Goal: Use online tool/utility: Use online tool/utility

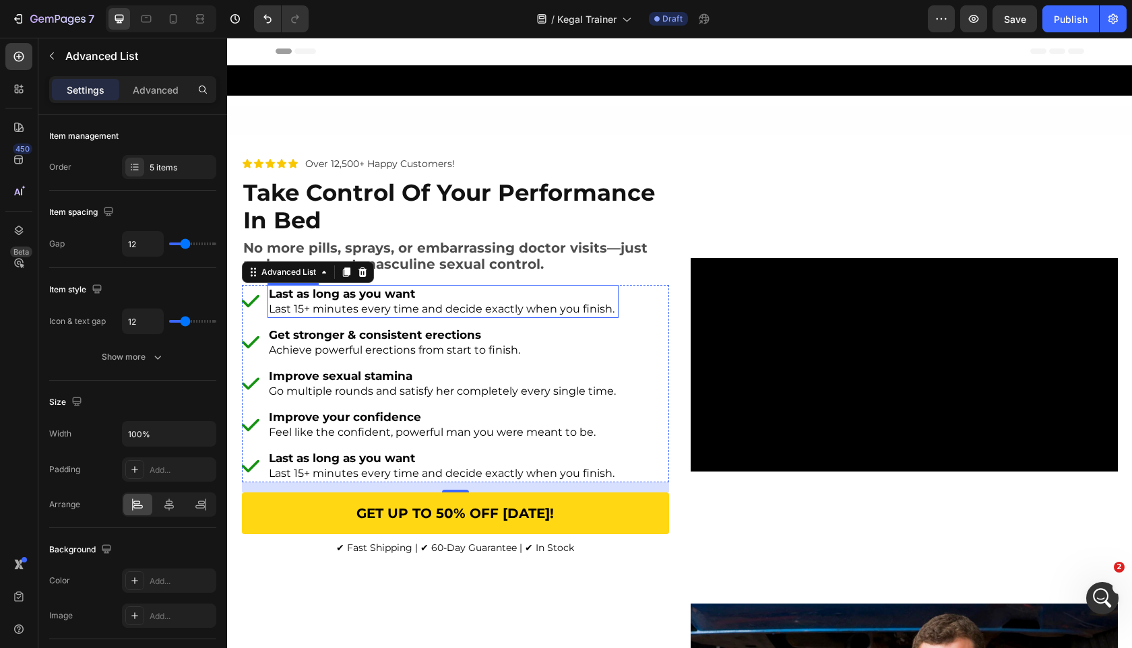
scroll to position [185, 0]
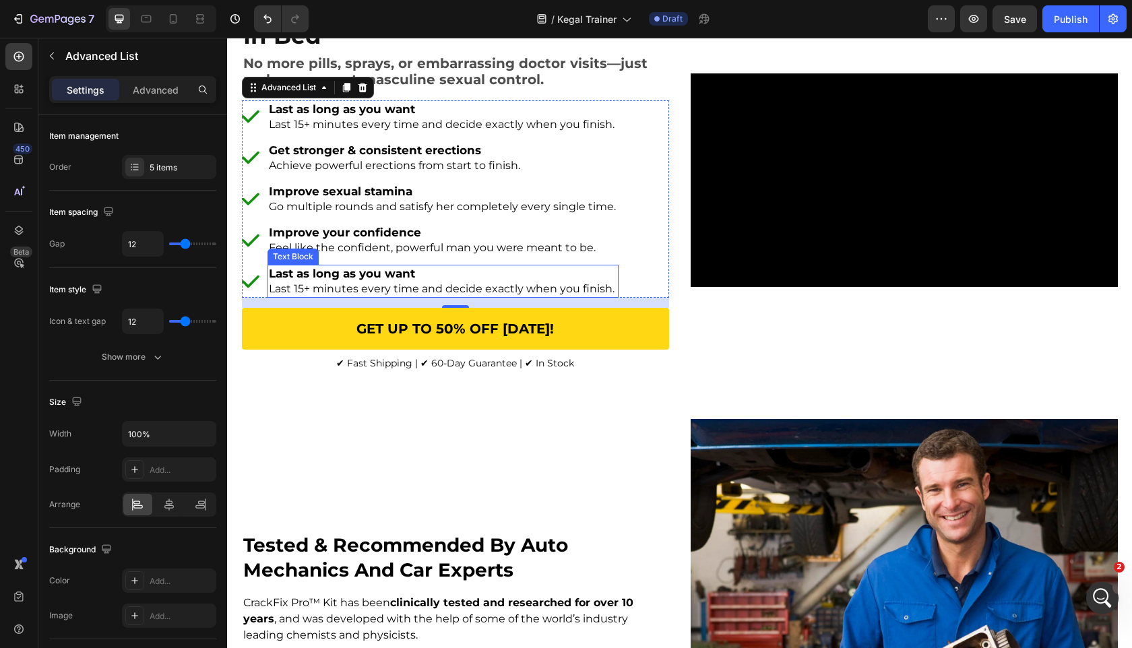
click at [475, 273] on p "Last as long as you want" at bounding box center [443, 273] width 348 height 15
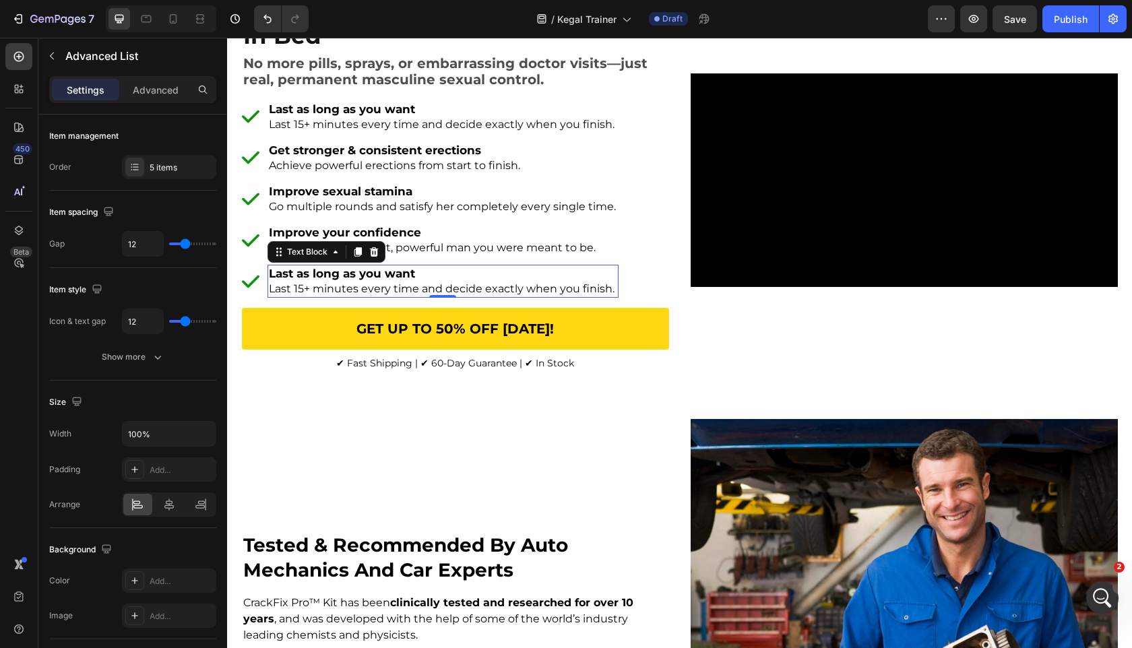
click at [475, 273] on p "Last as long as you want" at bounding box center [443, 273] width 348 height 15
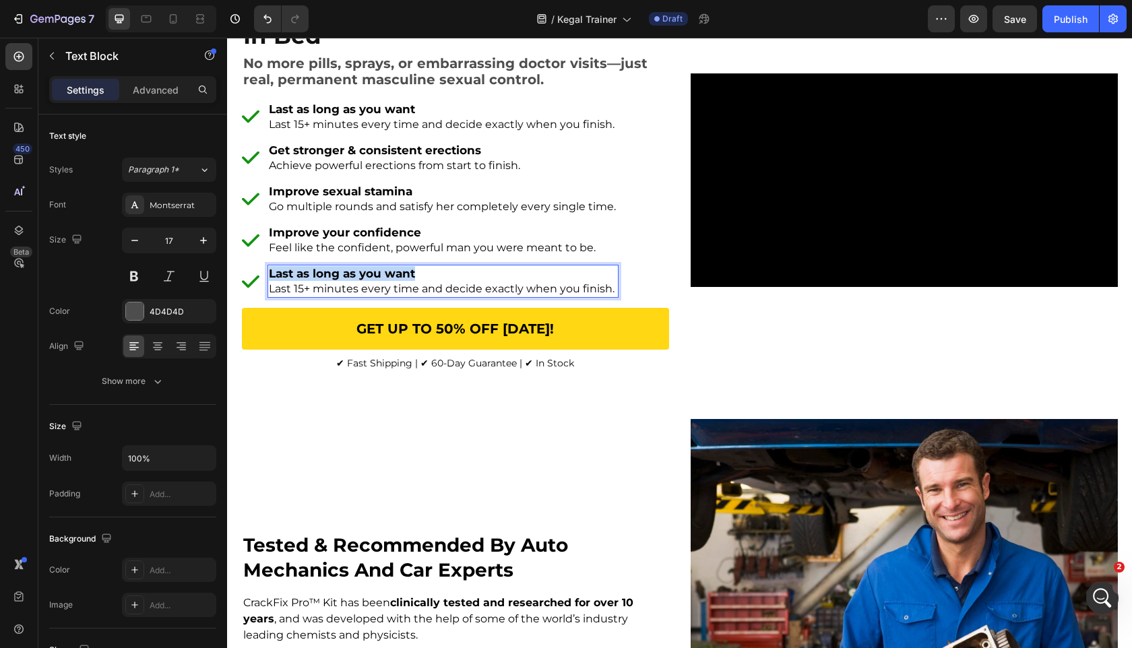
click at [475, 273] on p "Last as long as you want" at bounding box center [443, 273] width 348 height 15
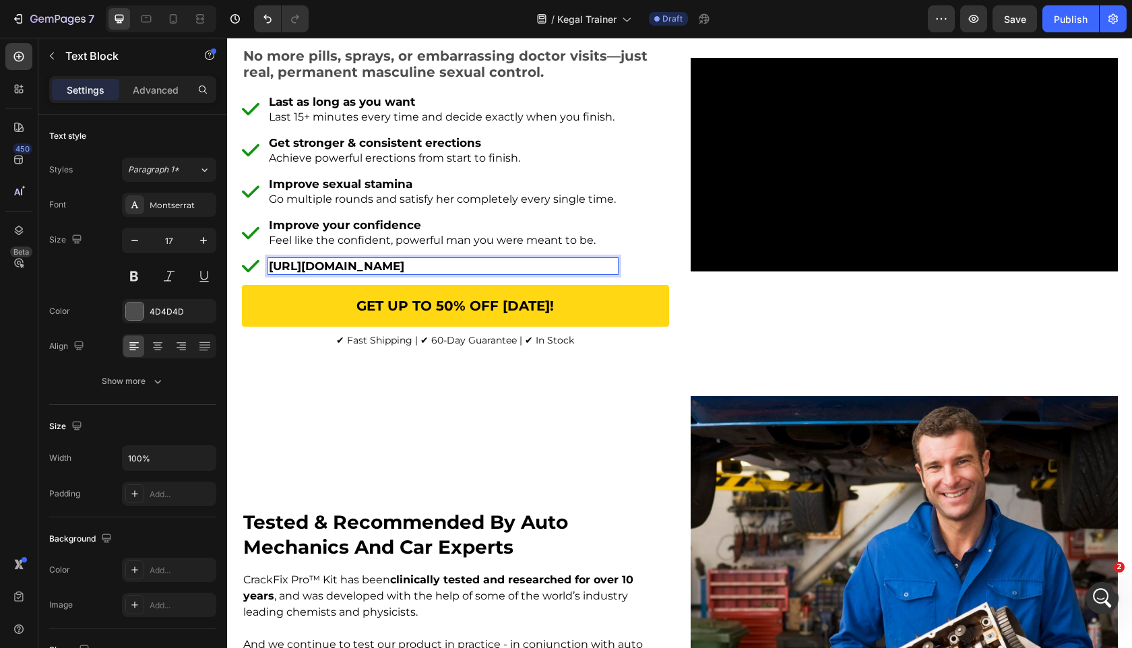
click at [377, 273] on strong "[URL][DOMAIN_NAME]" at bounding box center [336, 266] width 135 height 13
click at [404, 273] on strong "[URL][DOMAIN_NAME]" at bounding box center [336, 266] width 135 height 13
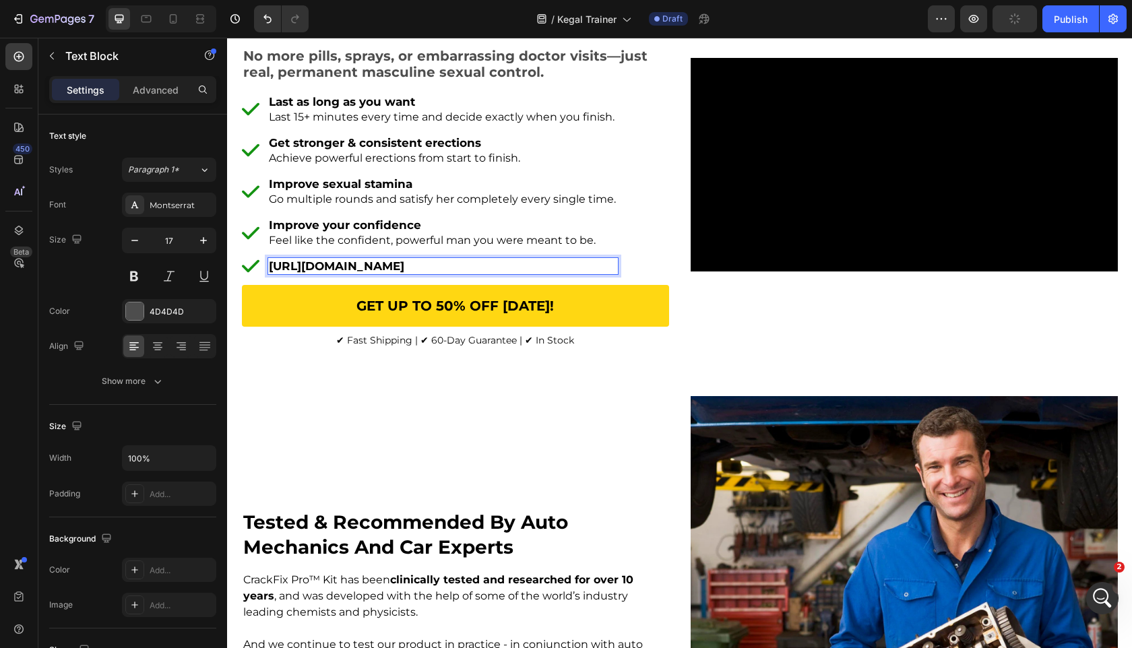
click at [404, 273] on strong "[URL][DOMAIN_NAME]" at bounding box center [336, 266] width 135 height 13
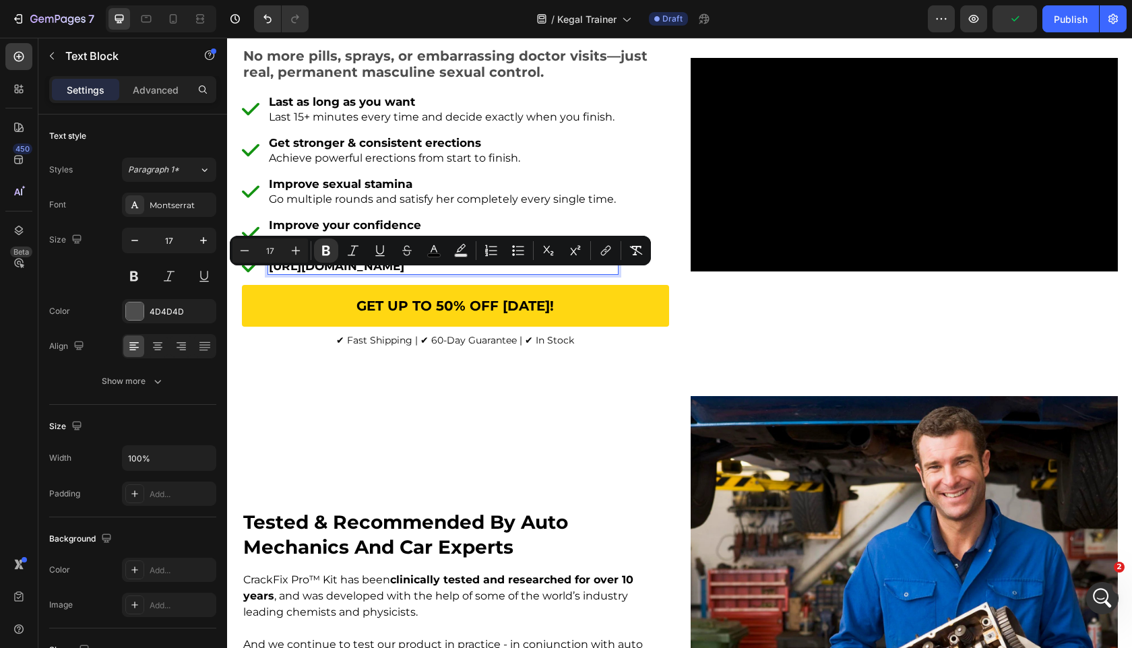
scroll to position [185, 0]
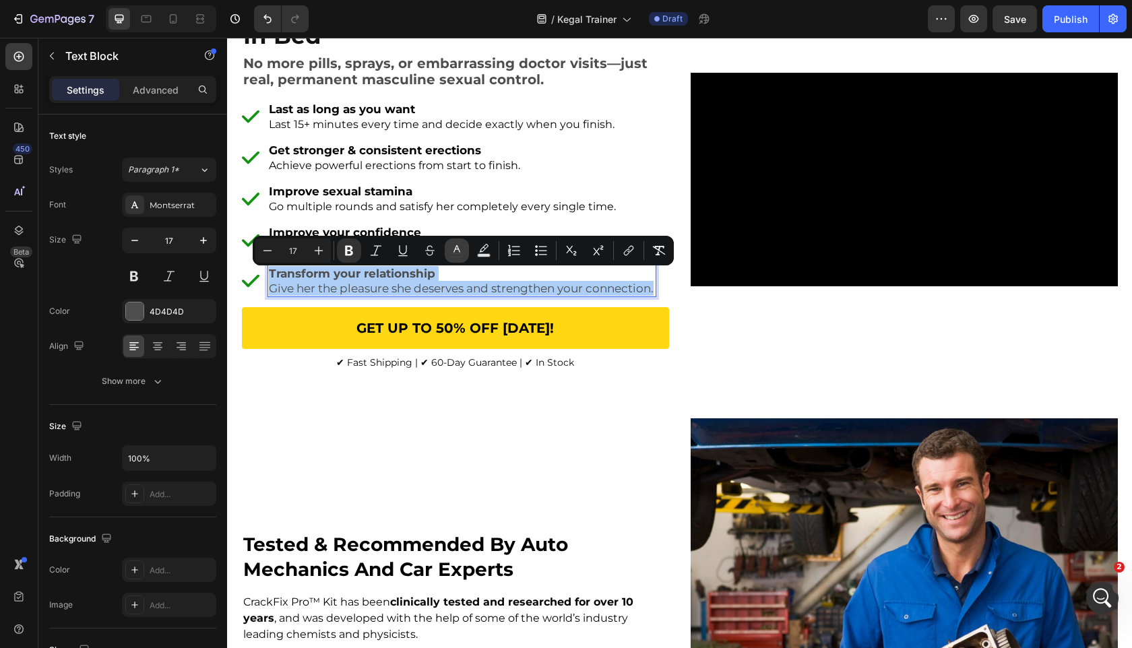
click at [454, 254] on rect "Editor contextual toolbar" at bounding box center [457, 255] width 13 height 3
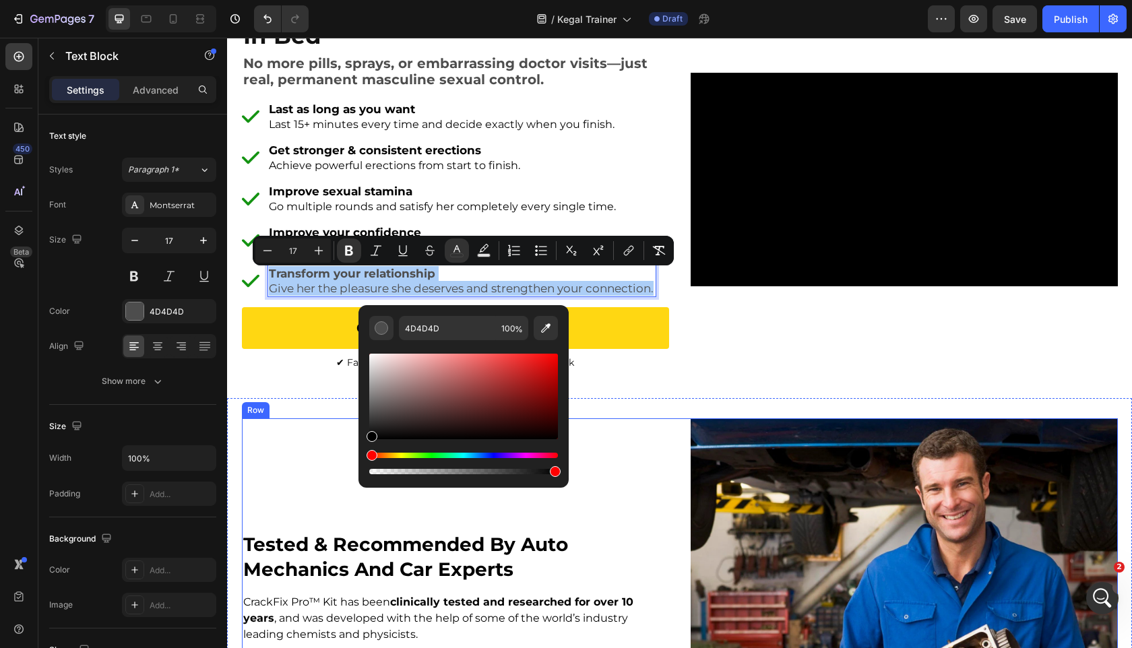
drag, startPoint x: 652, startPoint y: 452, endPoint x: 309, endPoint y: 471, distance: 342.9
type input "000000"
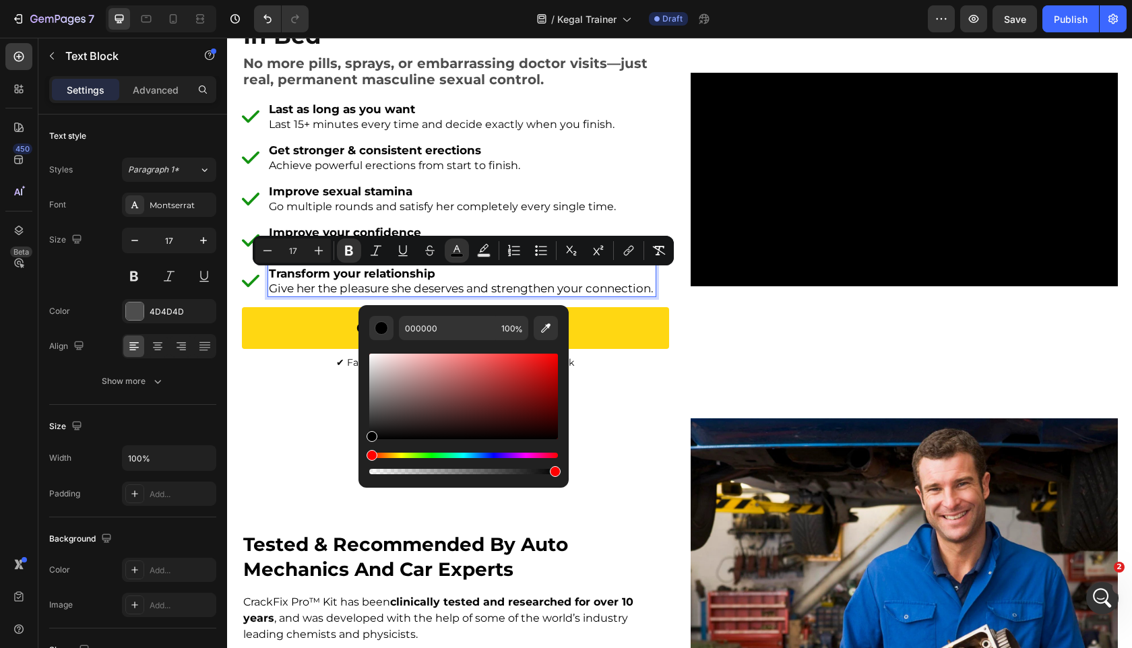
click at [332, 289] on span "Give her the pleasure she deserves and strengthen your connection." at bounding box center [461, 288] width 385 height 13
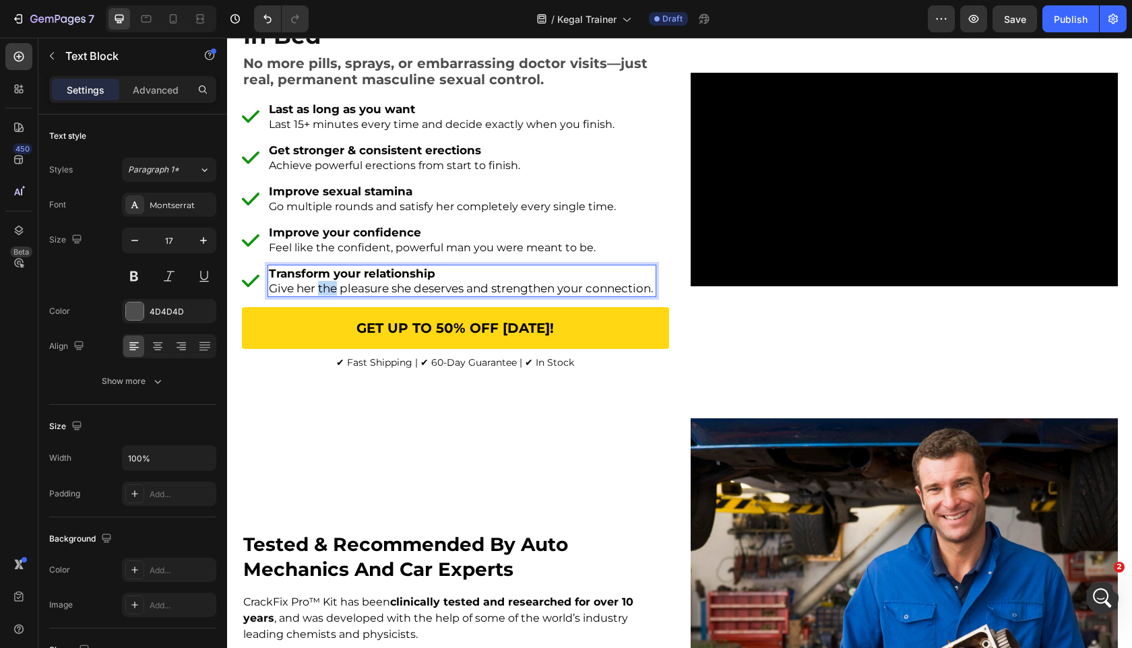
click at [332, 289] on span "Give her the pleasure she deserves and strengthen your connection." at bounding box center [461, 288] width 385 height 13
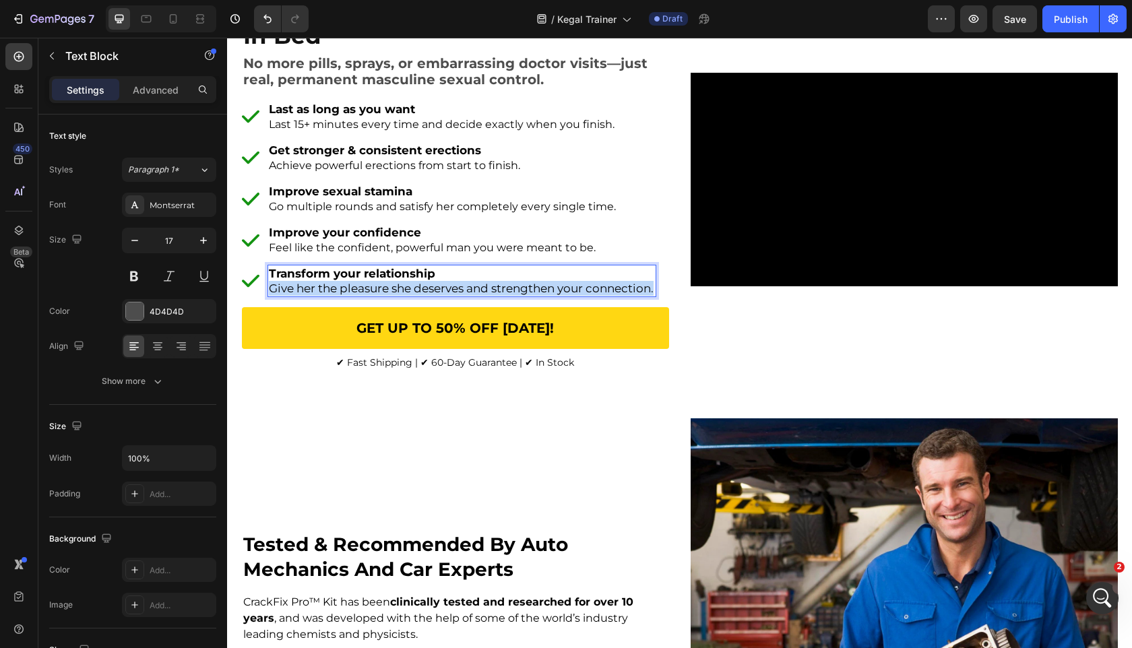
click at [332, 289] on span "Give her the pleasure she deserves and strengthen your connection." at bounding box center [461, 288] width 385 height 13
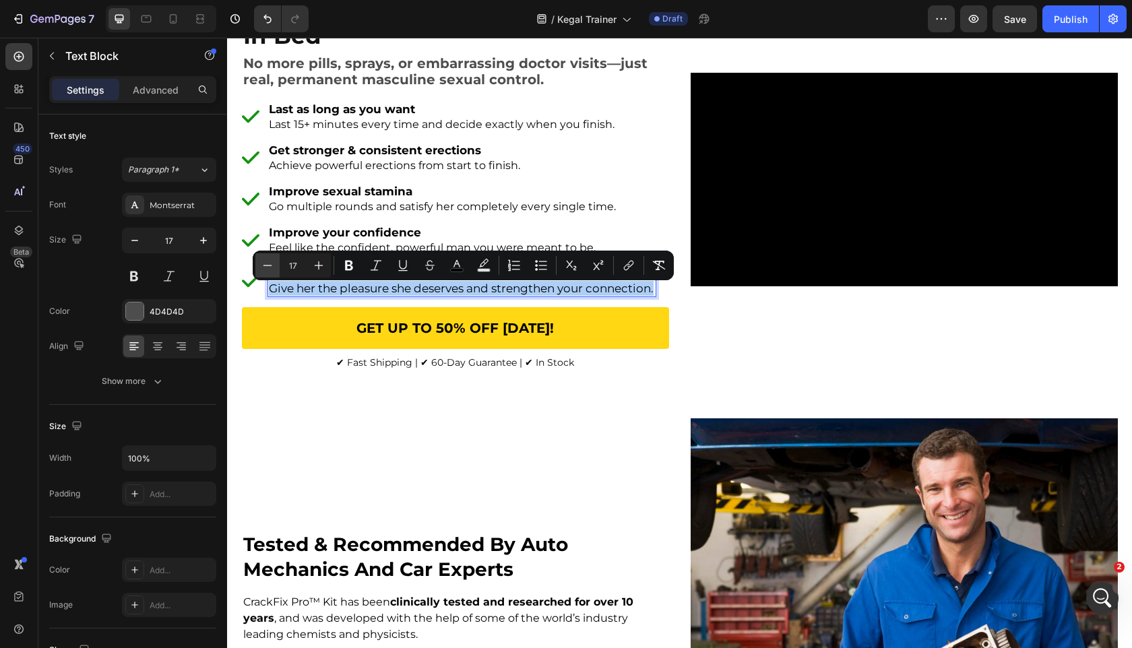
click at [263, 268] on icon "Editor contextual toolbar" at bounding box center [267, 265] width 13 height 13
type input "16"
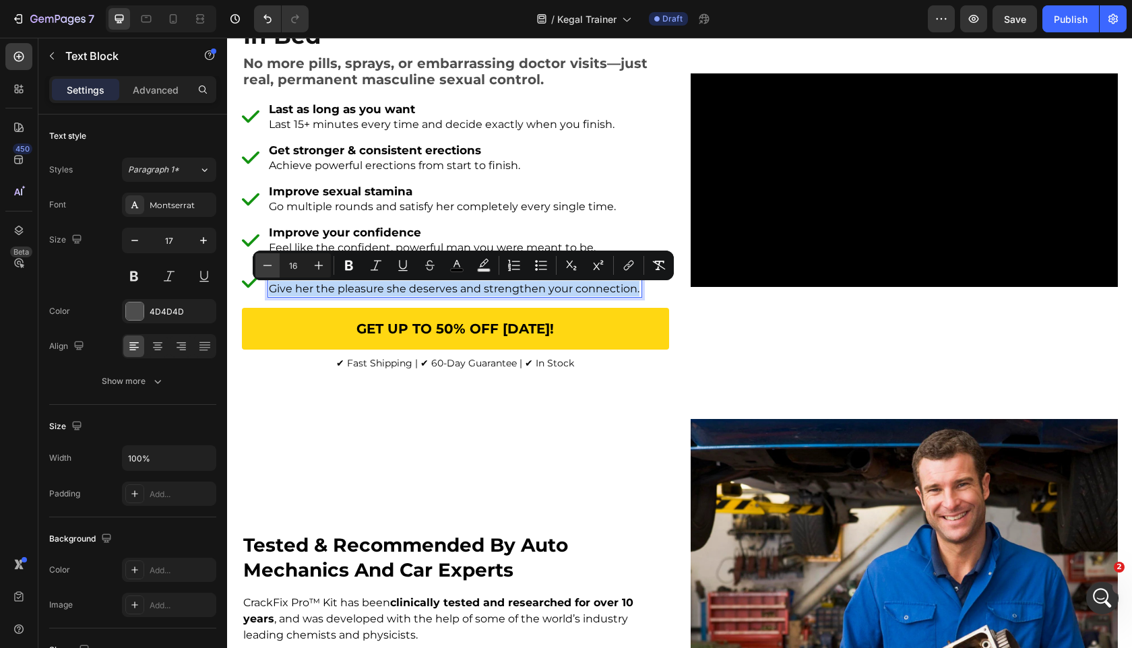
scroll to position [184, 0]
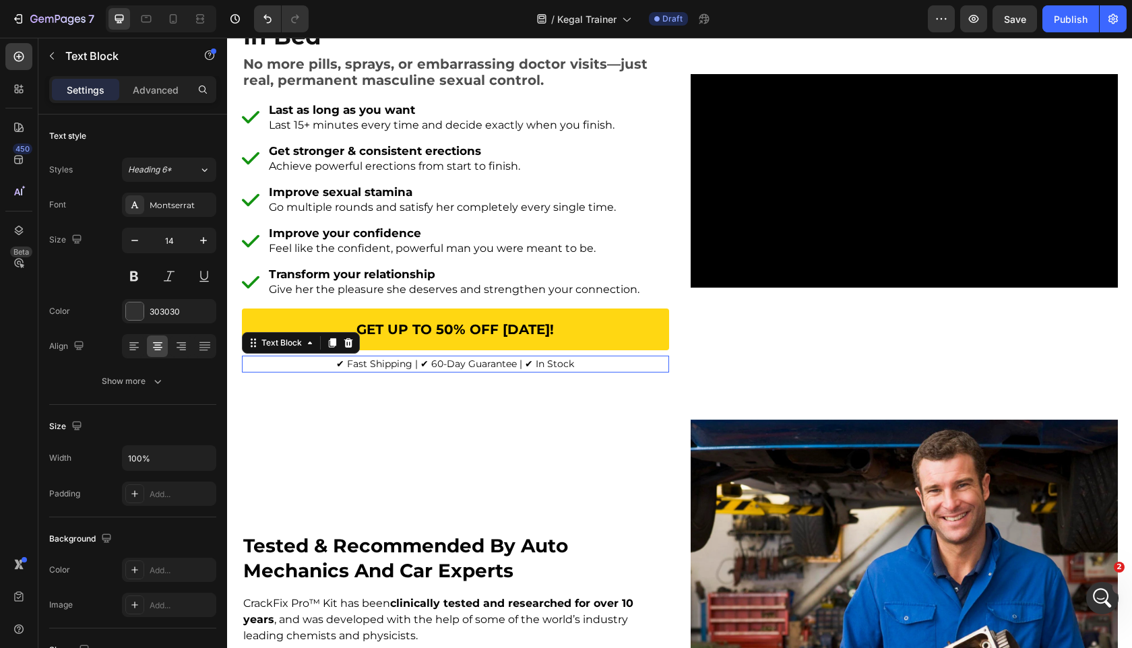
click at [348, 370] on span "✔︎ Fast Shipping | ✔︎ 60-Day Guarantee | ✔︎ In Stock" at bounding box center [455, 364] width 238 height 12
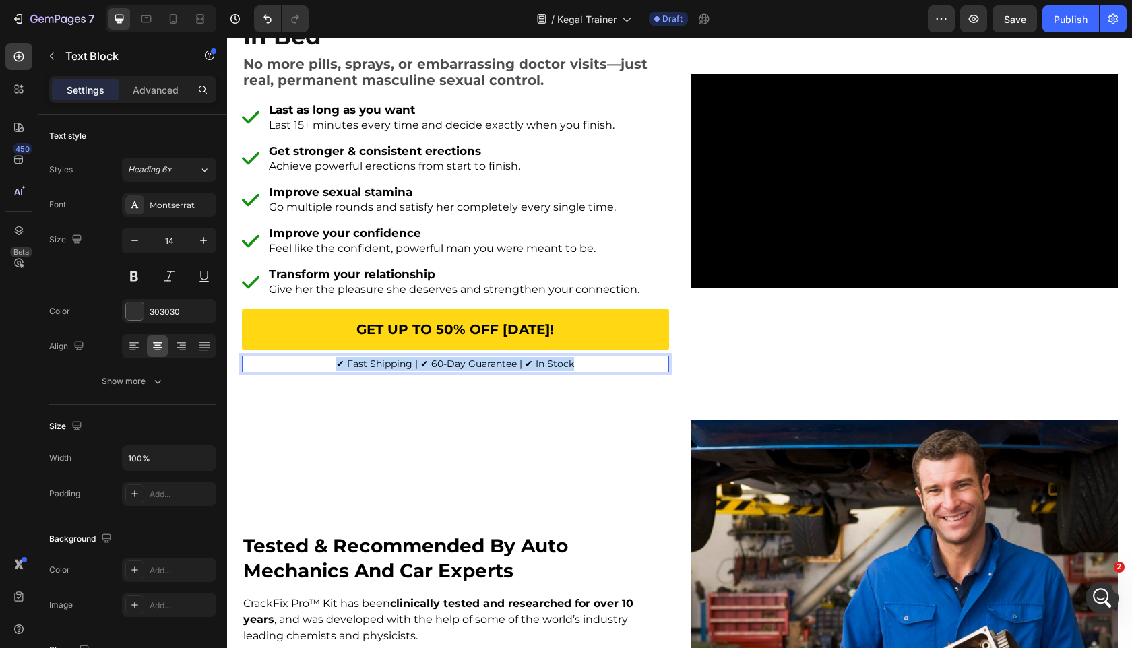
click at [348, 370] on span "✔︎ Fast Shipping | ✔︎ 60-Day Guarantee | ✔︎ In Stock" at bounding box center [455, 364] width 238 height 12
click at [348, 371] on strong "Note:" at bounding box center [355, 365] width 26 height 12
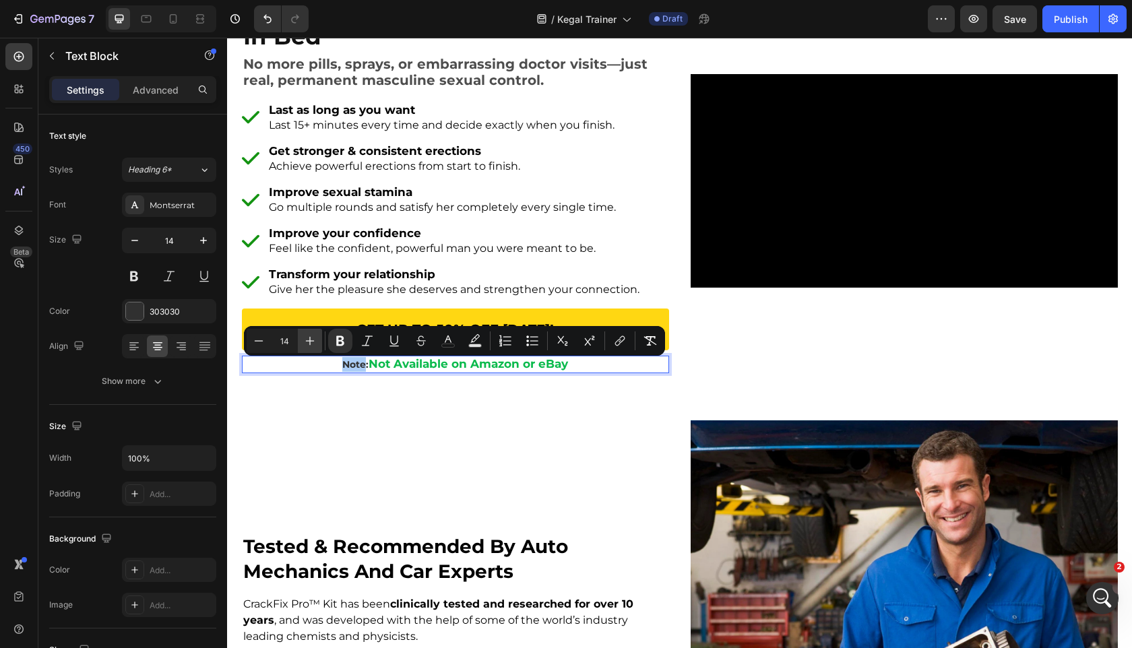
click at [309, 335] on icon "Editor contextual toolbar" at bounding box center [309, 340] width 13 height 13
click at [307, 335] on icon "Editor contextual toolbar" at bounding box center [310, 341] width 13 height 13
type input "16"
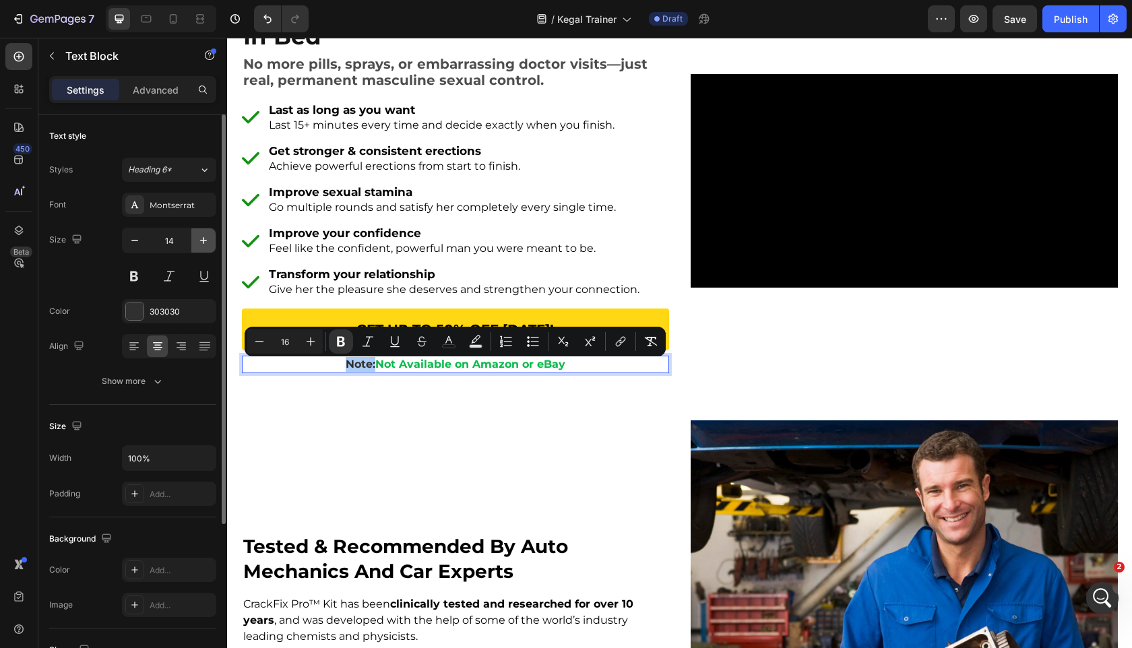
click at [204, 246] on icon "button" at bounding box center [203, 240] width 13 height 13
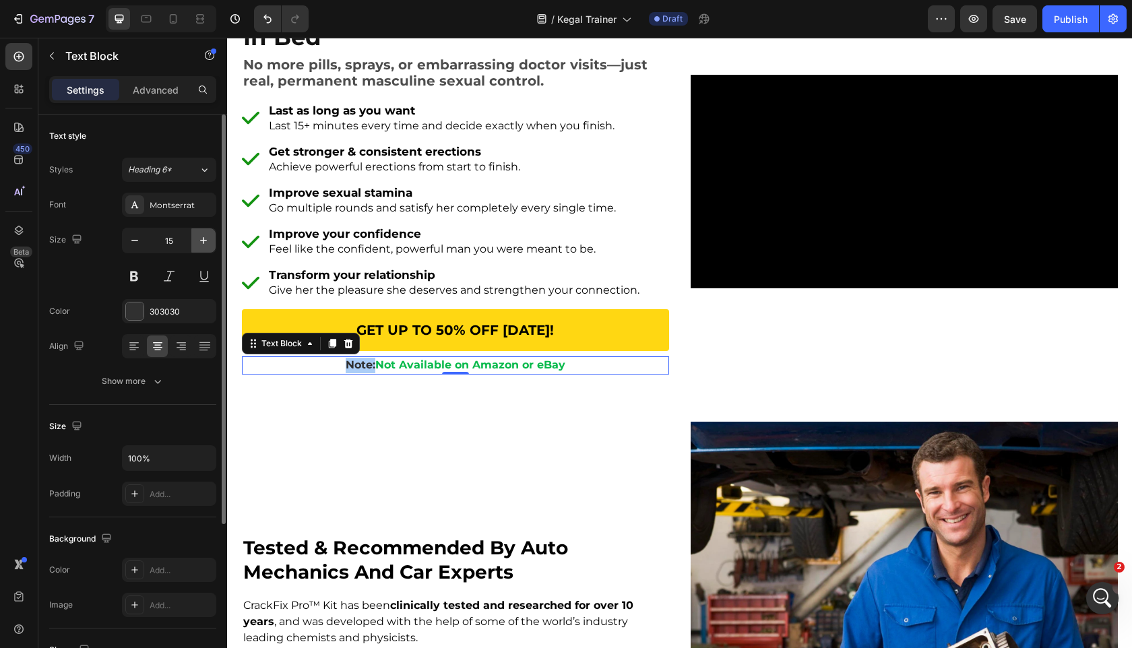
click at [204, 246] on icon "button" at bounding box center [203, 240] width 13 height 13
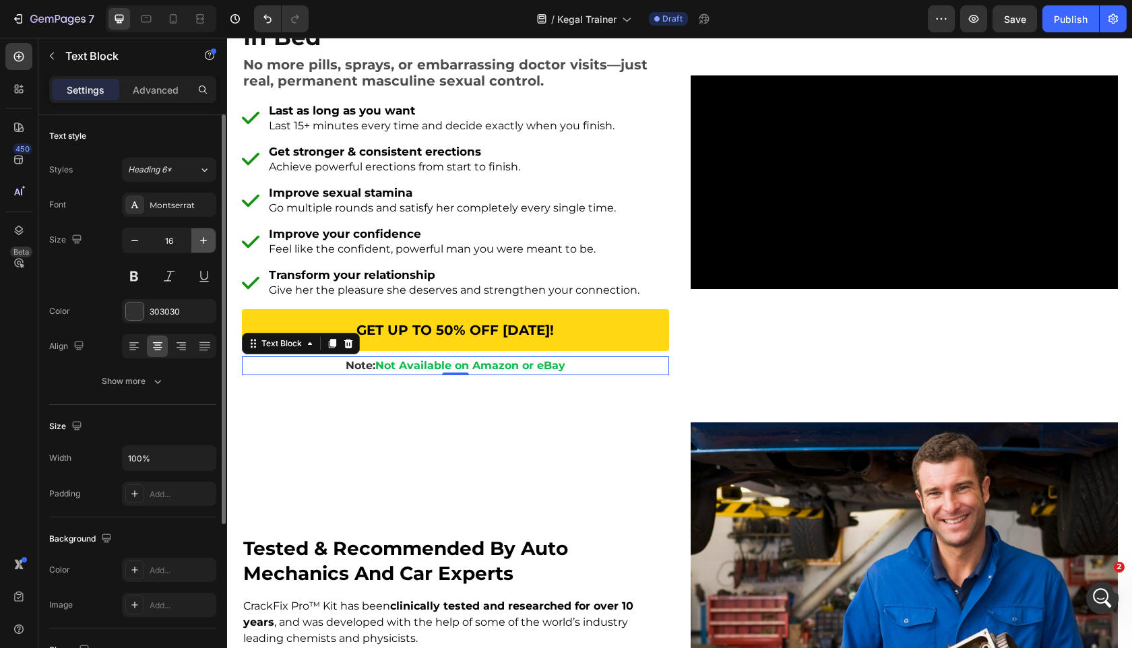
type input "17"
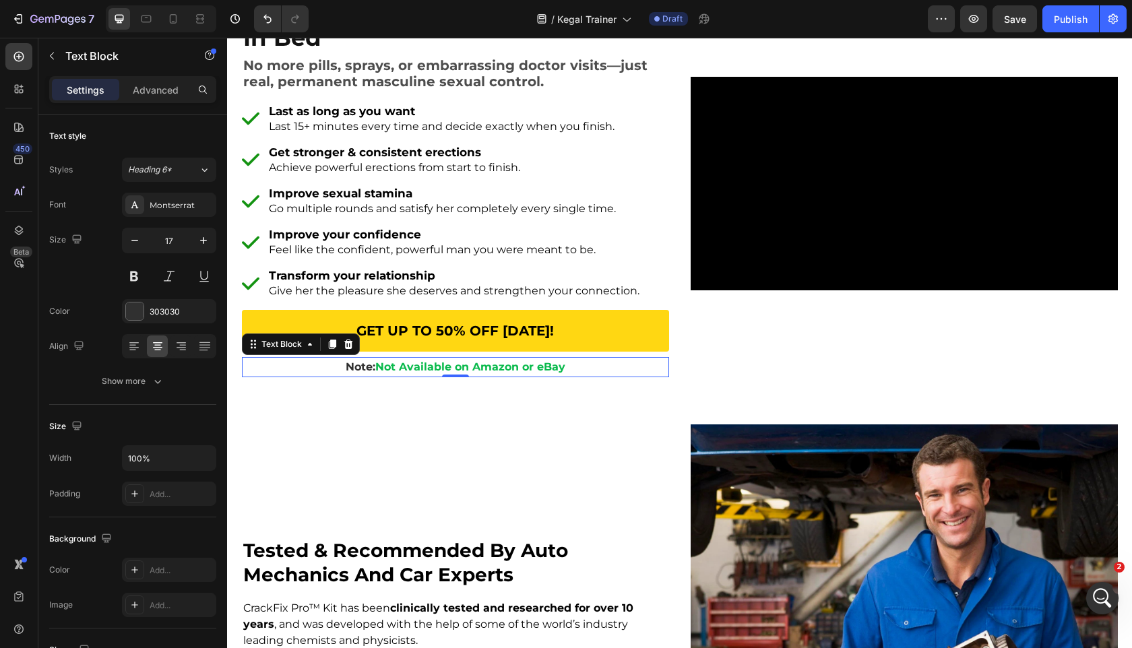
click at [364, 373] on strong "Note:" at bounding box center [361, 367] width 30 height 13
click at [375, 373] on strong "Not Available on Amazon or eBay" at bounding box center [470, 367] width 190 height 13
drag, startPoint x: 375, startPoint y: 374, endPoint x: 345, endPoint y: 374, distance: 30.3
click at [345, 374] on p "Note: Not Available on Amazon or eBay" at bounding box center [455, 368] width 425 height 18
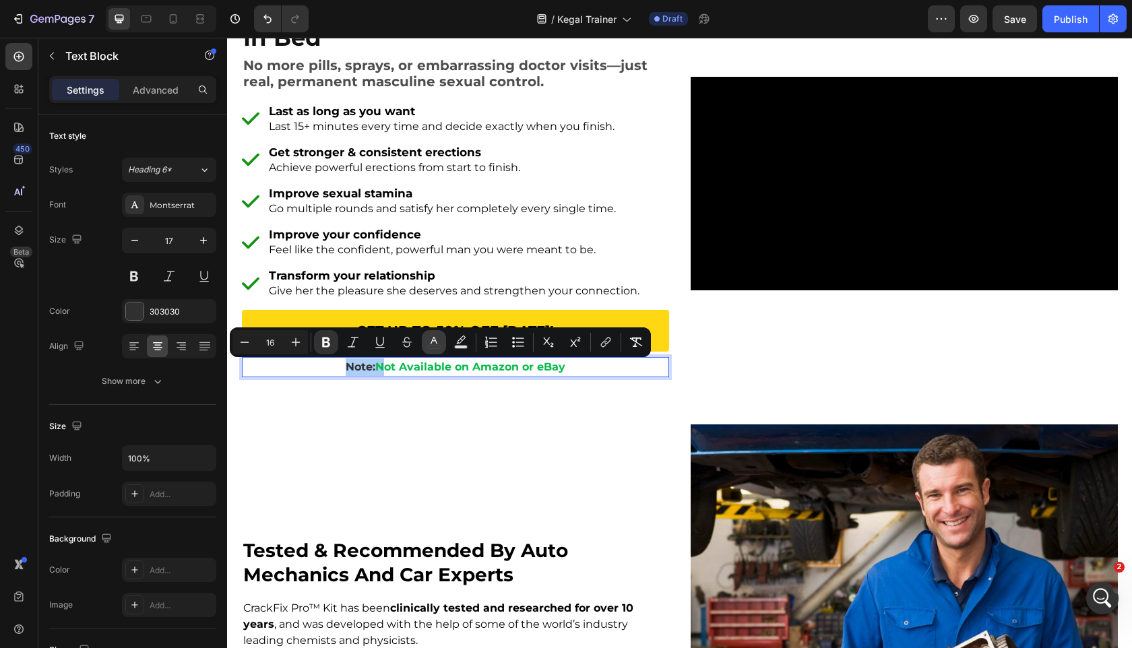
click at [440, 334] on button "color" at bounding box center [434, 342] width 24 height 24
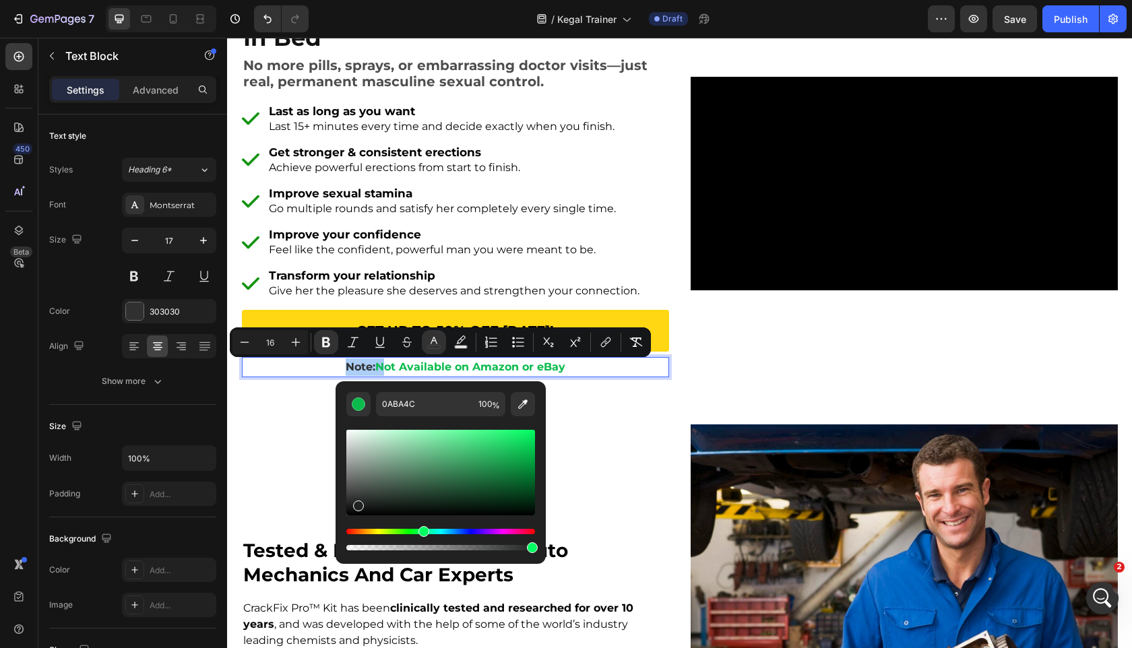
drag, startPoint x: 615, startPoint y: 513, endPoint x: 268, endPoint y: 571, distance: 352.0
type input "000000"
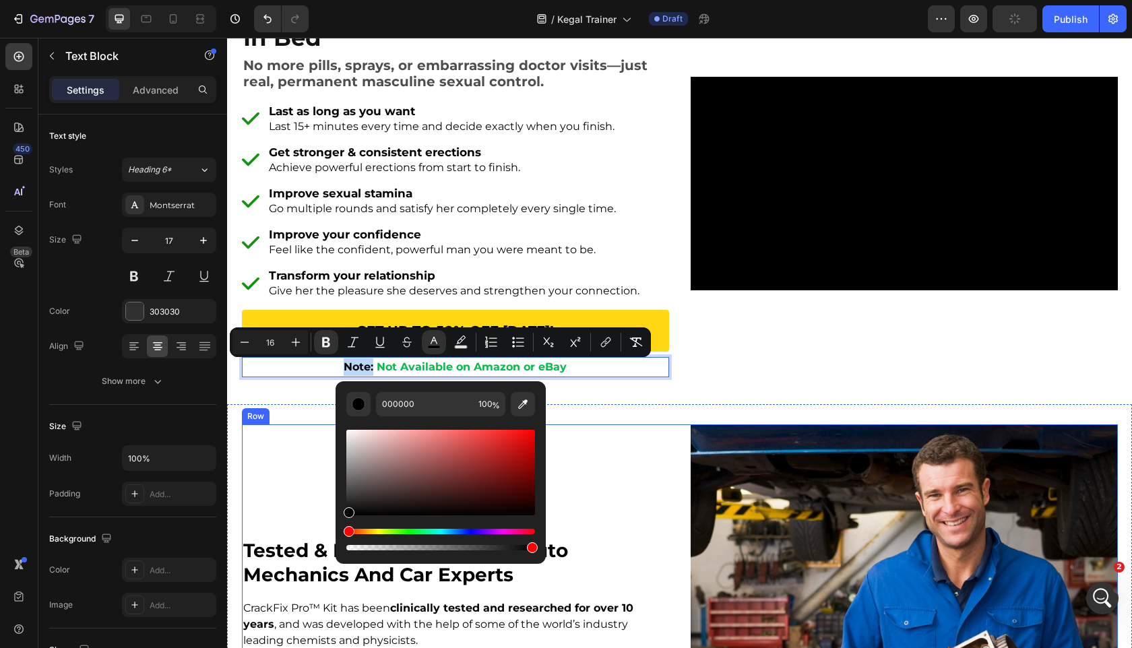
click at [282, 484] on div "tested & recommended by auto mechanics and car experts Heading CrackFix Pro™ Ki…" at bounding box center [455, 638] width 427 height 427
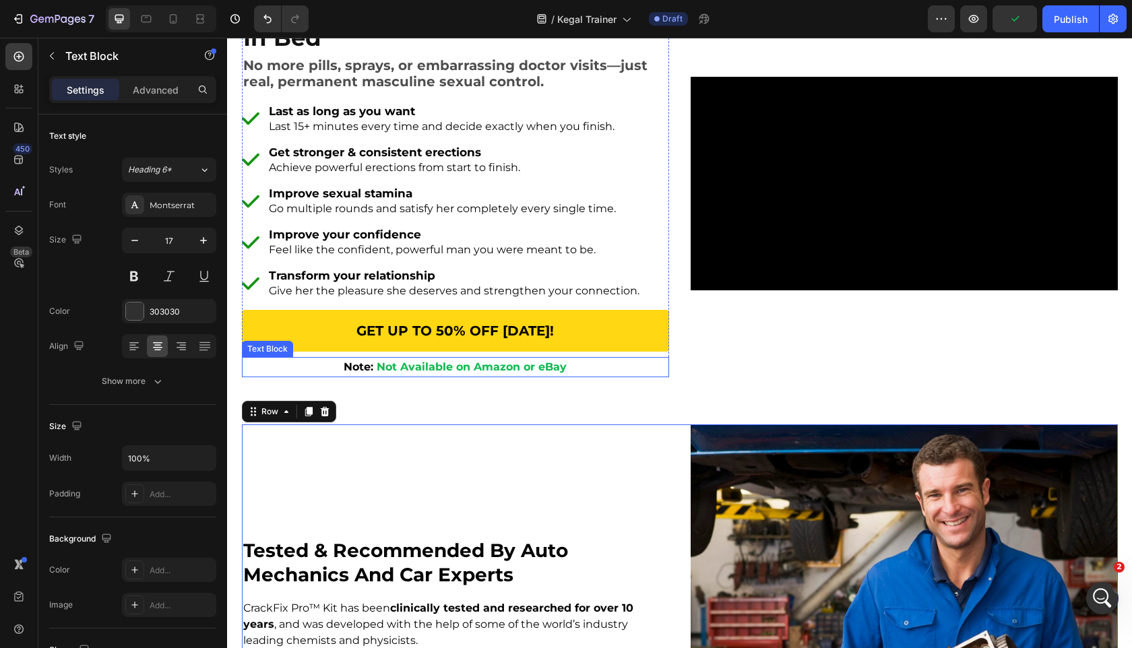
click at [375, 369] on strong "Rich Text Editor. Editing area: main" at bounding box center [374, 367] width 3 height 13
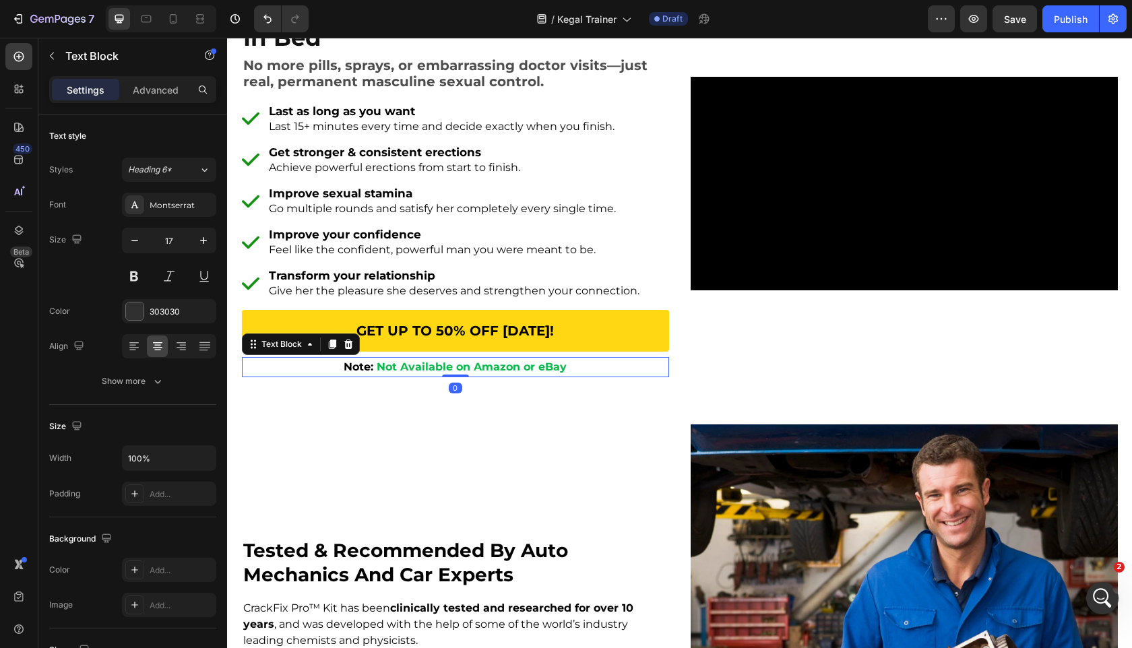
click at [388, 384] on div "Icon Icon Icon Icon Icon Icon List Over 12,500+ Happy Customers! Text Block Row…" at bounding box center [455, 184] width 427 height 420
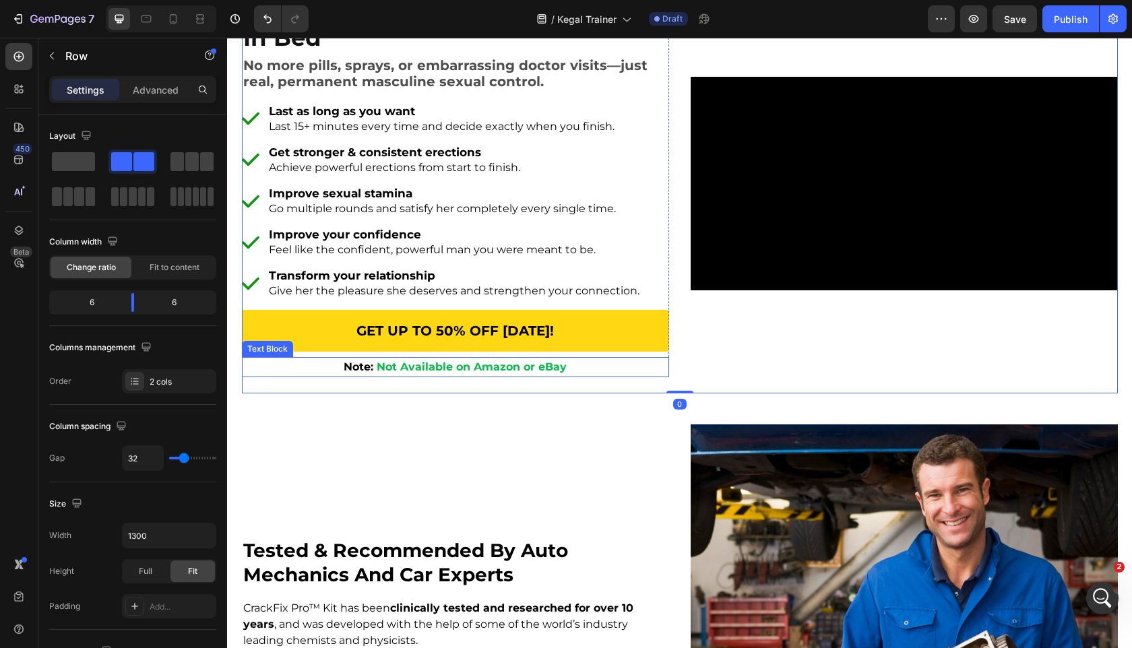
click at [350, 376] on p "Note: Not Available on Amazon or eBay" at bounding box center [455, 368] width 425 height 18
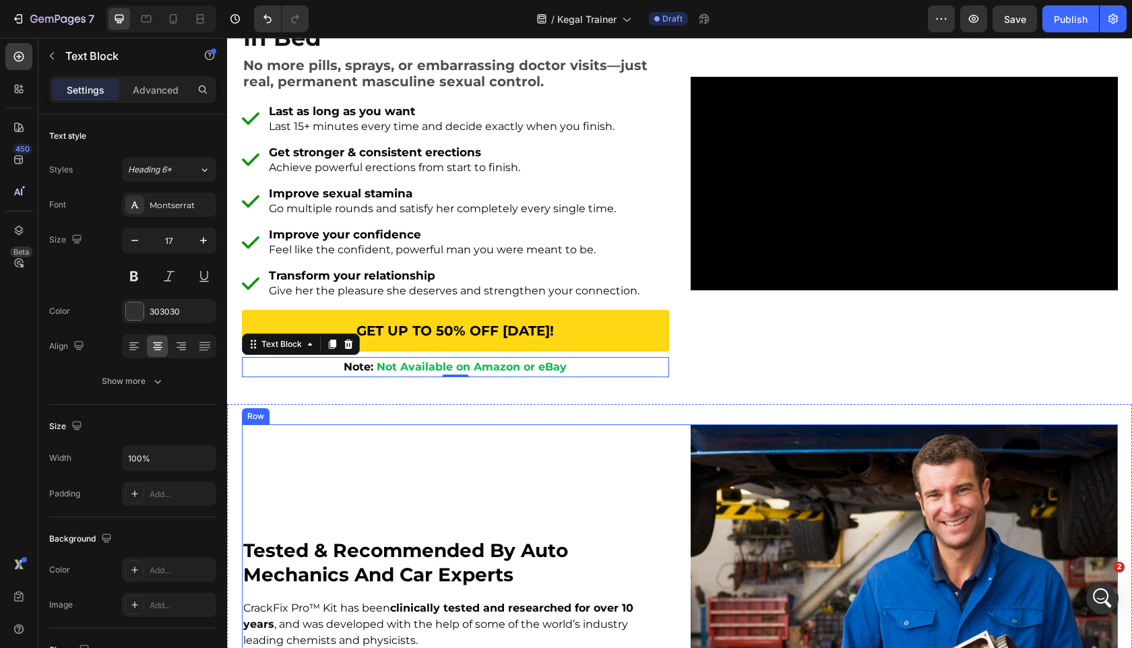
click at [400, 435] on div "tested & recommended by auto mechanics and car experts Heading CrackFix Pro™ Ki…" at bounding box center [455, 638] width 427 height 427
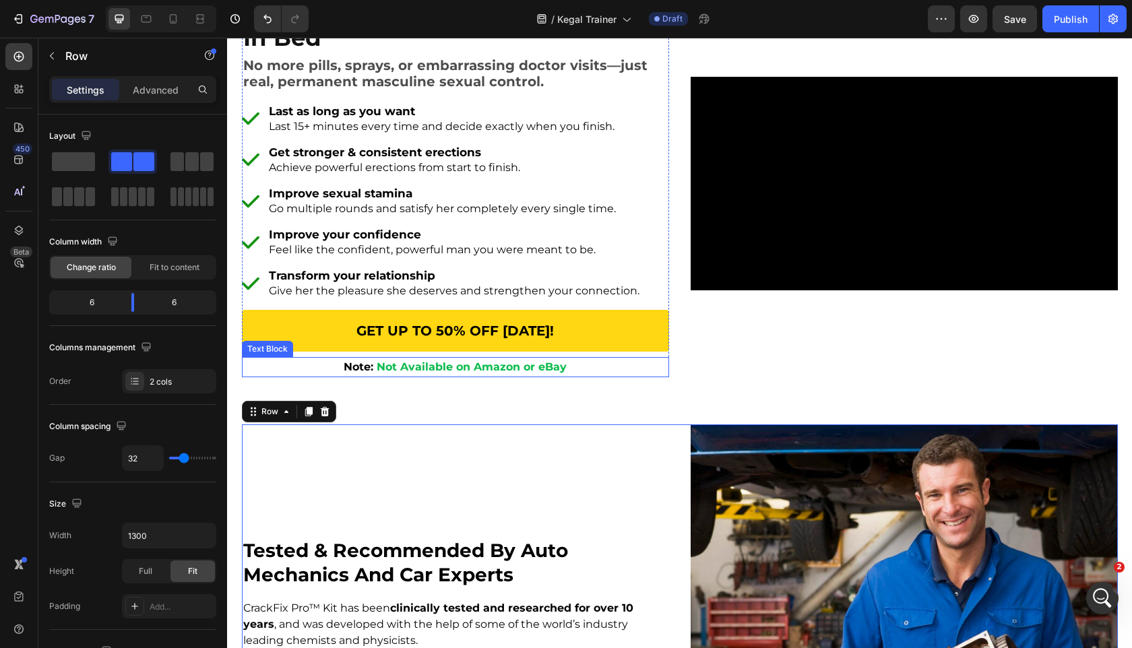
click at [433, 365] on strong "Not Available on Amazon or eBay" at bounding box center [472, 367] width 190 height 13
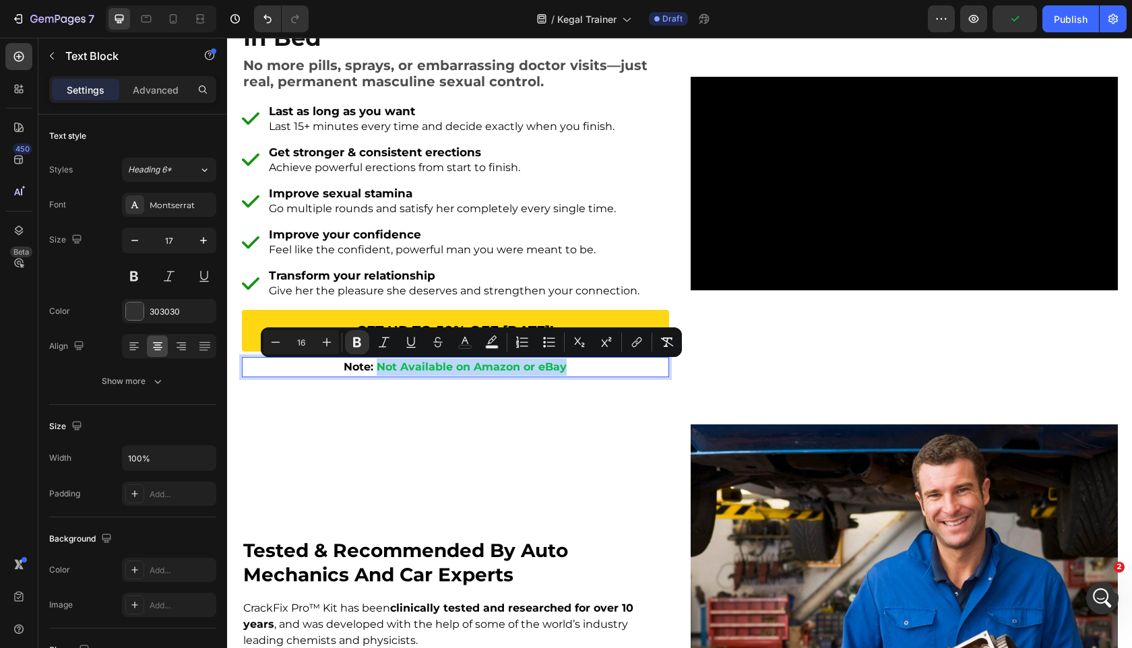
drag, startPoint x: 377, startPoint y: 371, endPoint x: 667, endPoint y: 375, distance: 290.5
click at [667, 375] on div "Note: Not Available on Amazon or eBay" at bounding box center [455, 367] width 427 height 20
click at [466, 349] on button "color" at bounding box center [465, 342] width 24 height 24
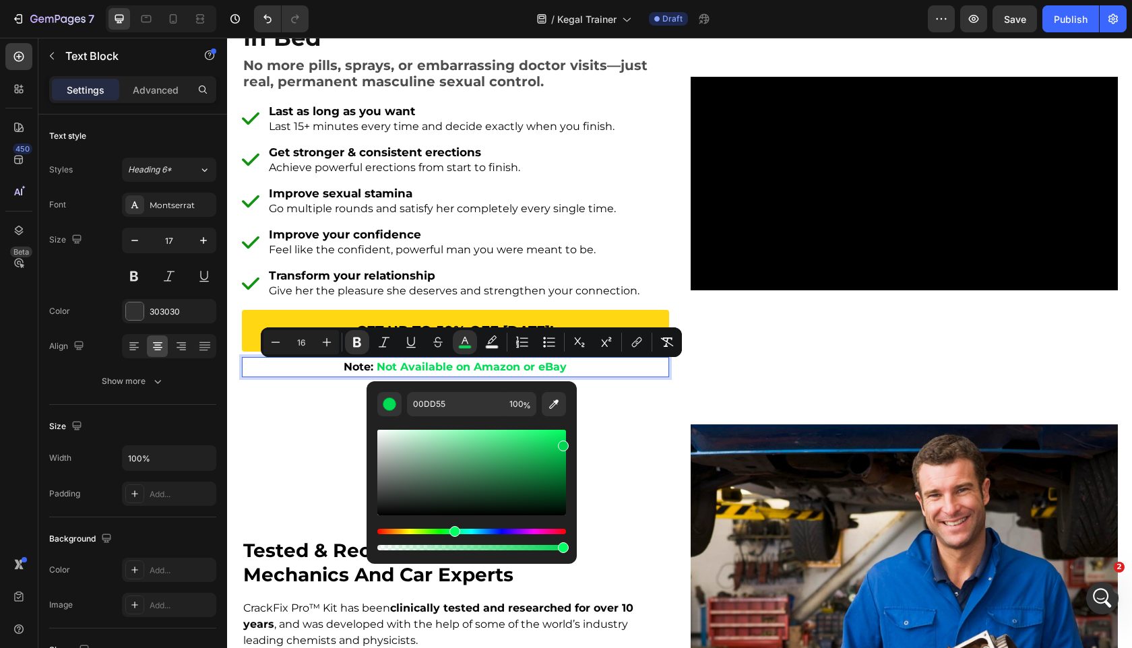
drag, startPoint x: 559, startPoint y: 448, endPoint x: 572, endPoint y: 443, distance: 13.6
click at [572, 443] on div "00DD55 100 %" at bounding box center [472, 468] width 210 height 172
type input "00D652"
click at [652, 442] on div "tested & recommended by auto mechanics and car experts Heading CrackFix Pro™ Ki…" at bounding box center [455, 638] width 427 height 427
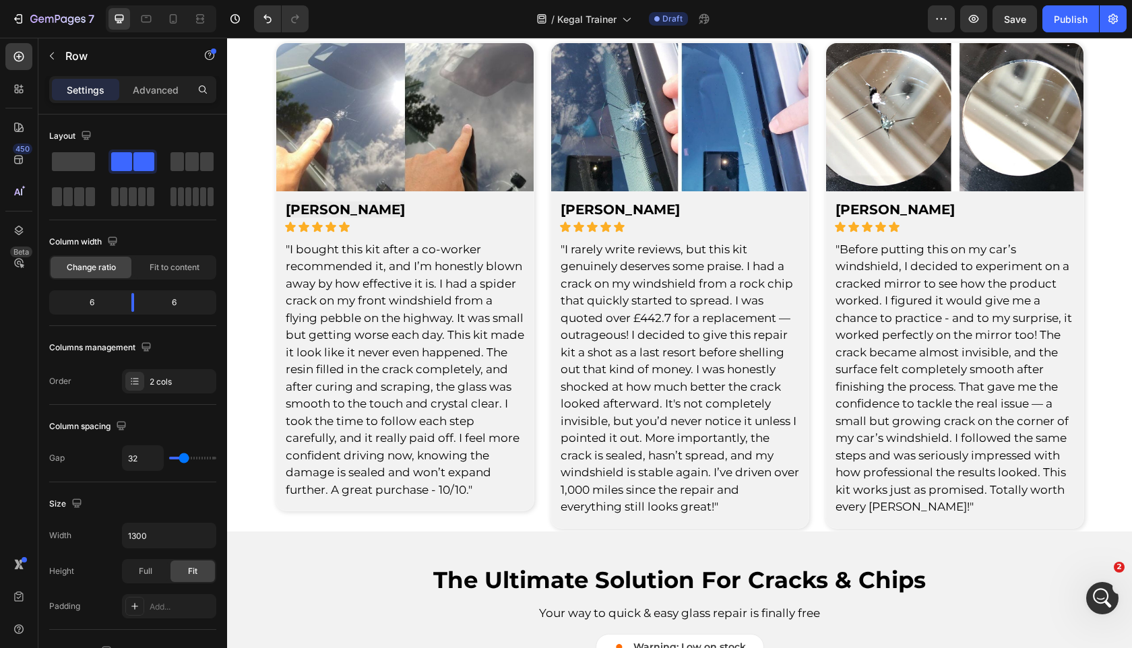
scroll to position [1807, 0]
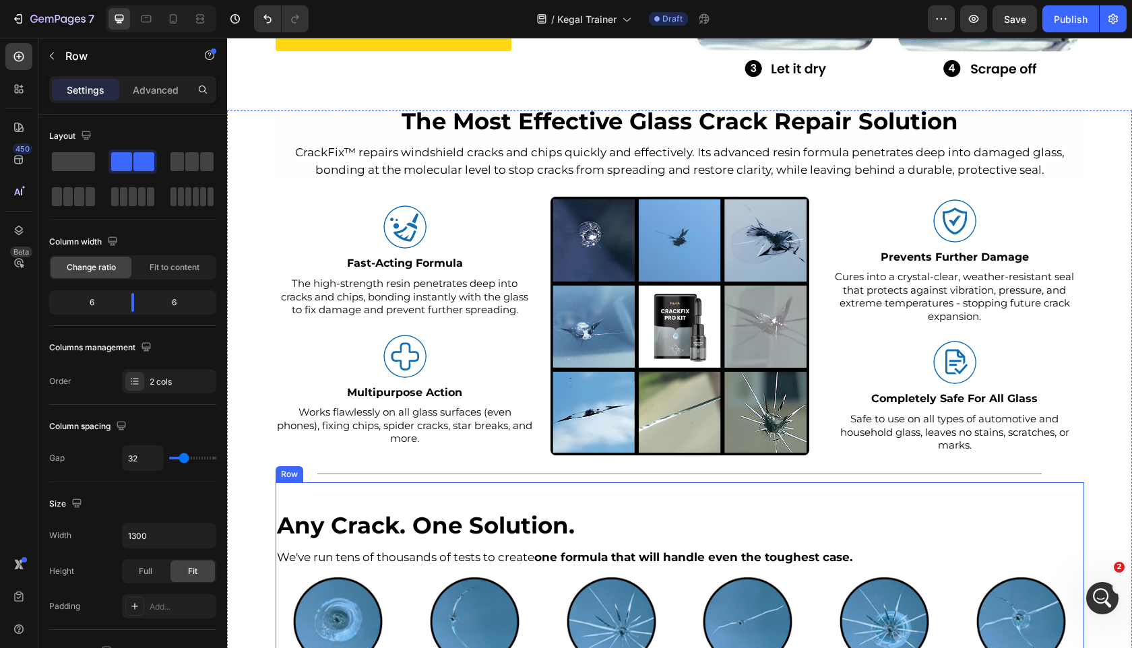
click at [544, 499] on div "any crack. one solution. Heading We've run tens of thousands of tests to create…" at bounding box center [680, 601] width 809 height 236
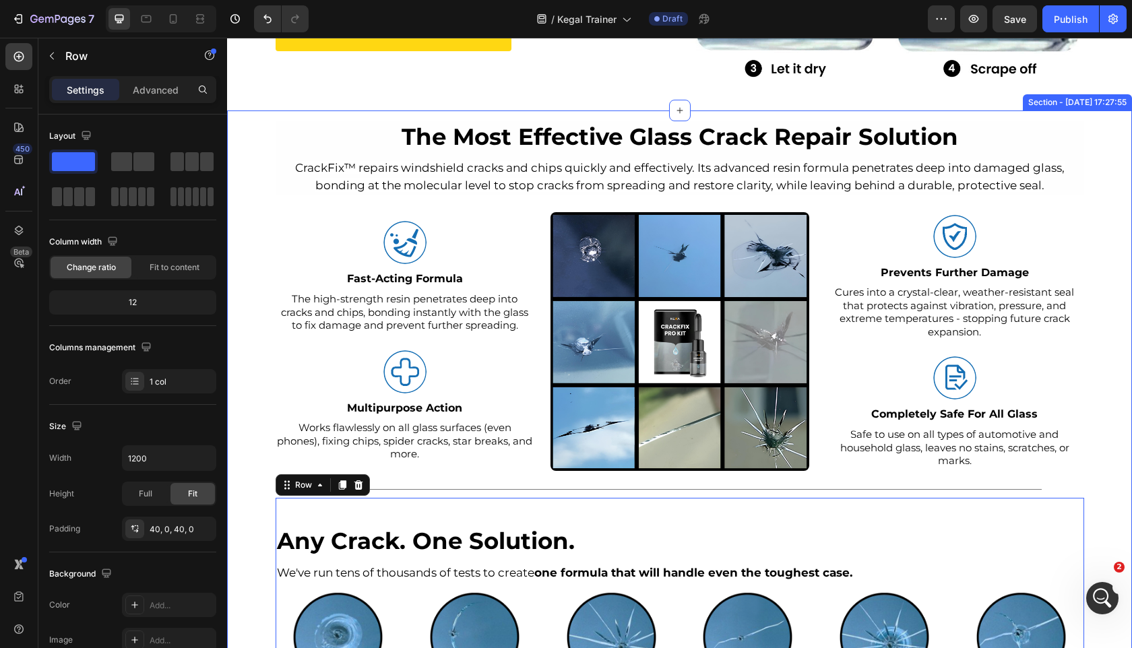
click at [251, 513] on div "the most effective glass crack repair solution Heading CrackFix™ repairs windsh…" at bounding box center [679, 436] width 905 height 631
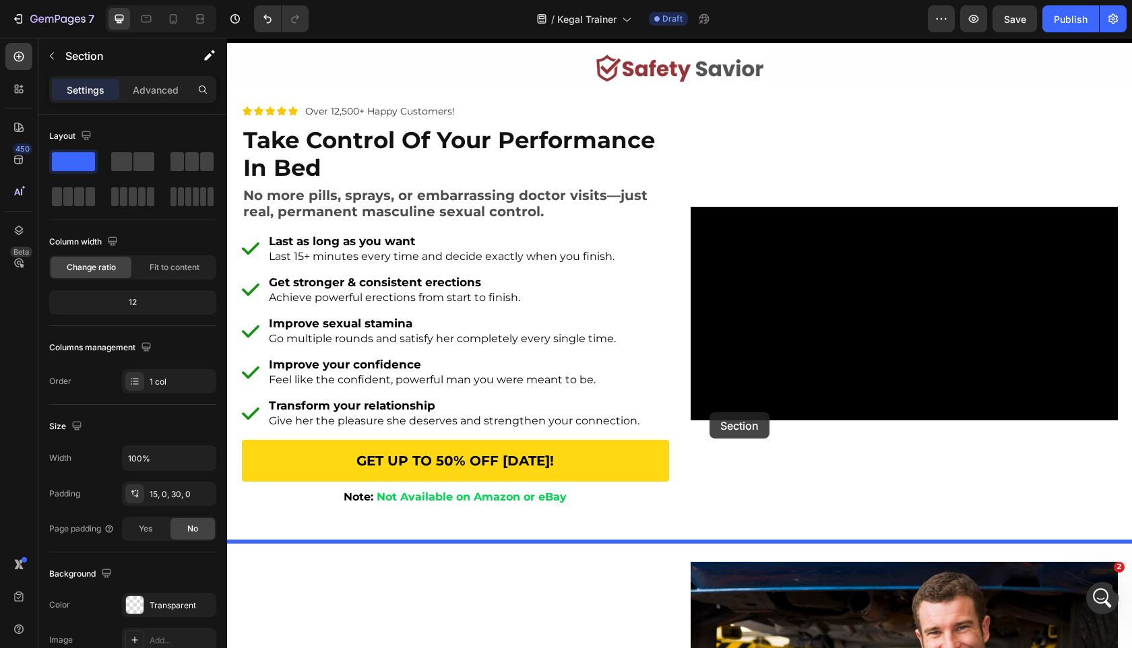
scroll to position [12, 0]
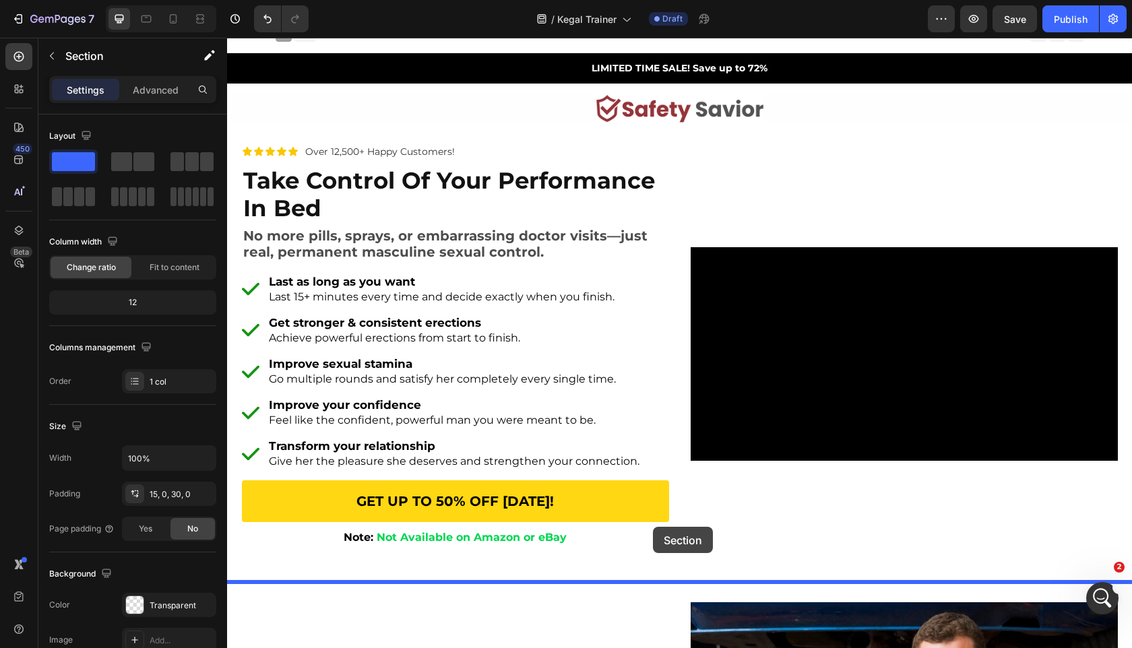
drag, startPoint x: 812, startPoint y: 179, endPoint x: 653, endPoint y: 527, distance: 382.8
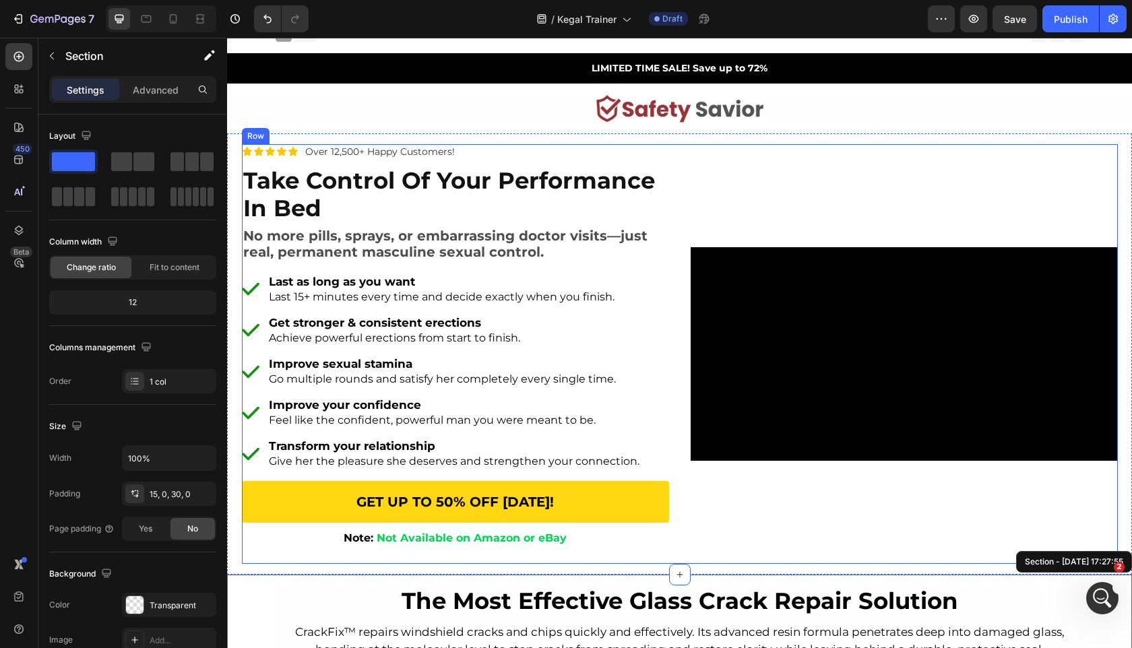
click at [651, 564] on div "Icon Icon Icon Icon Icon Icon List Over 12,500+ Happy Customers! Text Block Row…" at bounding box center [455, 354] width 427 height 420
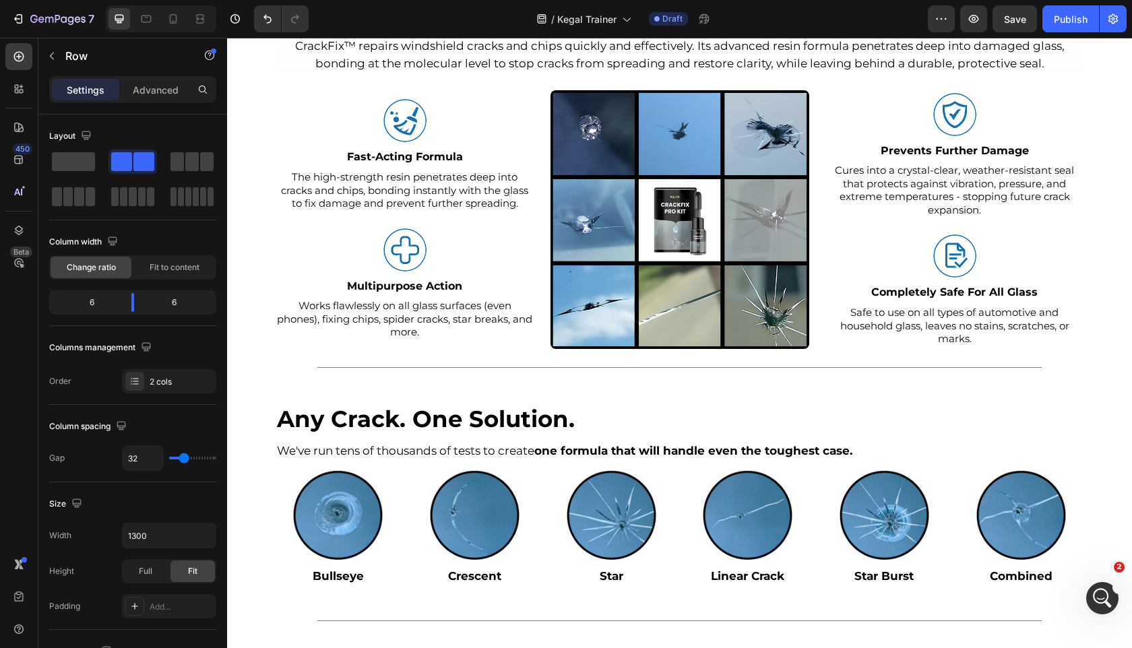
scroll to position [367, 0]
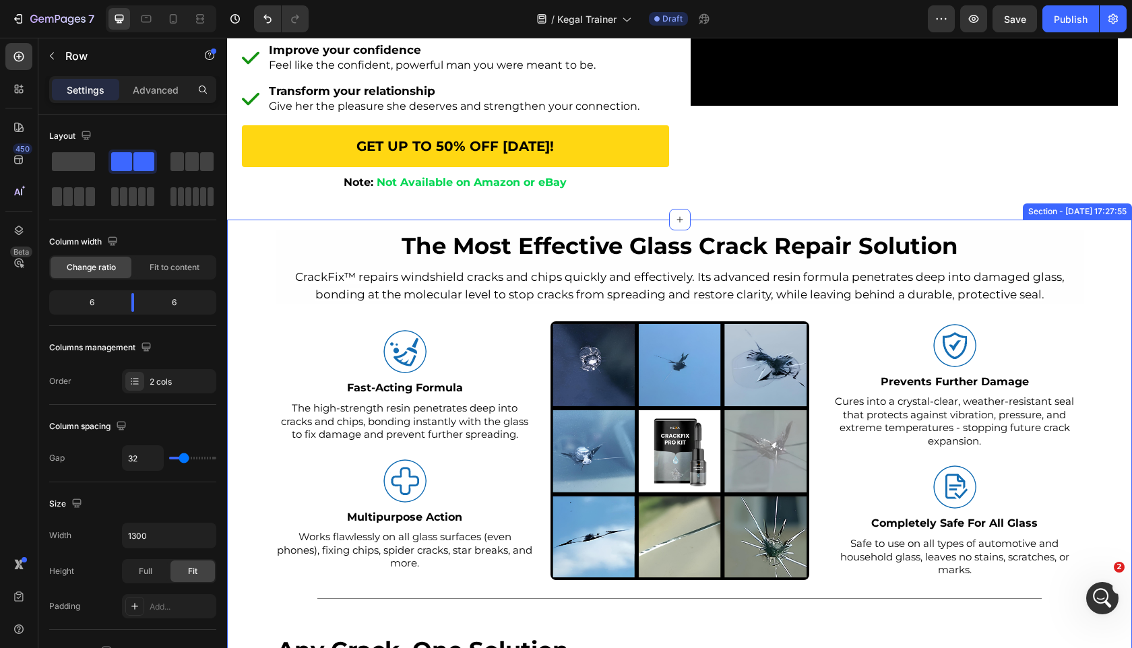
click at [268, 320] on div "the most effective glass crack repair solution Heading CrackFix™ repairs windsh…" at bounding box center [679, 545] width 905 height 631
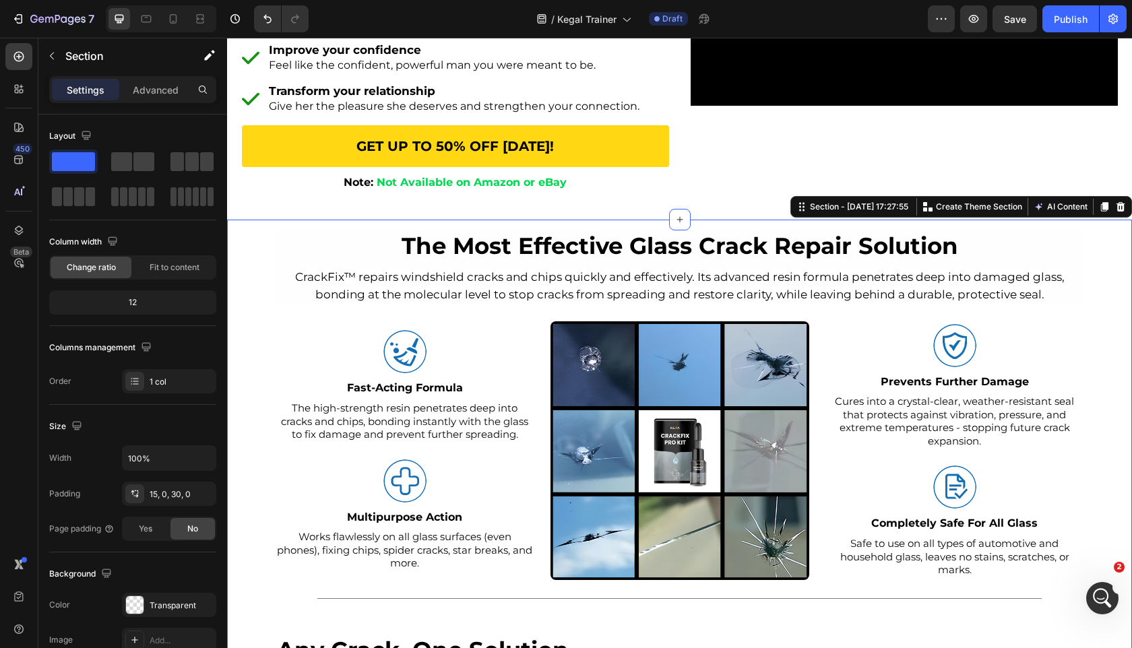
click at [305, 301] on p "CrackFix™ repairs windshield cracks and chips quickly and effectively. Its adva…" at bounding box center [680, 286] width 806 height 34
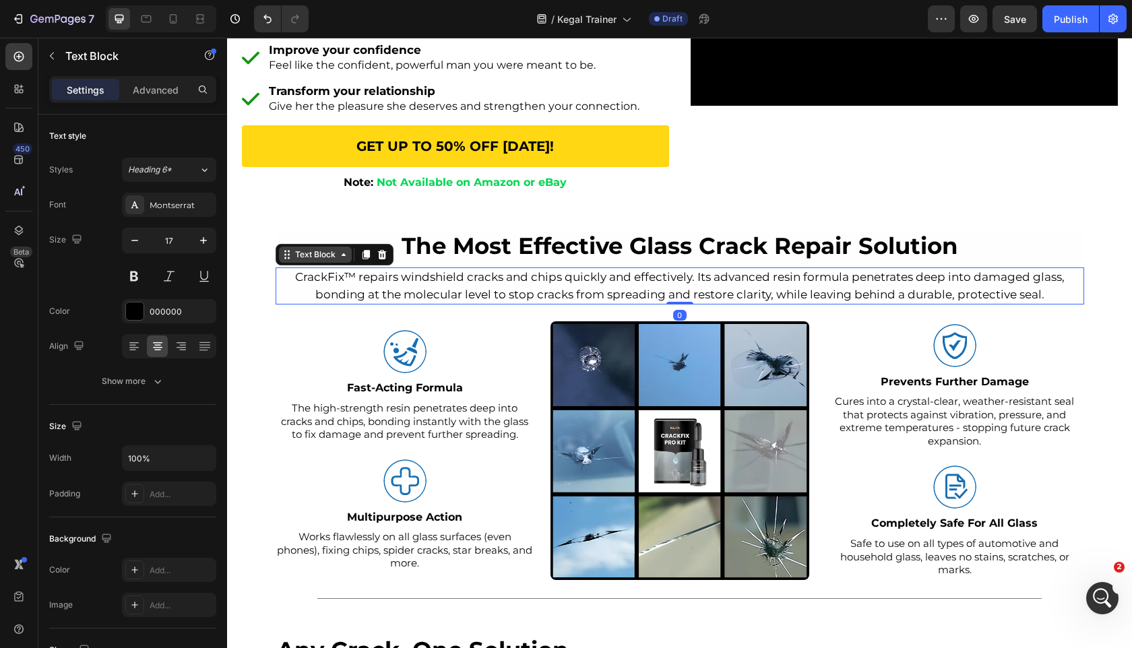
click at [327, 261] on div "Text Block" at bounding box center [316, 255] width 46 height 12
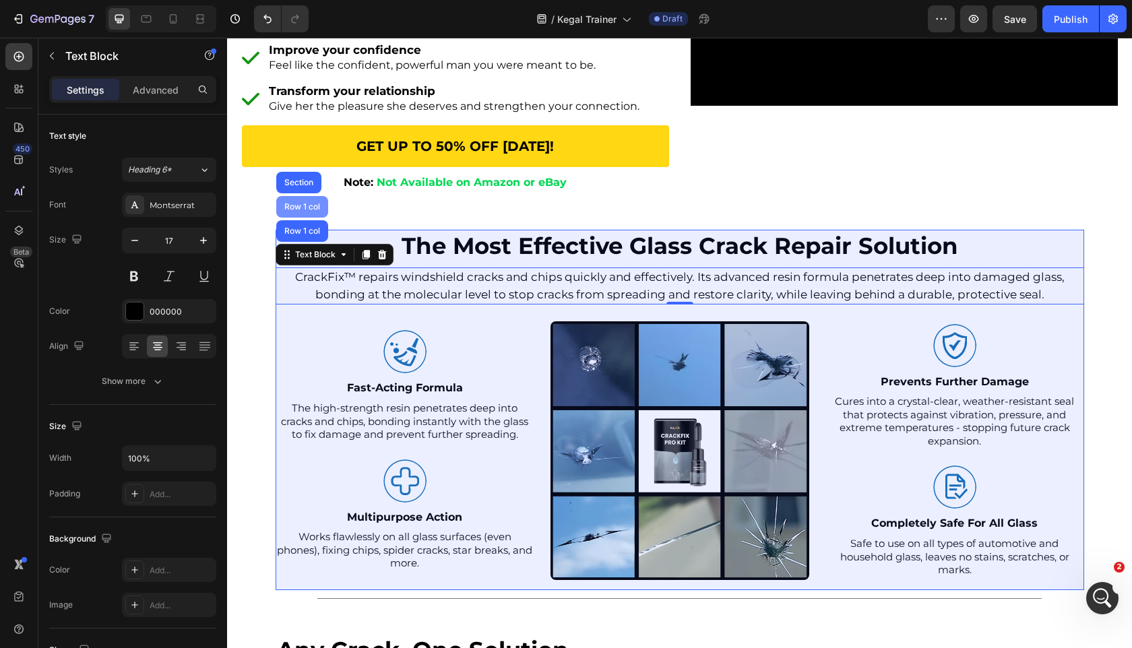
click at [316, 211] on div "Row 1 col" at bounding box center [302, 207] width 41 height 8
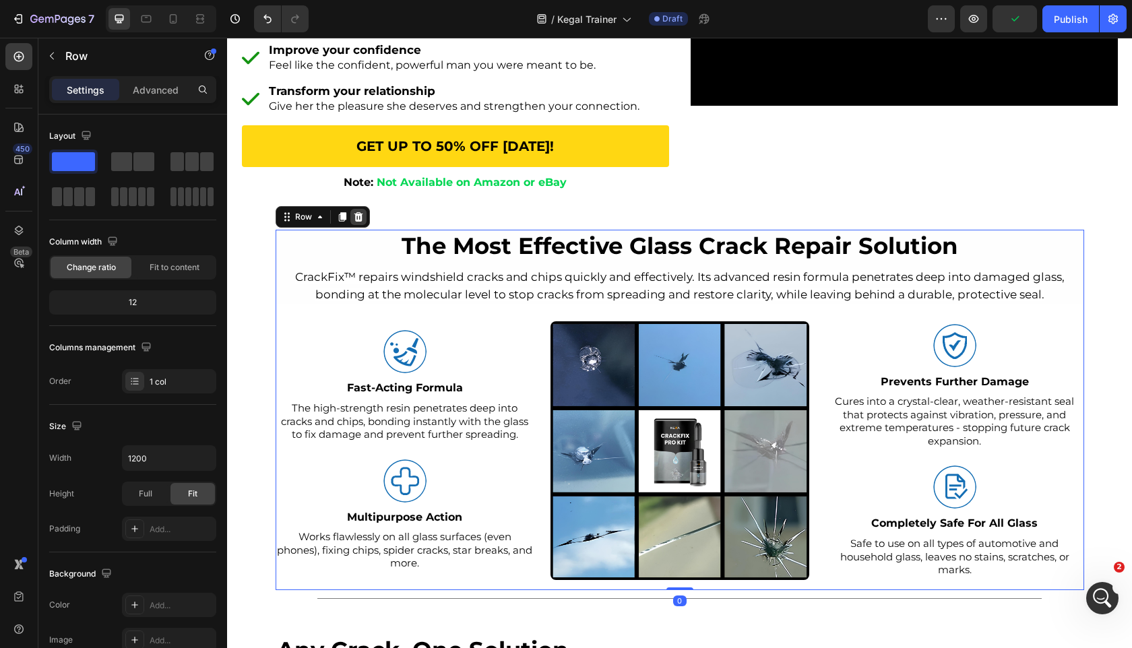
click at [362, 222] on icon at bounding box center [358, 217] width 11 height 11
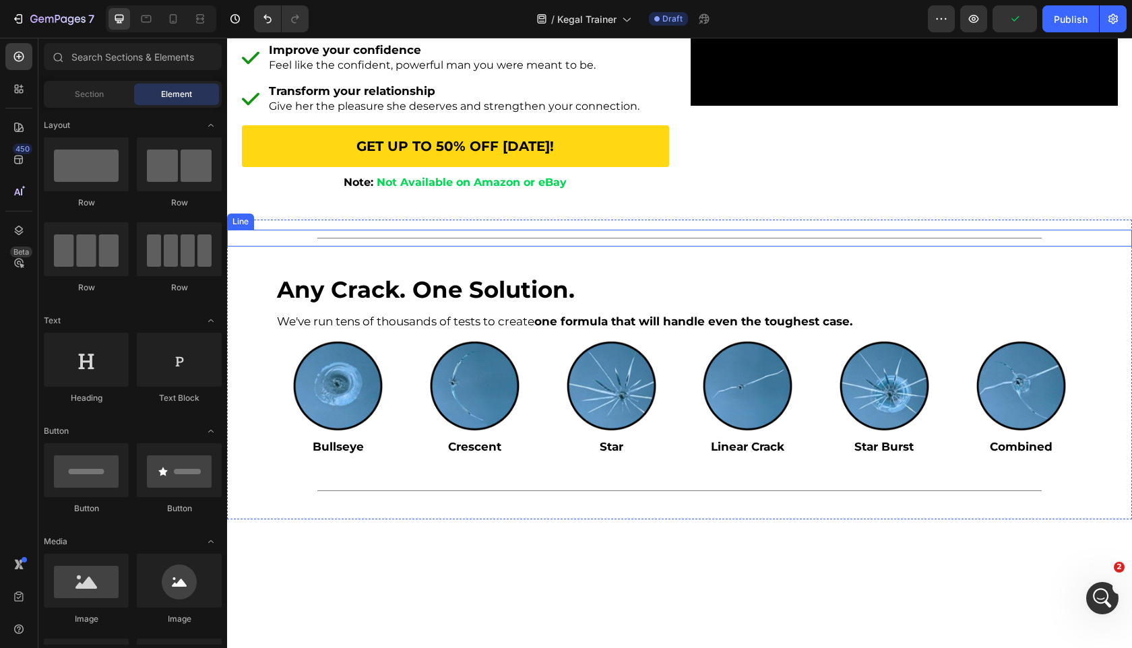
click at [377, 243] on div "Title Line" at bounding box center [679, 238] width 905 height 17
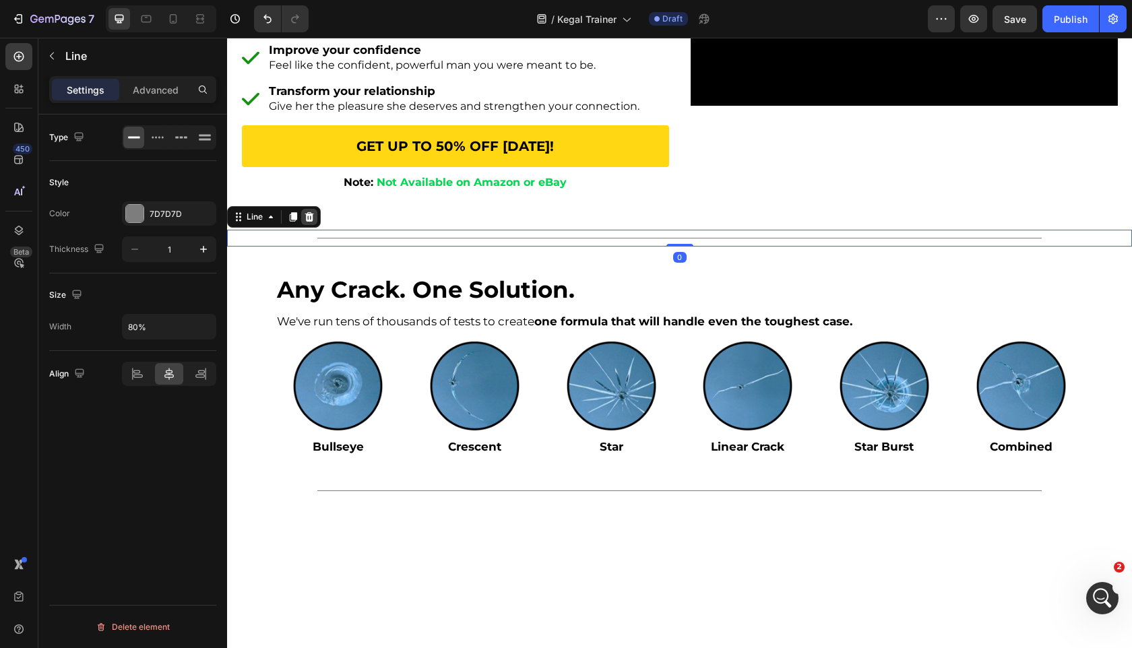
click at [307, 222] on icon at bounding box center [309, 216] width 9 height 9
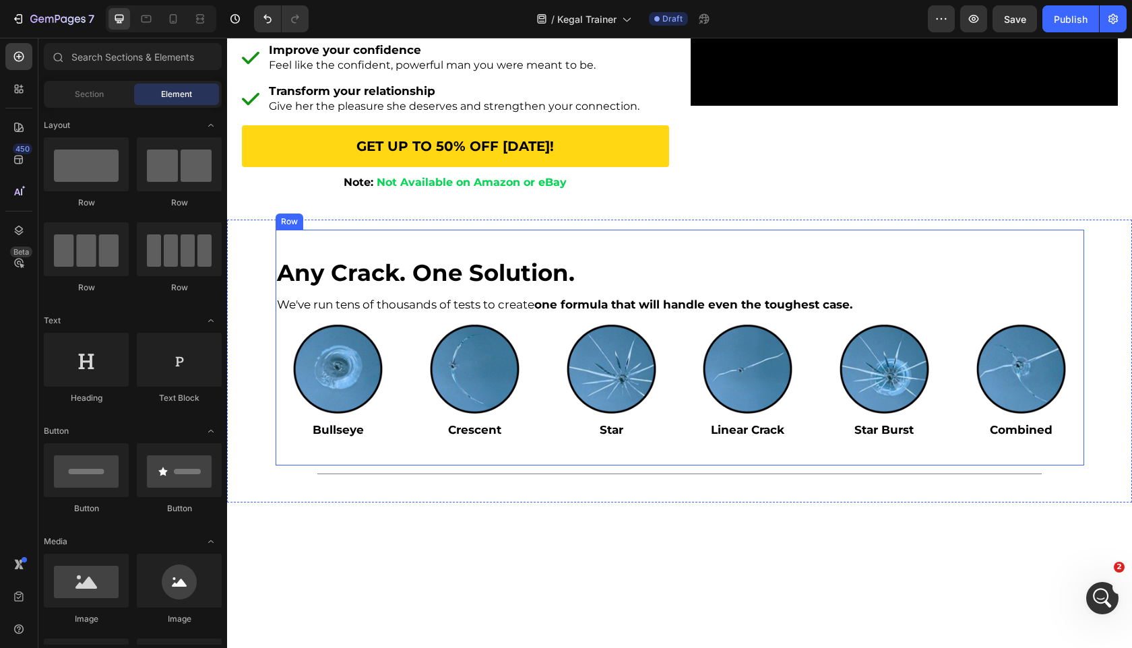
click at [346, 477] on div "Title Line" at bounding box center [679, 474] width 905 height 17
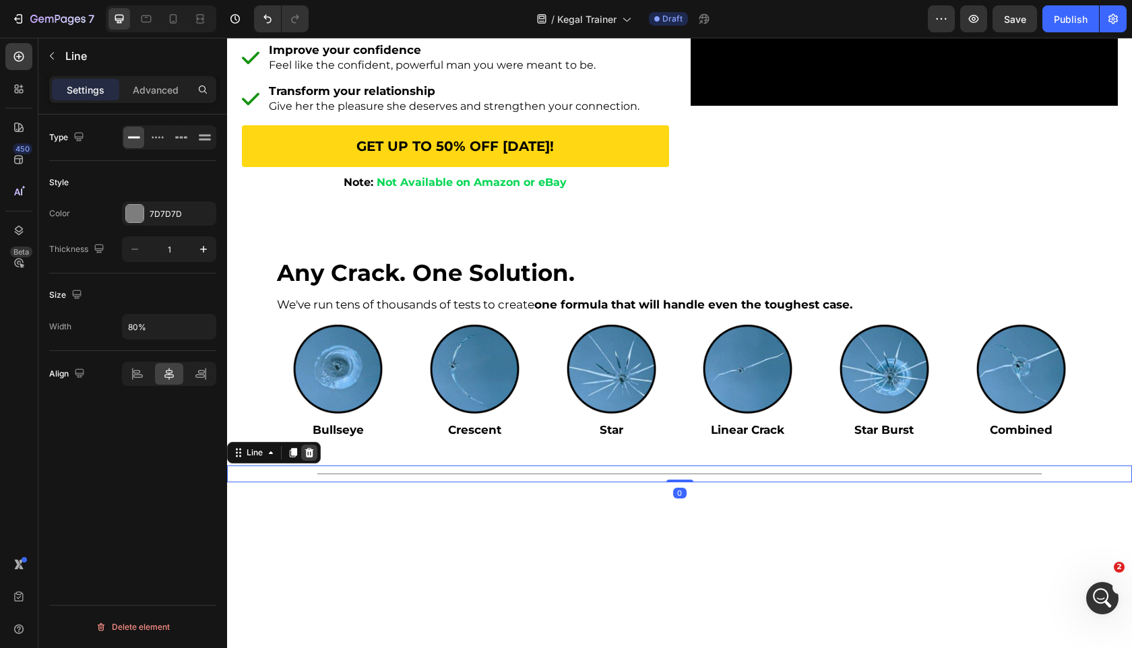
click at [305, 458] on icon at bounding box center [309, 453] width 11 height 11
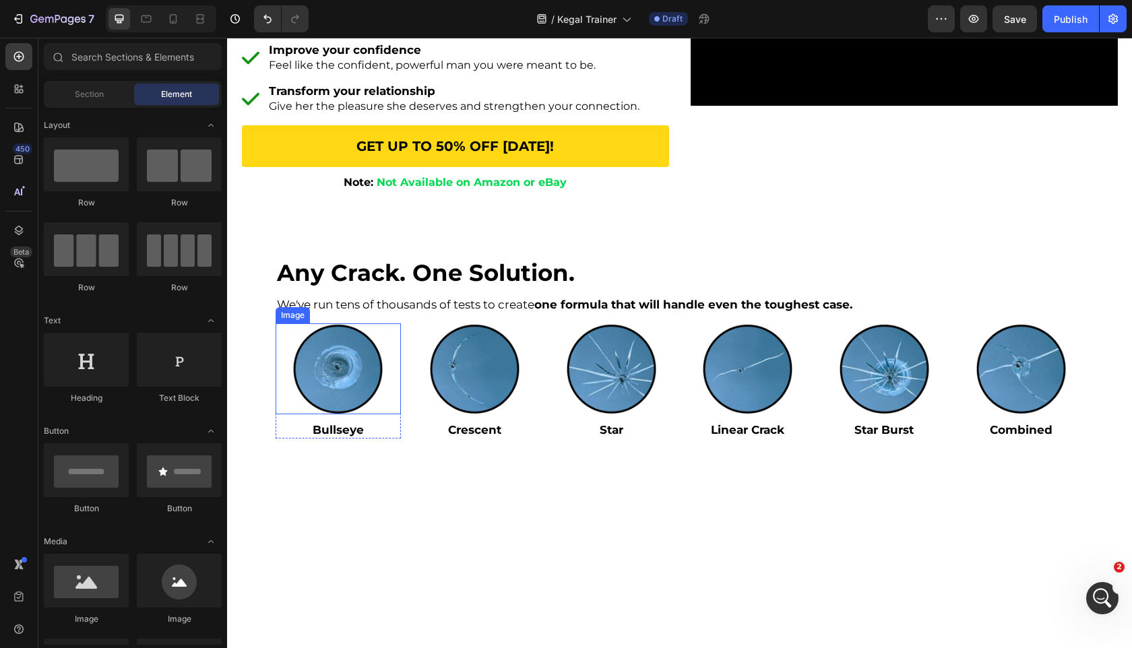
click at [387, 387] on div at bounding box center [339, 369] width 126 height 91
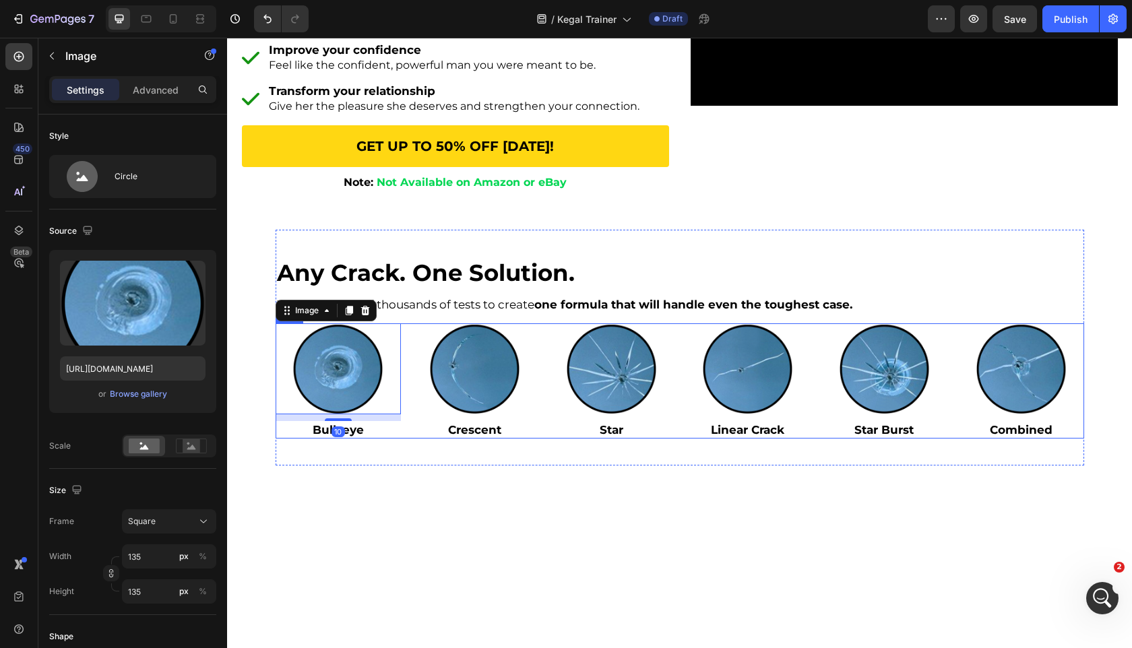
click at [415, 386] on div at bounding box center [475, 369] width 126 height 91
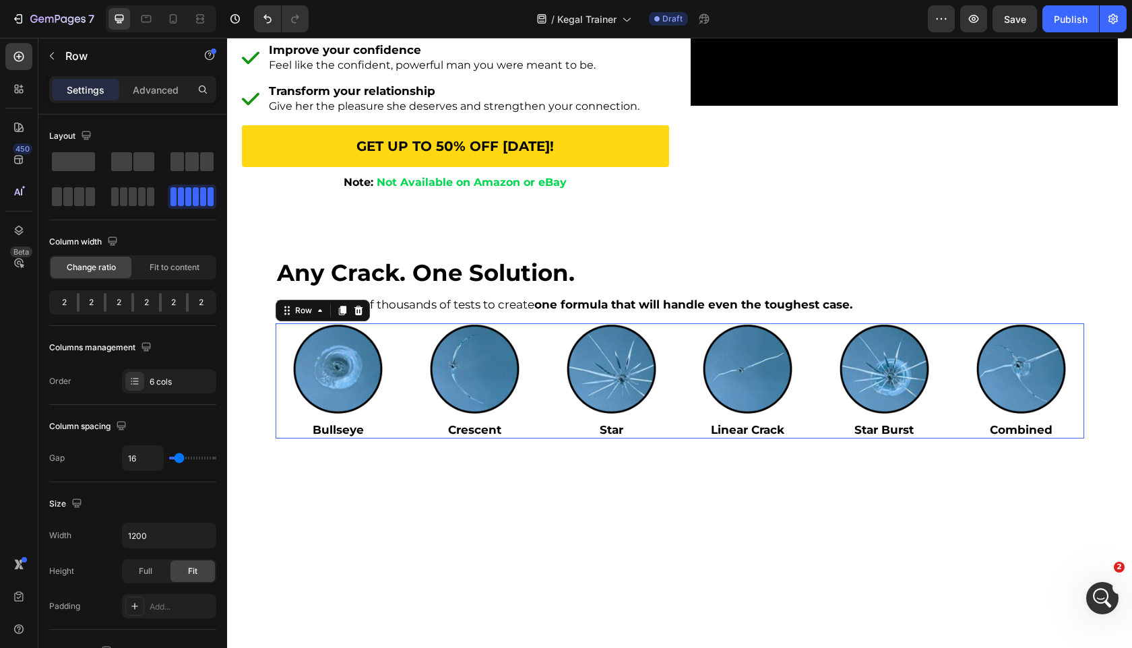
click at [408, 375] on div "Image Bullseye Text Block Row Image Crescent Text Block Row Image Star Text Blo…" at bounding box center [680, 381] width 809 height 115
click at [86, 196] on span at bounding box center [91, 196] width 10 height 19
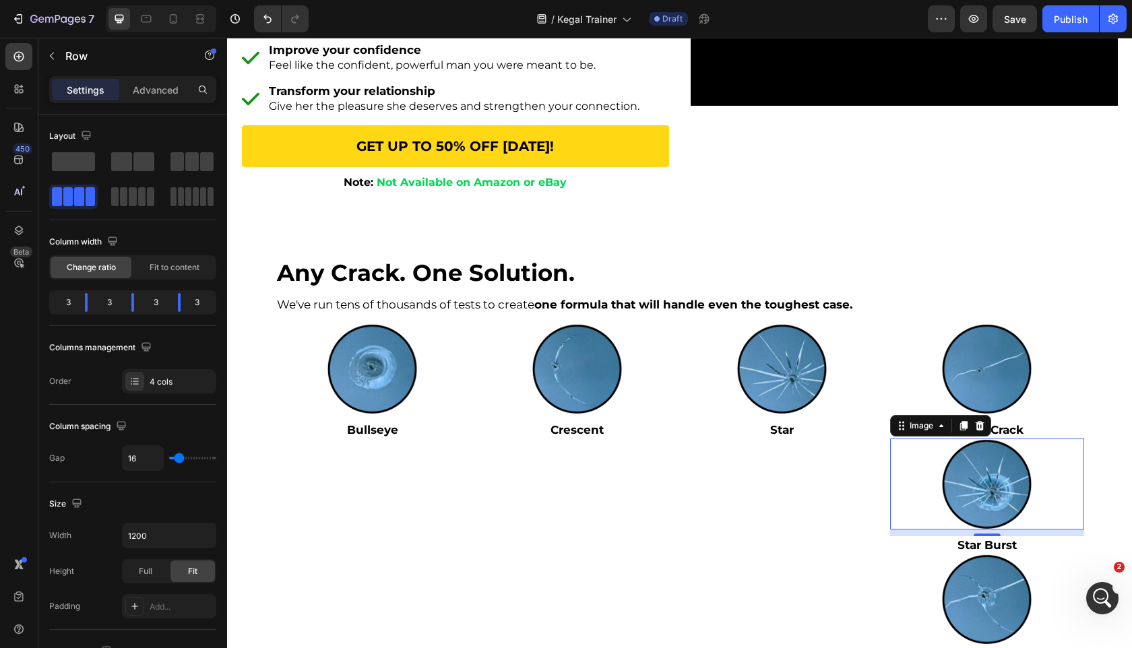
click at [1006, 495] on img at bounding box center [987, 484] width 91 height 91
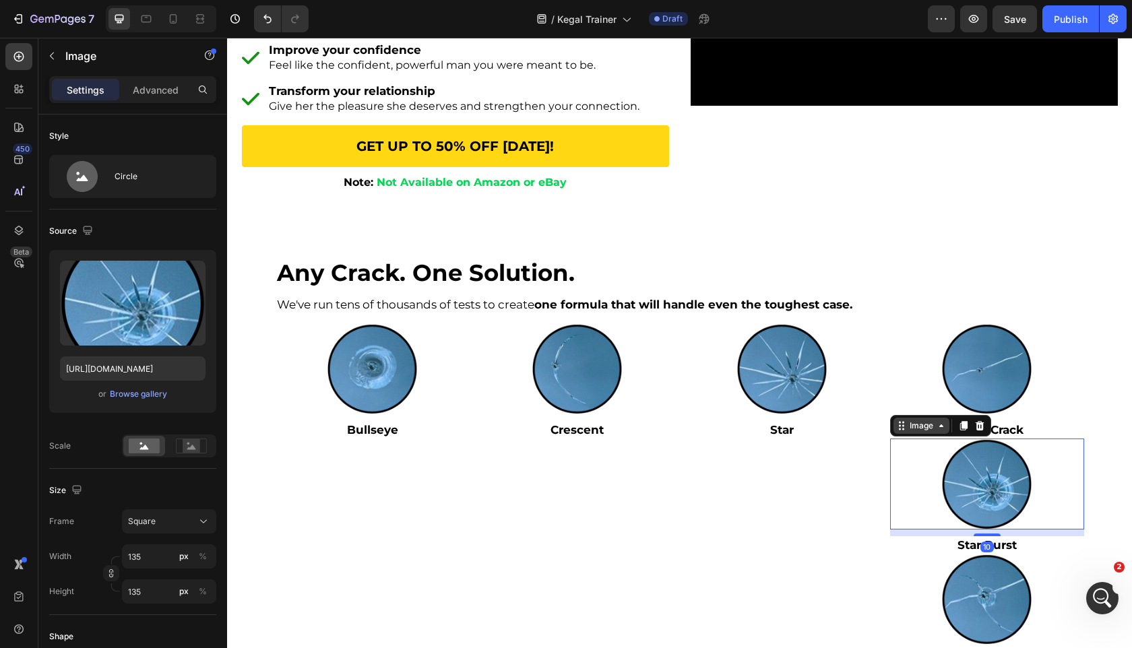
click at [927, 432] on div "Image" at bounding box center [921, 426] width 29 height 12
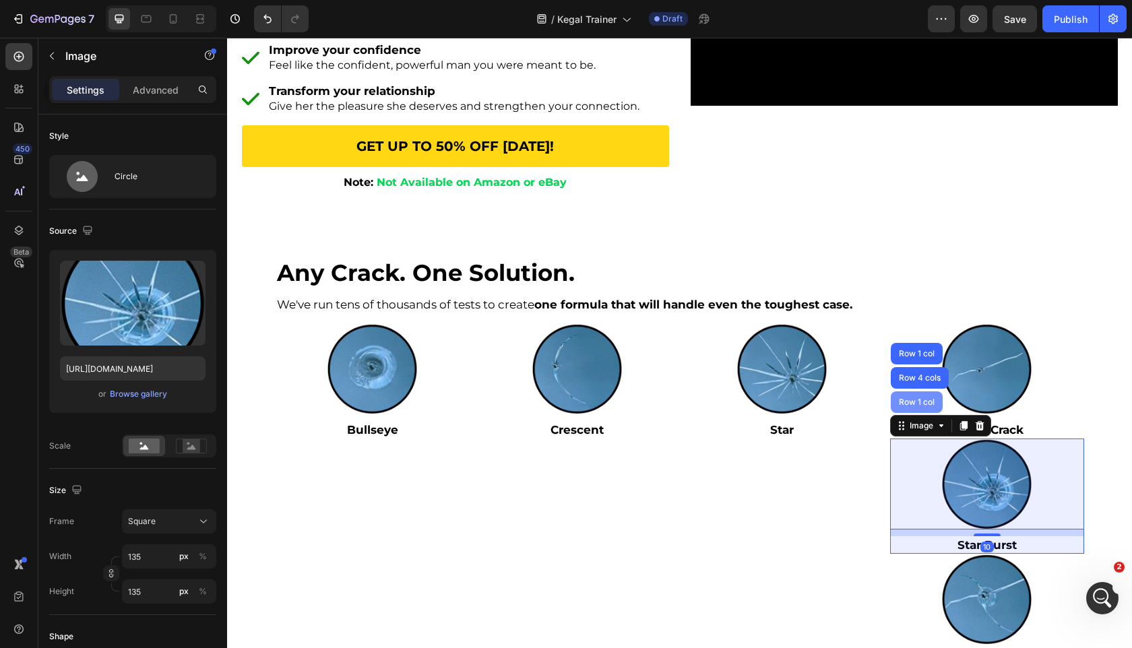
click at [926, 406] on div "Row 1 col" at bounding box center [917, 402] width 41 height 8
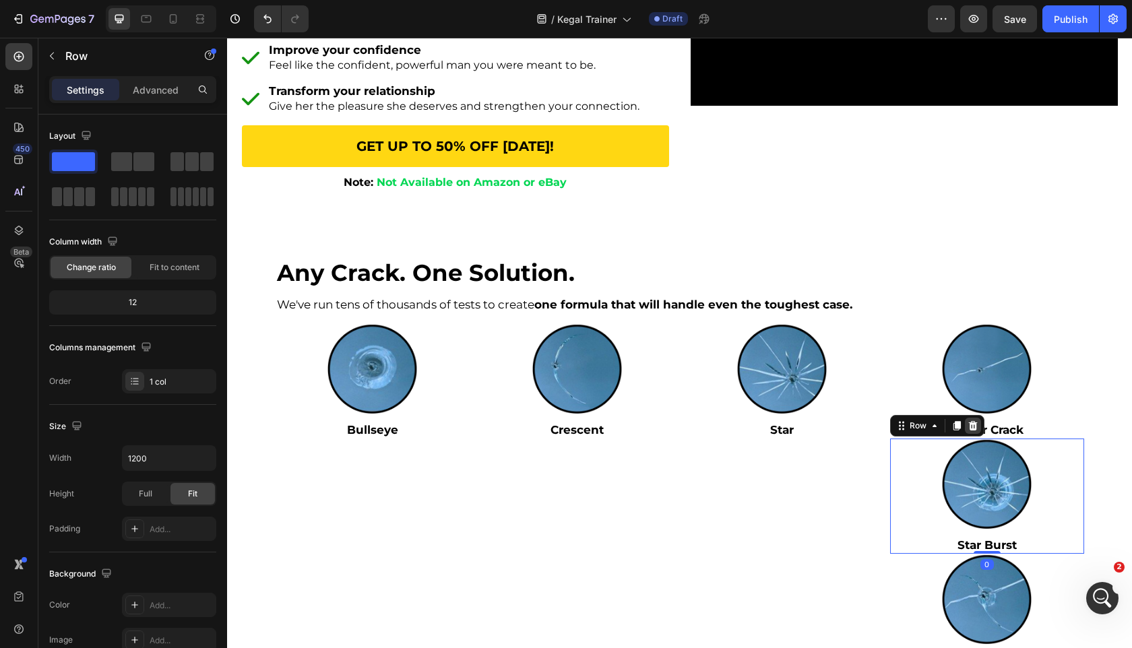
click at [977, 431] on icon at bounding box center [973, 426] width 11 height 11
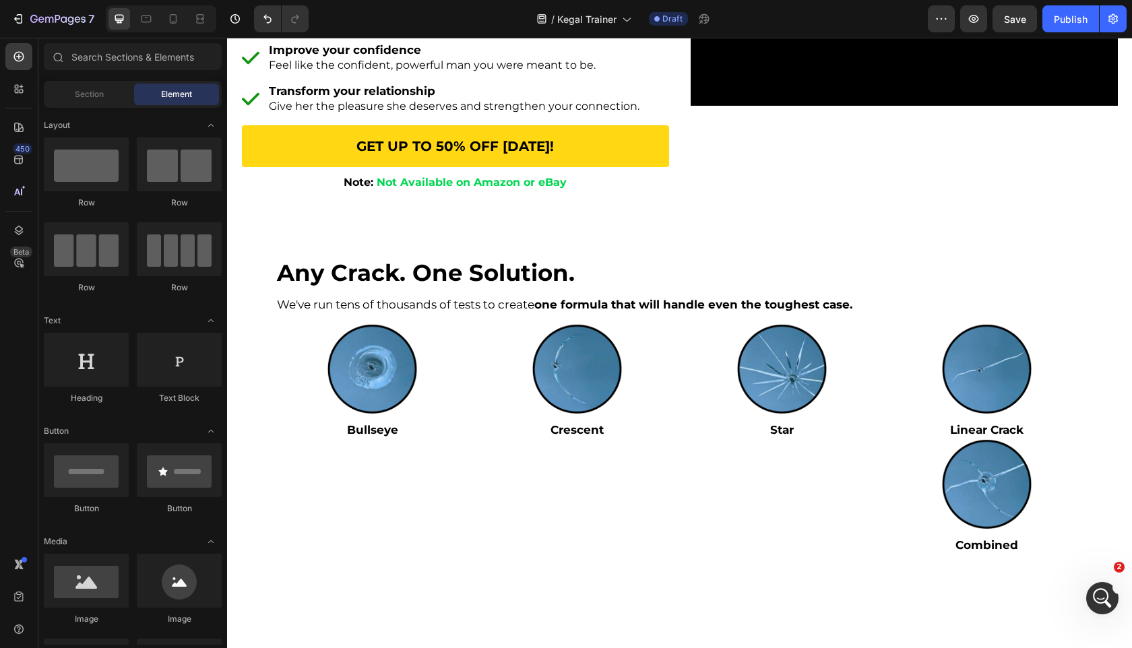
click at [956, 506] on img at bounding box center [987, 484] width 91 height 91
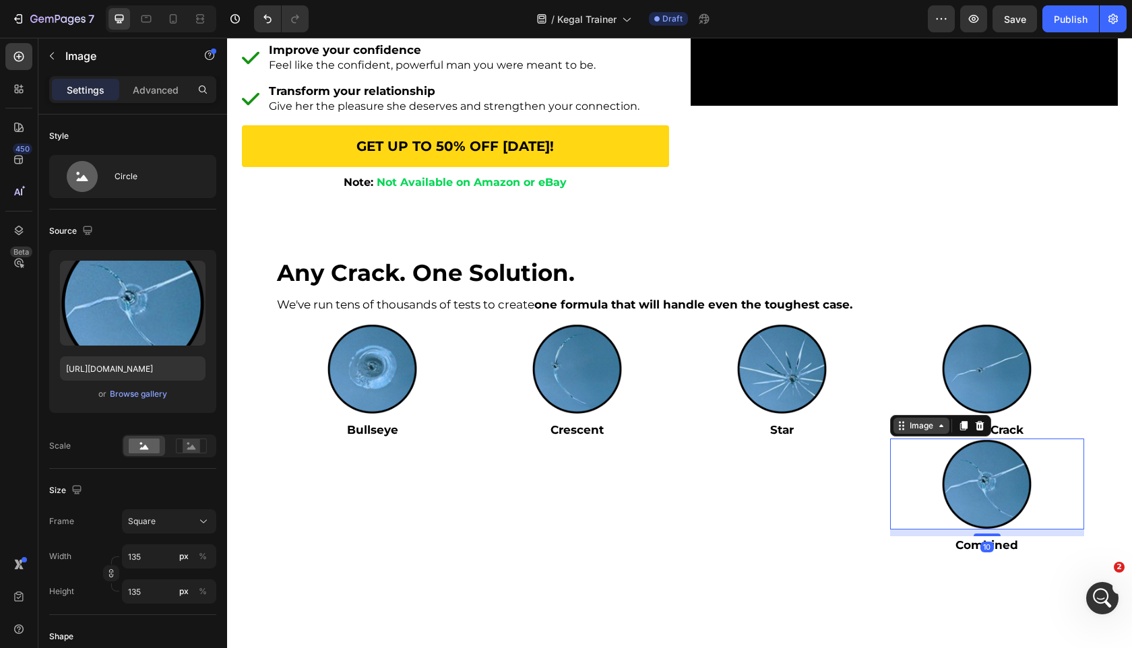
click at [938, 431] on icon at bounding box center [941, 426] width 11 height 11
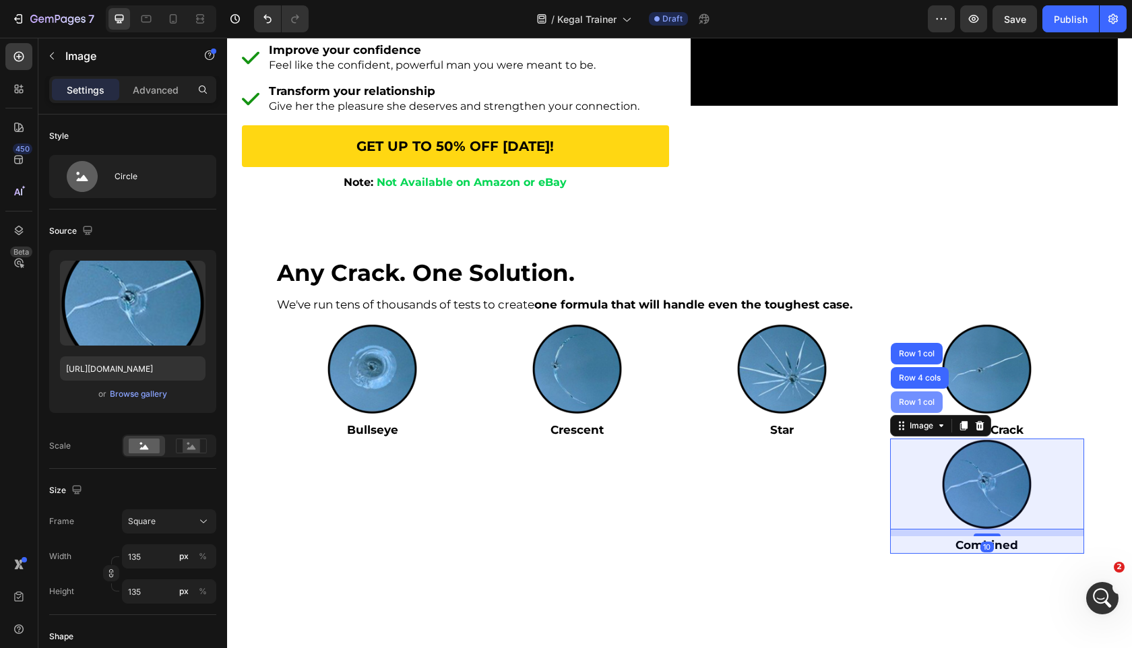
click at [930, 406] on div "Row 1 col" at bounding box center [917, 402] width 41 height 8
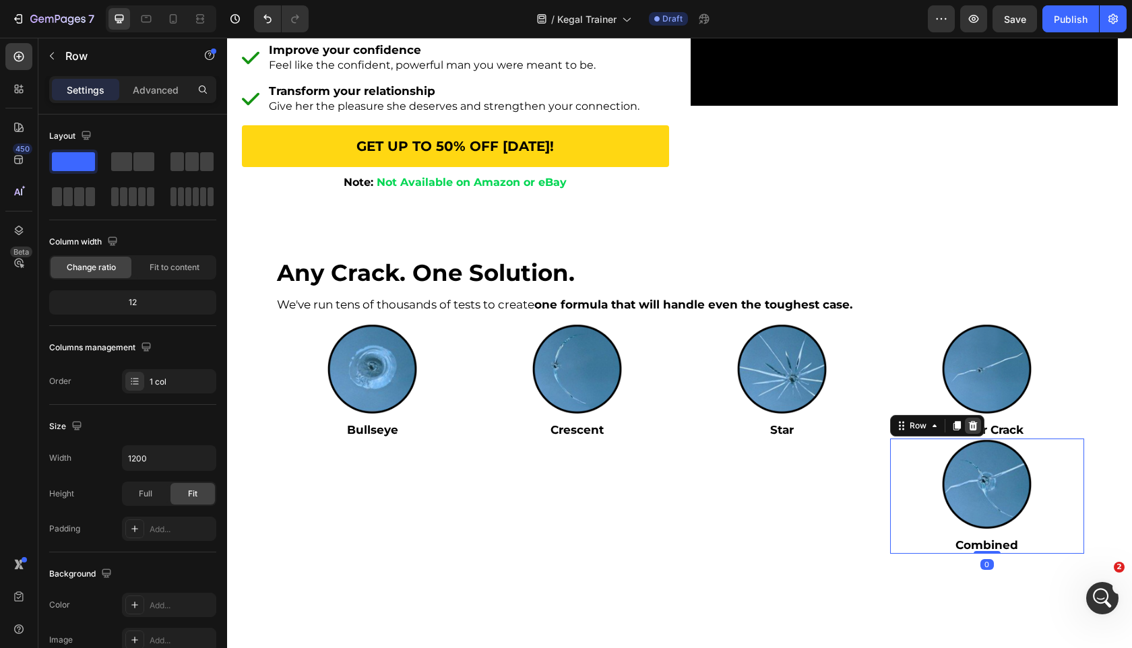
click at [972, 431] on icon at bounding box center [973, 425] width 9 height 9
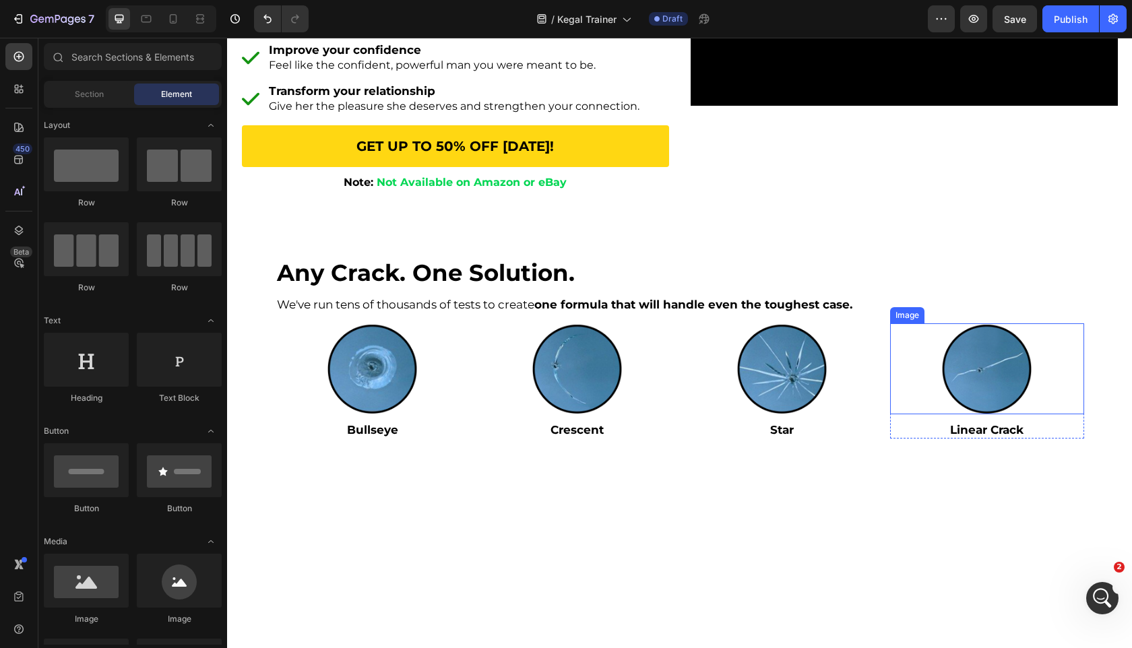
click at [912, 405] on div at bounding box center [987, 369] width 194 height 91
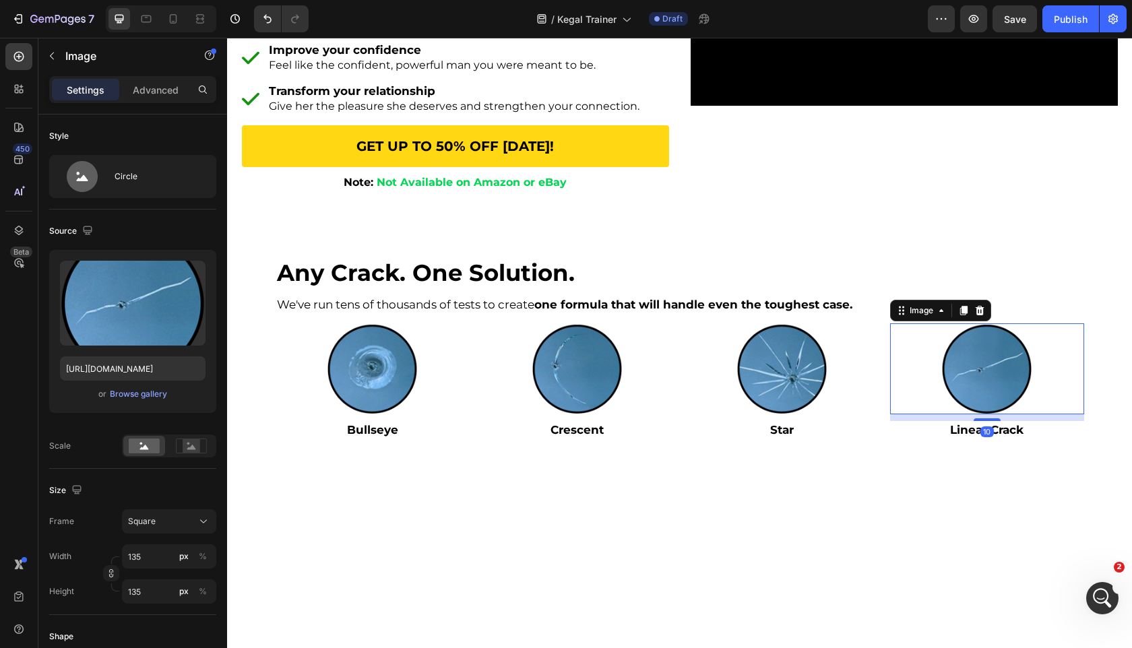
click at [896, 415] on div at bounding box center [987, 369] width 194 height 91
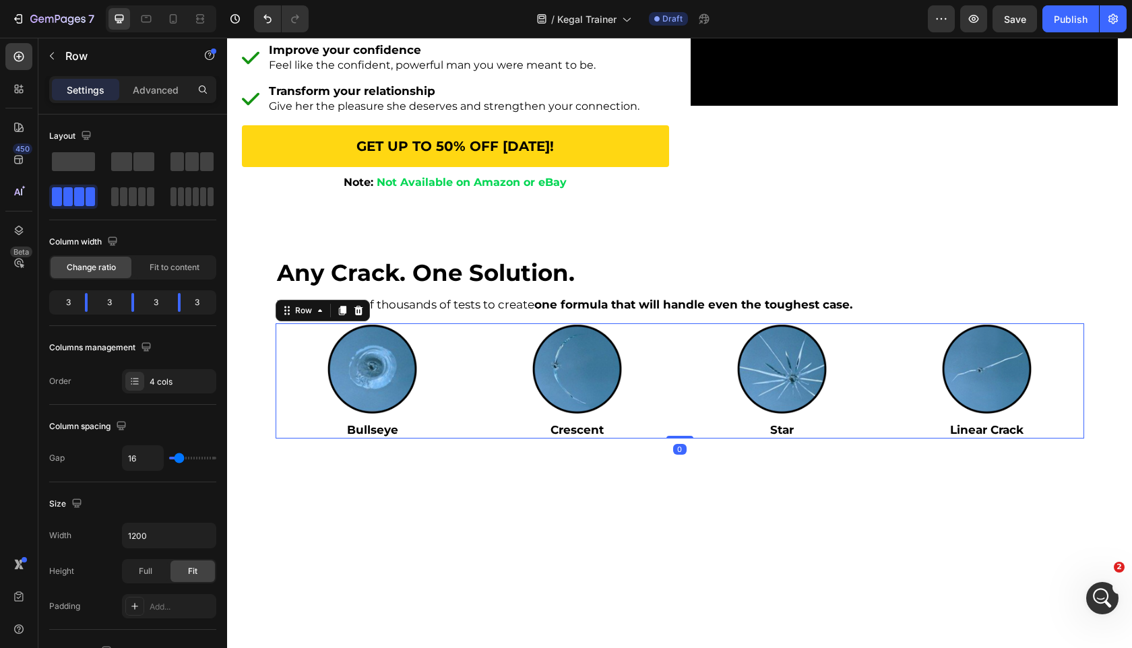
click at [886, 435] on div "Image Bullseye Text Block Row Image Crescent Text Block Row Image Star Text Blo…" at bounding box center [680, 381] width 809 height 115
drag, startPoint x: 185, startPoint y: 460, endPoint x: 158, endPoint y: 460, distance: 26.3
click at [158, 460] on div "16" at bounding box center [169, 459] width 94 height 26
click at [451, 375] on div at bounding box center [373, 369] width 194 height 91
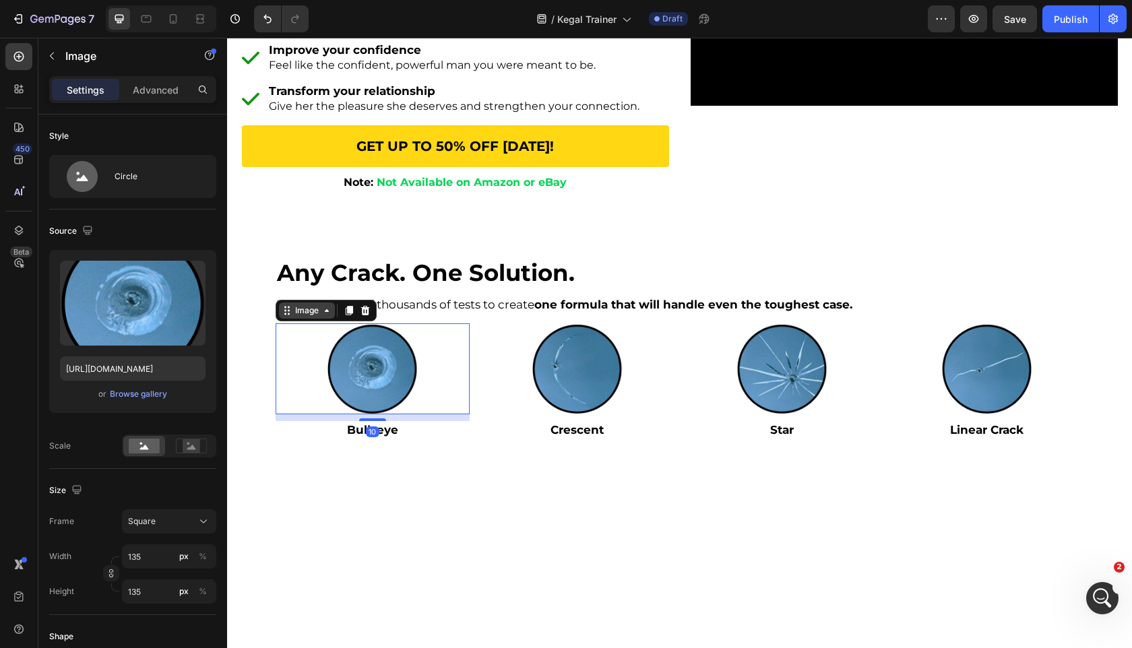
click at [299, 317] on div "Image" at bounding box center [307, 311] width 29 height 12
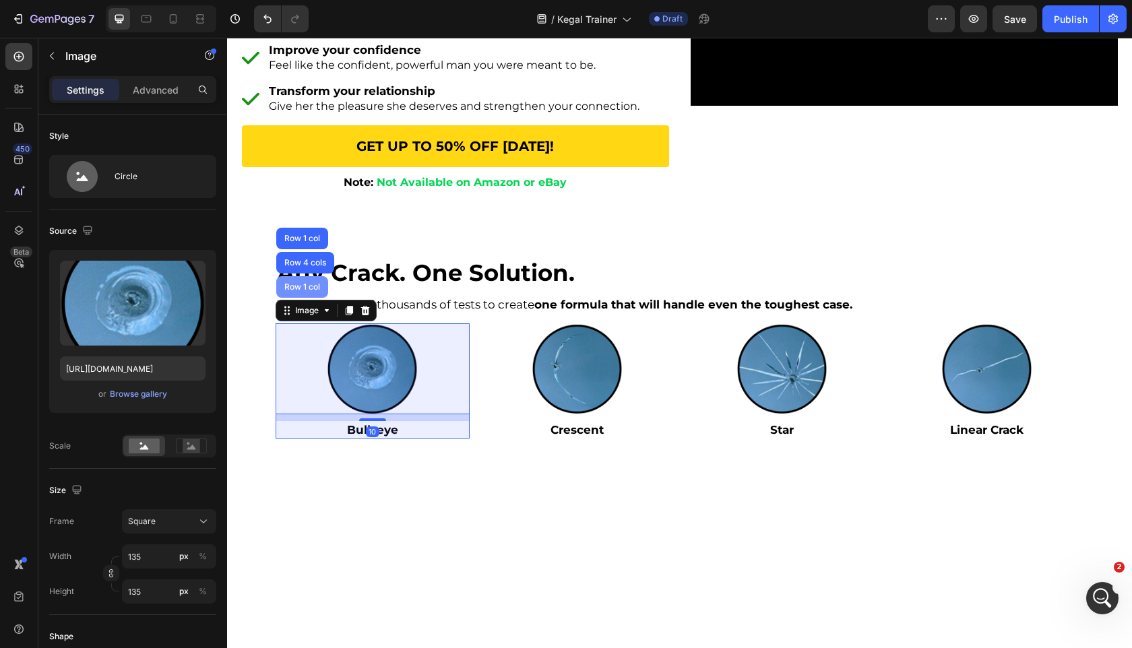
click at [297, 286] on div "Row 1 col" at bounding box center [302, 287] width 52 height 22
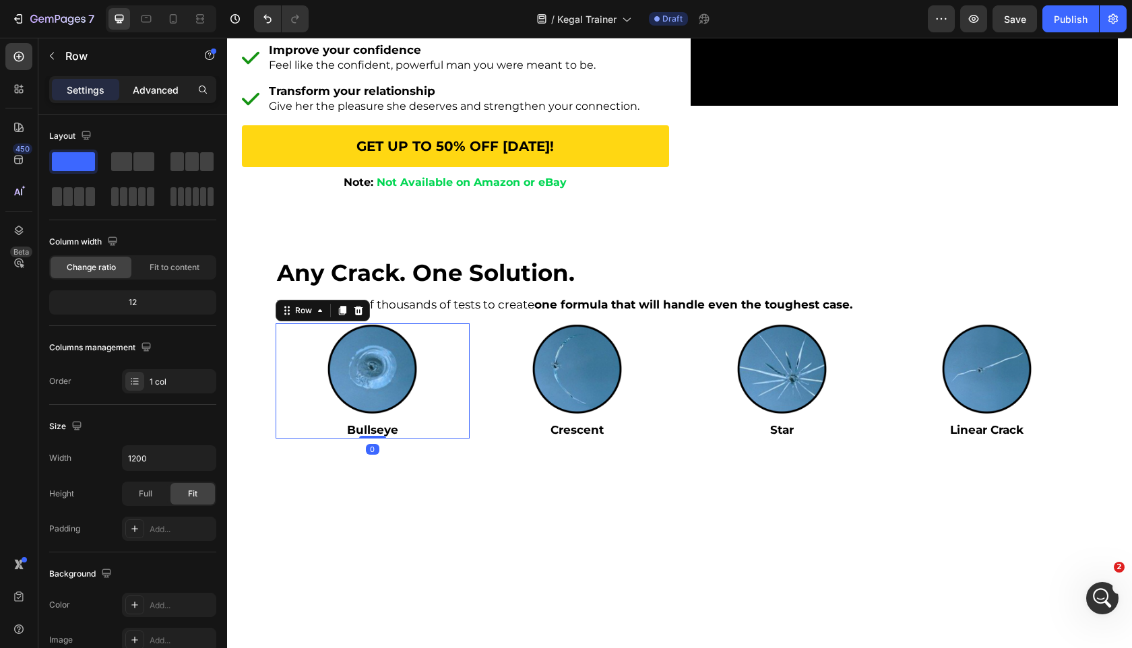
click at [137, 86] on p "Advanced" at bounding box center [156, 90] width 46 height 14
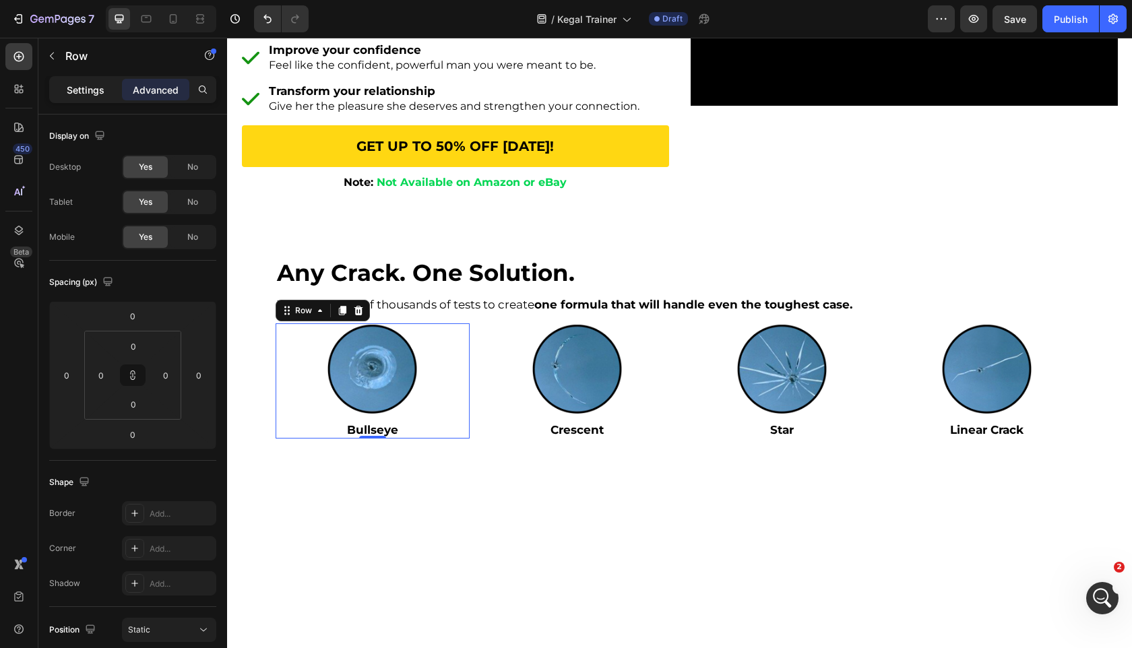
click at [98, 92] on p "Settings" at bounding box center [86, 90] width 38 height 14
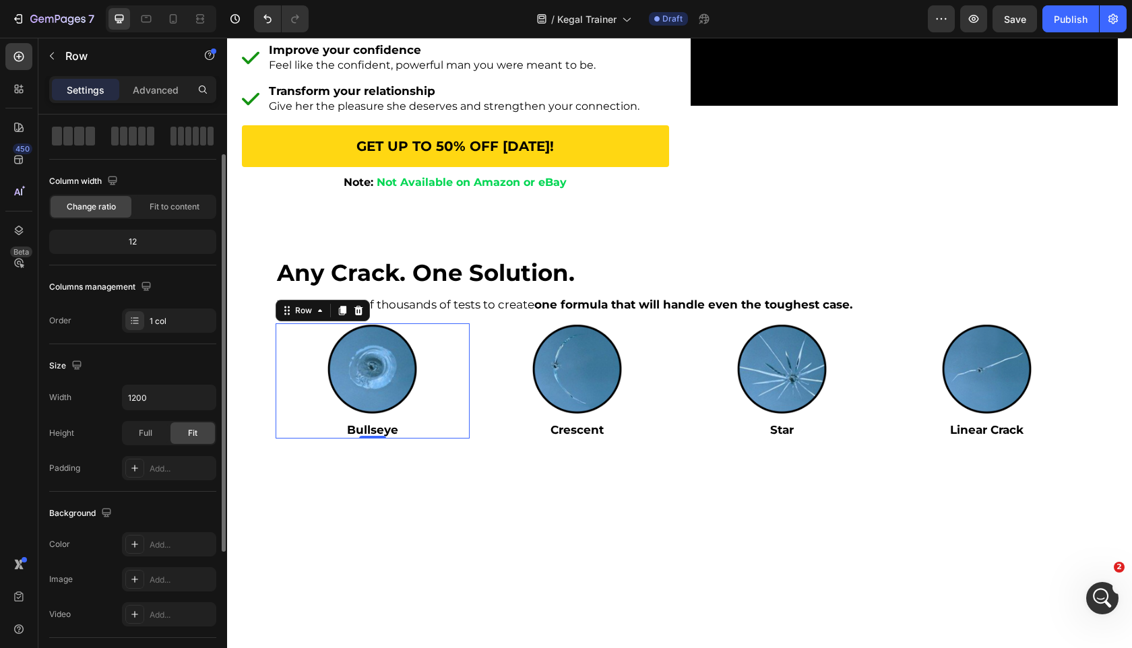
scroll to position [0, 0]
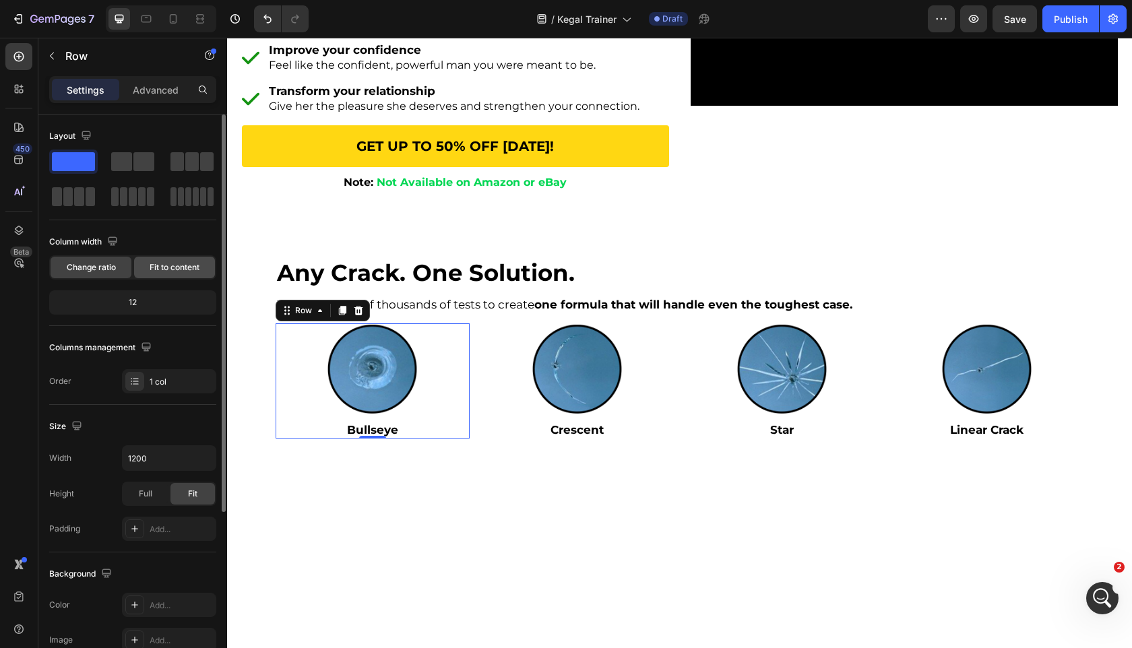
click at [175, 267] on span "Fit to content" at bounding box center [175, 268] width 50 height 12
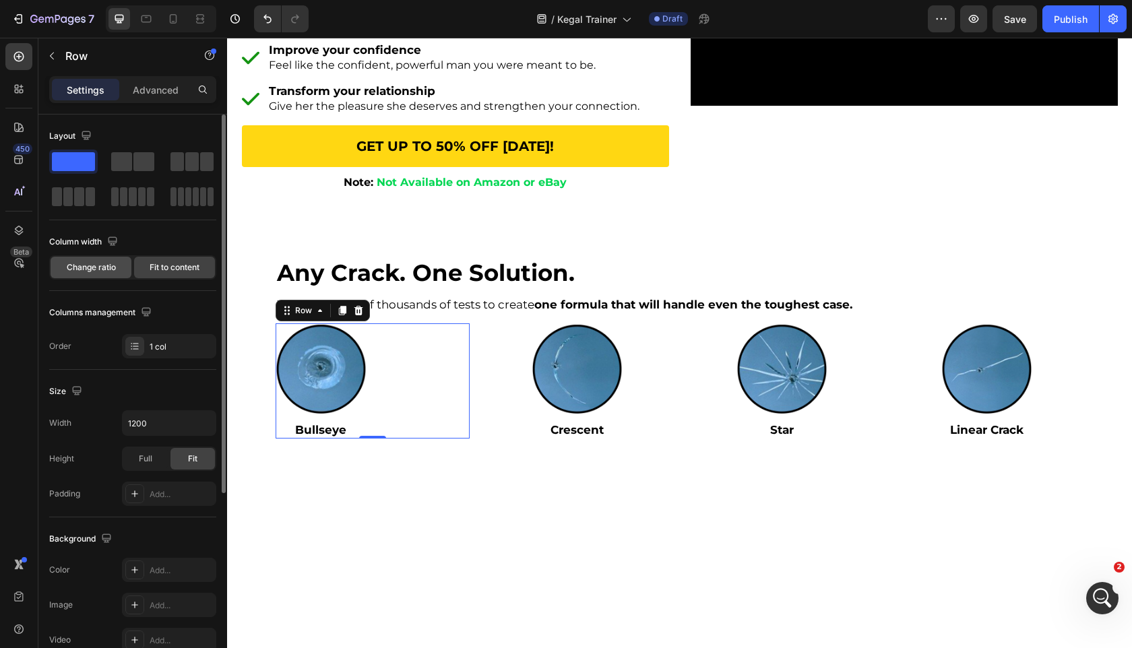
click at [88, 266] on span "Change ratio" at bounding box center [91, 268] width 49 height 12
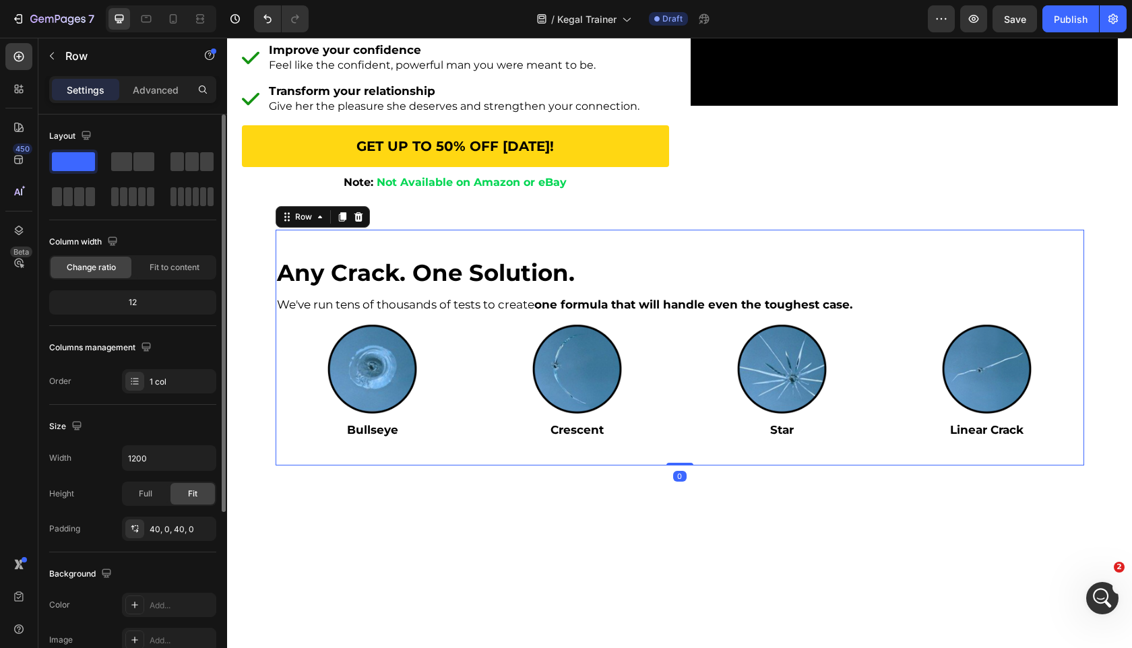
click at [500, 448] on div "any crack. one solution. Heading We've run tens of thousands of tests to create…" at bounding box center [680, 348] width 809 height 236
click at [492, 437] on p "Crescent" at bounding box center [577, 430] width 191 height 15
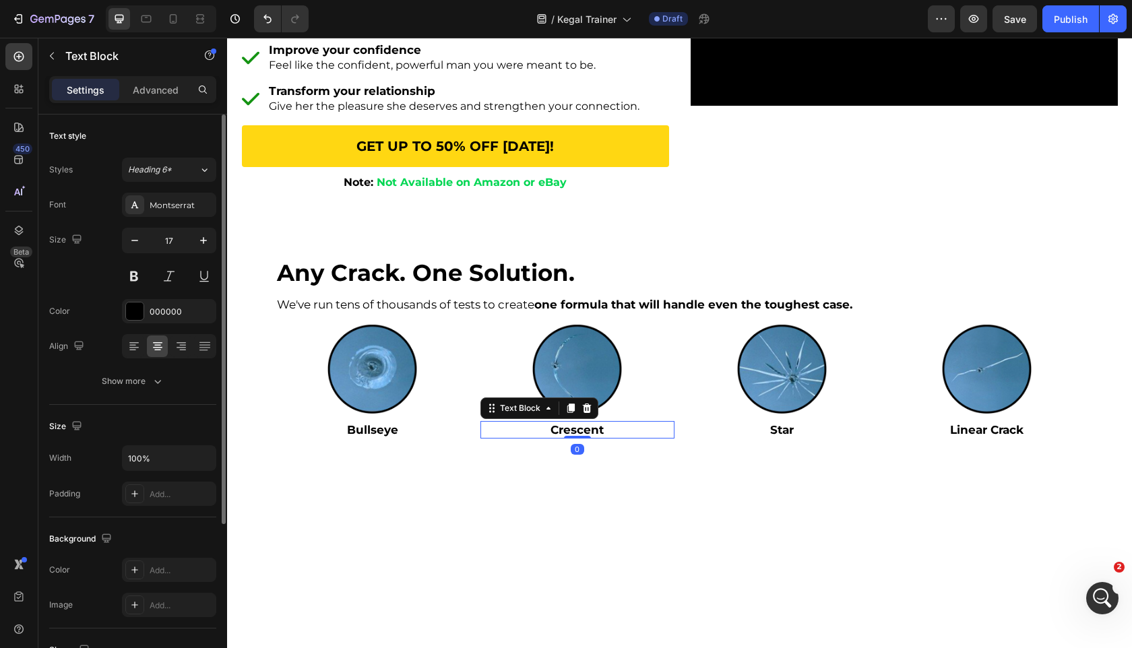
click at [482, 437] on p "Crescent" at bounding box center [577, 430] width 191 height 15
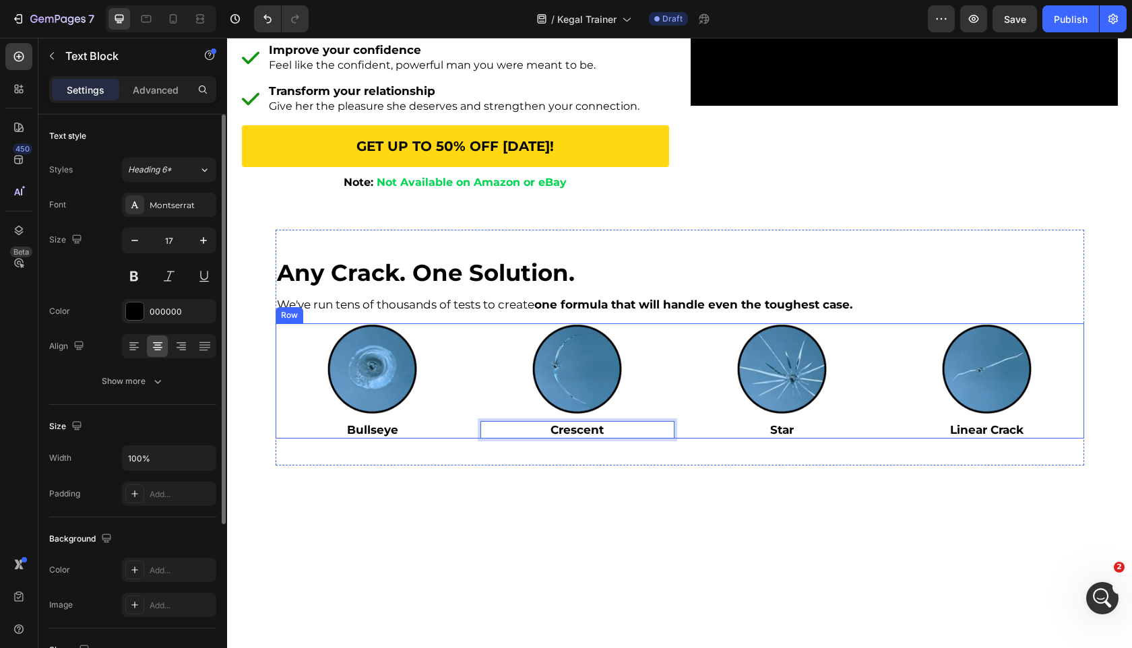
click at [476, 438] on div "Image Bullseye Text Block Row Image Crescent Text Block 0 Row Image Star Text B…" at bounding box center [680, 381] width 809 height 115
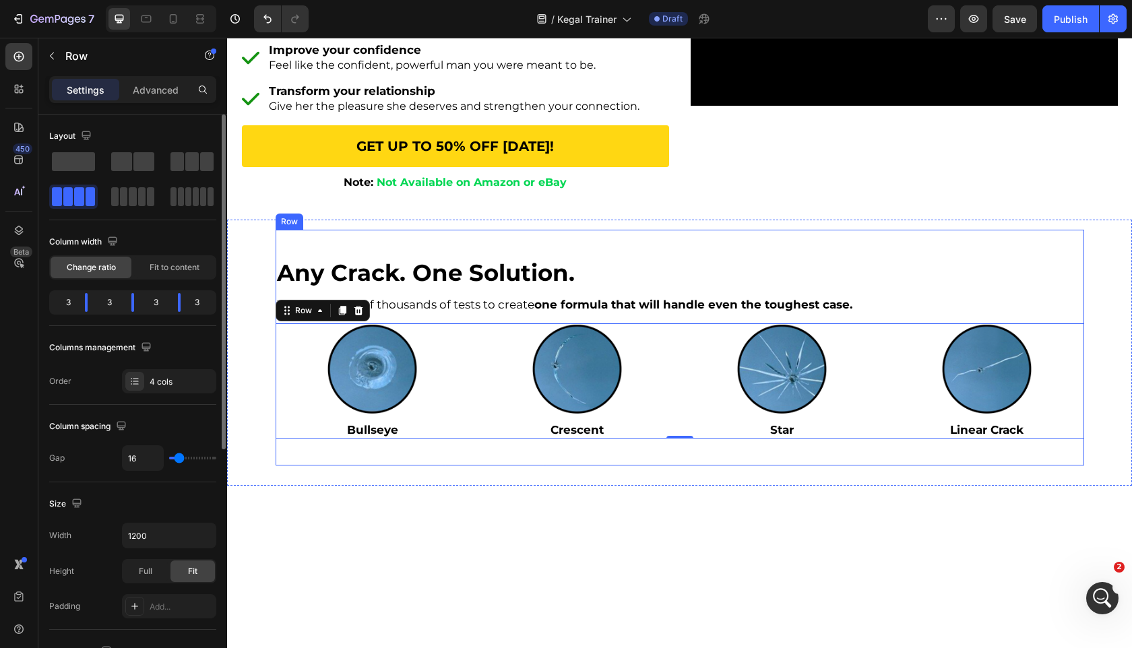
click at [527, 280] on strong "any crack. one solution." at bounding box center [426, 273] width 298 height 28
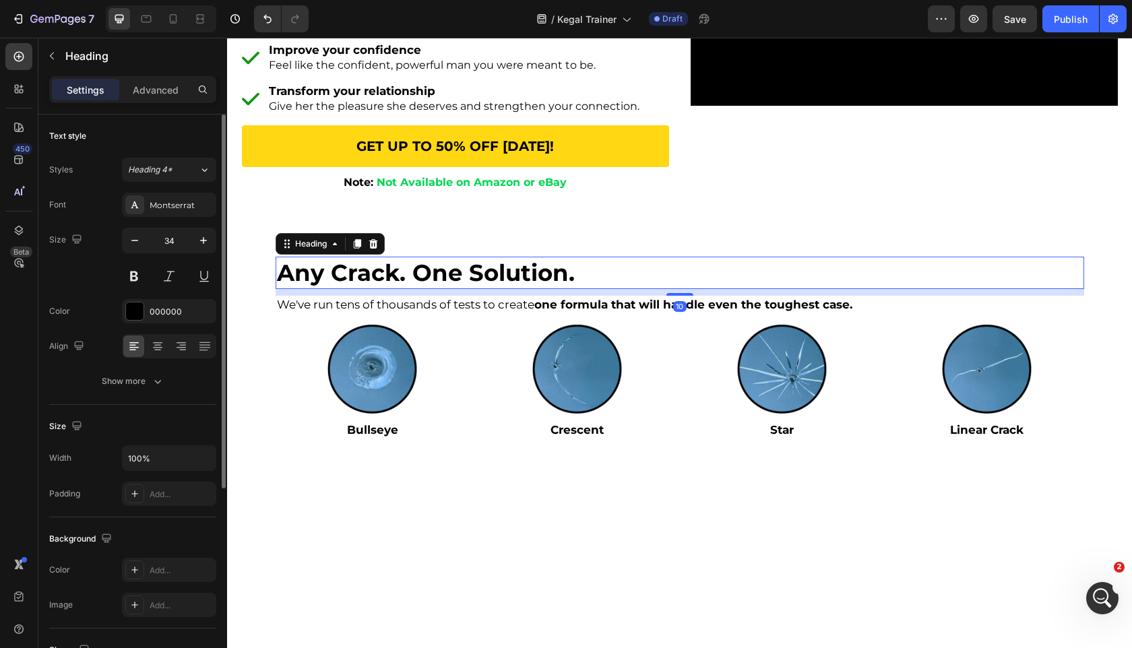
click at [165, 333] on div "Font Montserrat Size 34 Color 000000 Align Show more" at bounding box center [132, 293] width 167 height 201
click at [156, 345] on icon at bounding box center [157, 345] width 7 height 1
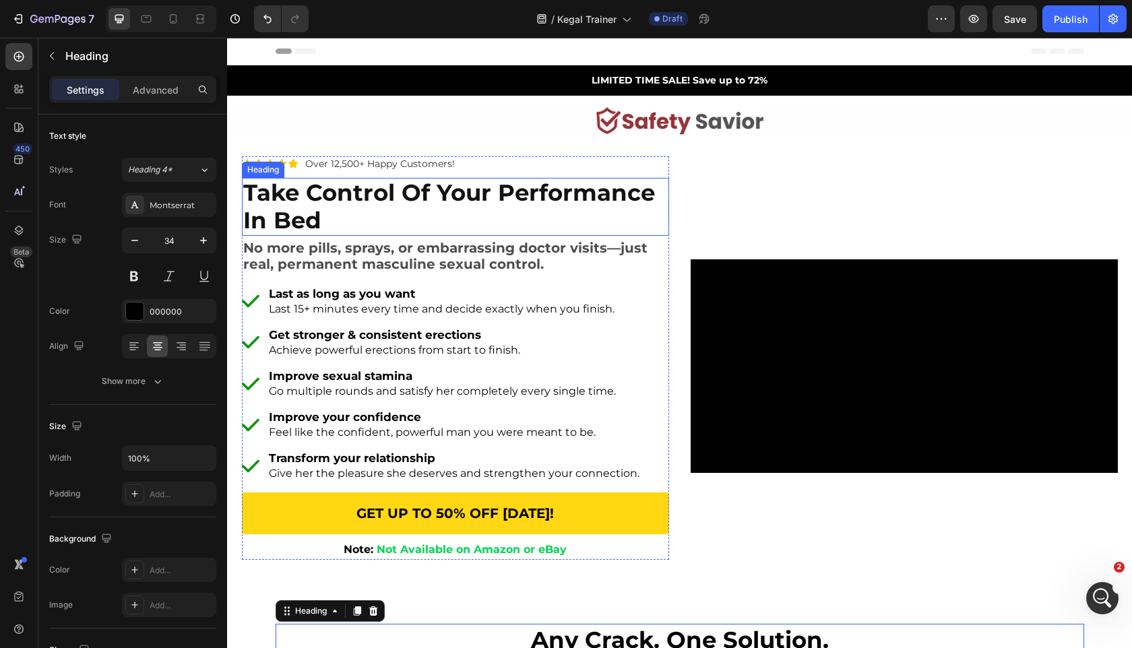
click at [299, 208] on strong "take control of your performance in bed" at bounding box center [449, 207] width 412 height 56
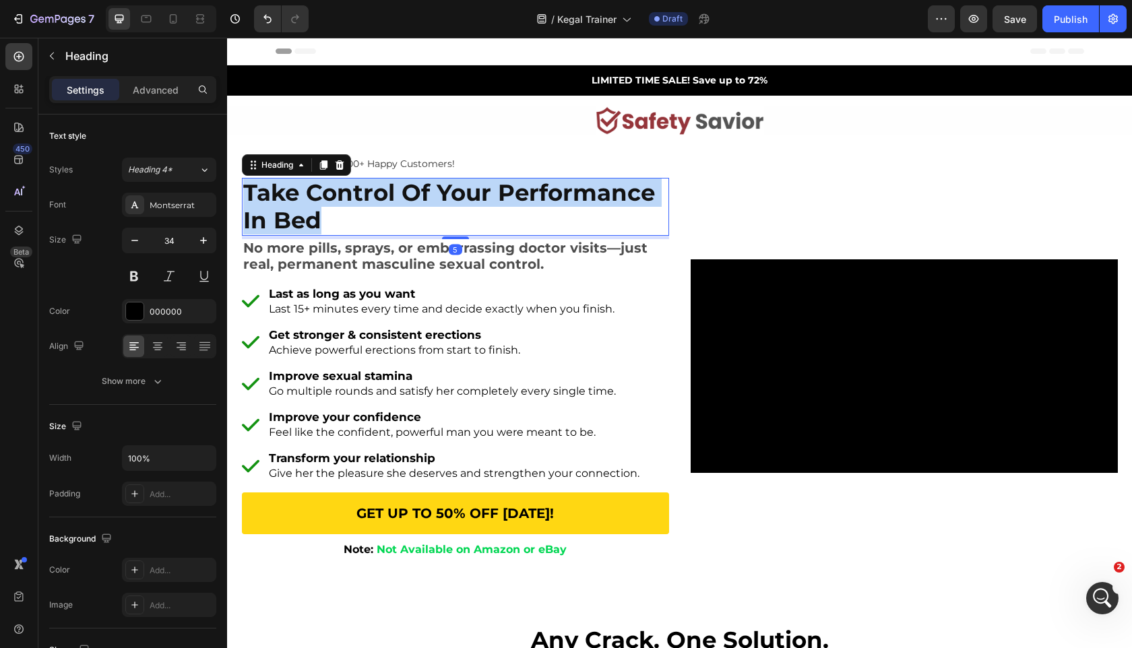
click at [299, 208] on strong "take control of your performance in bed" at bounding box center [449, 207] width 412 height 56
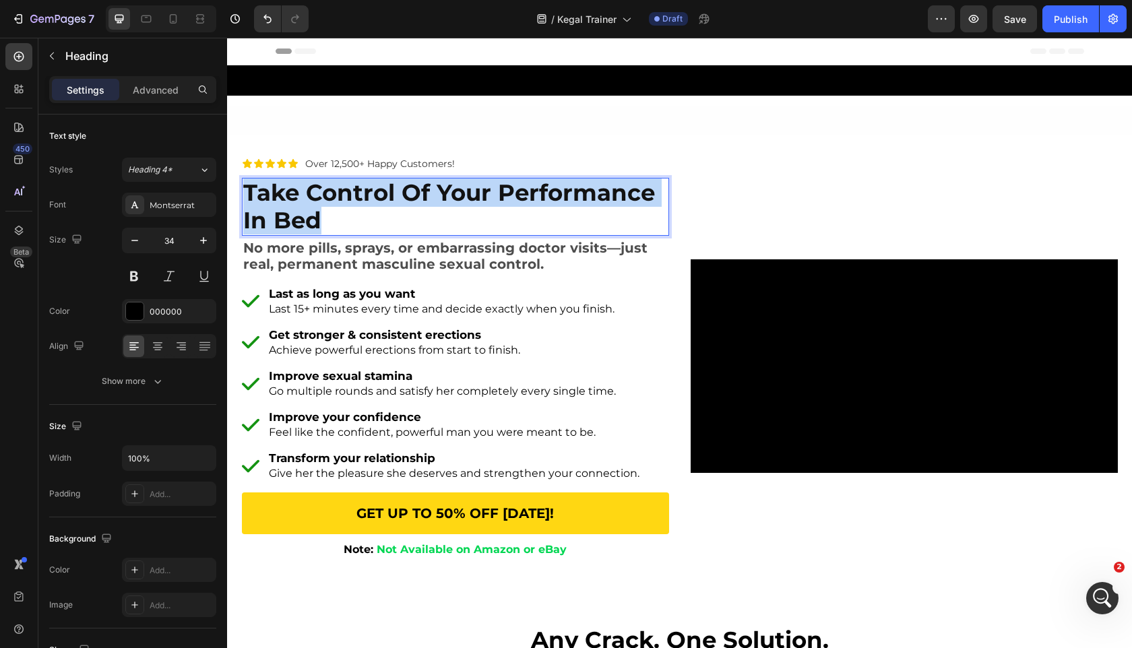
scroll to position [538, 0]
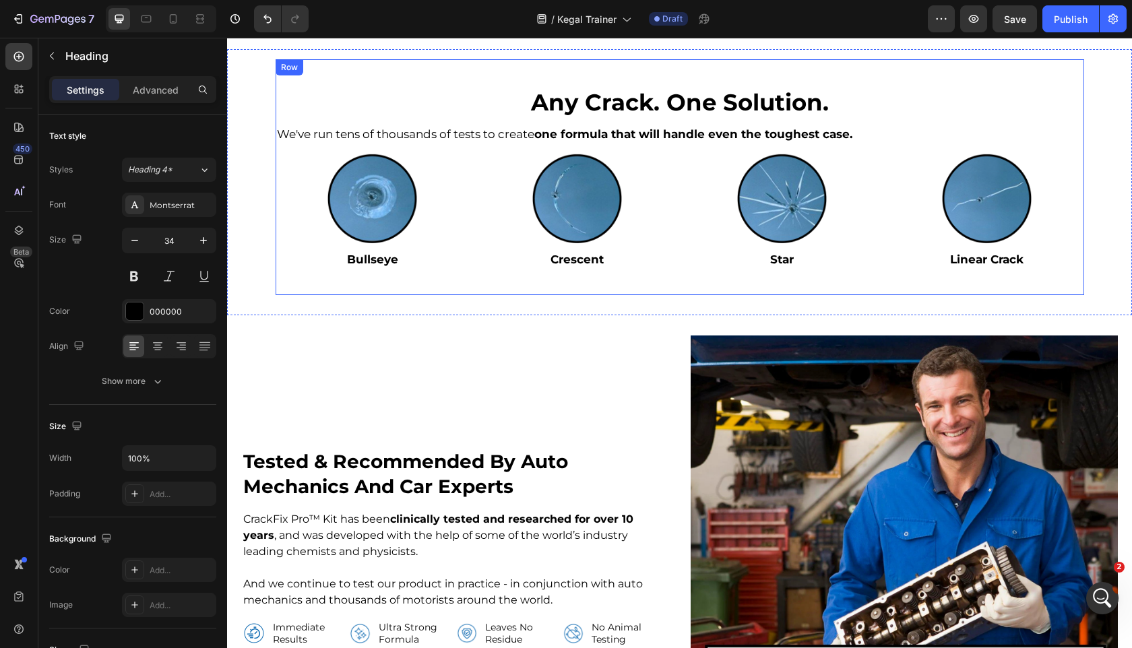
click at [605, 109] on strong "any crack. one solution." at bounding box center [680, 102] width 298 height 28
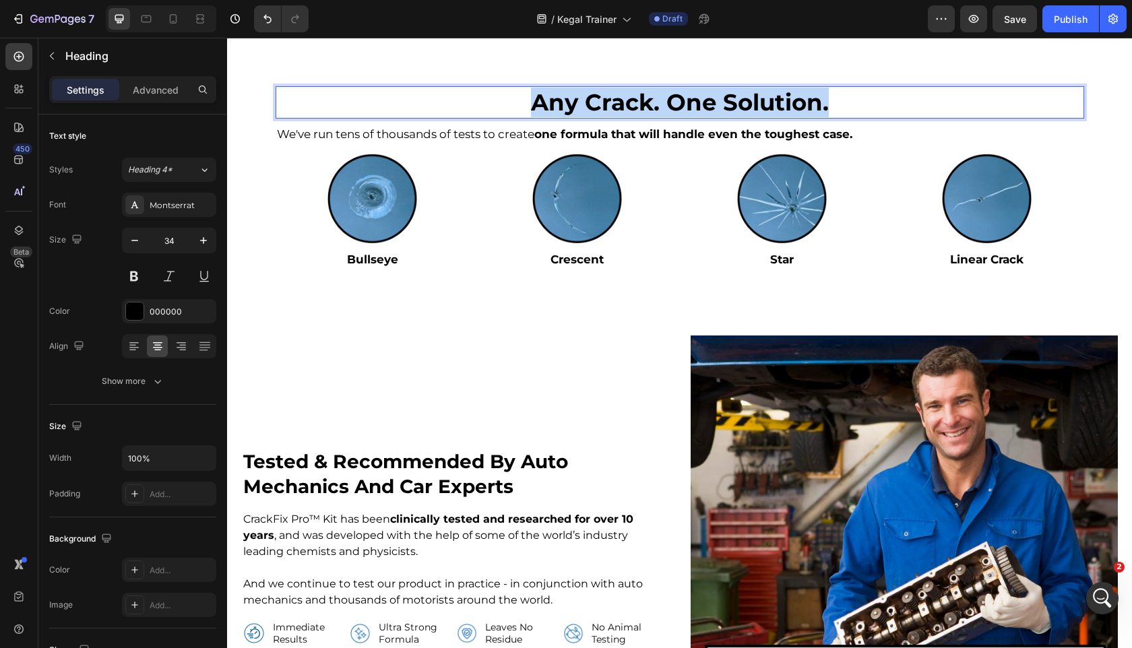
click at [605, 109] on strong "any crack. one solution." at bounding box center [680, 102] width 298 height 28
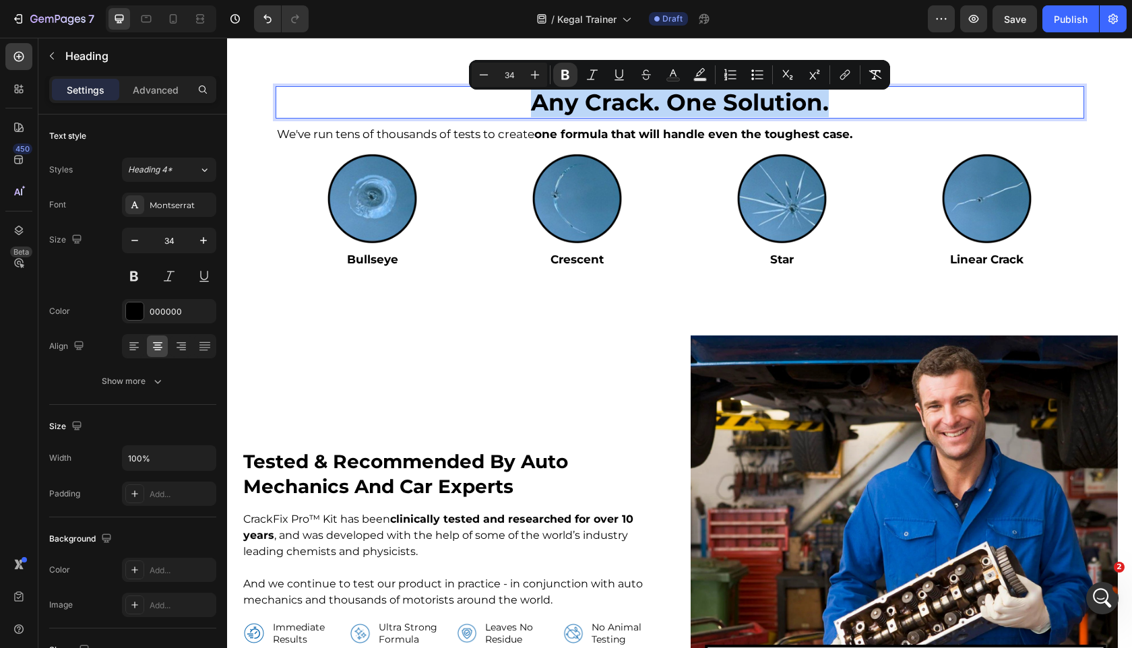
click at [677, 115] on strong "any crack. one solution." at bounding box center [680, 102] width 298 height 28
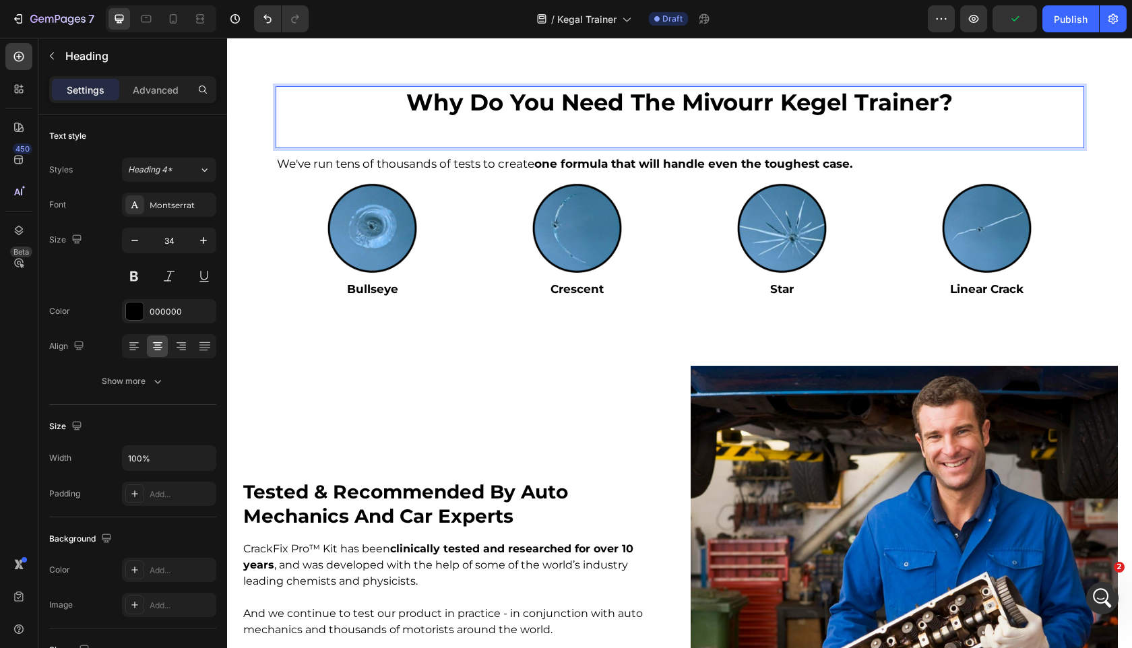
scroll to position [420, 0]
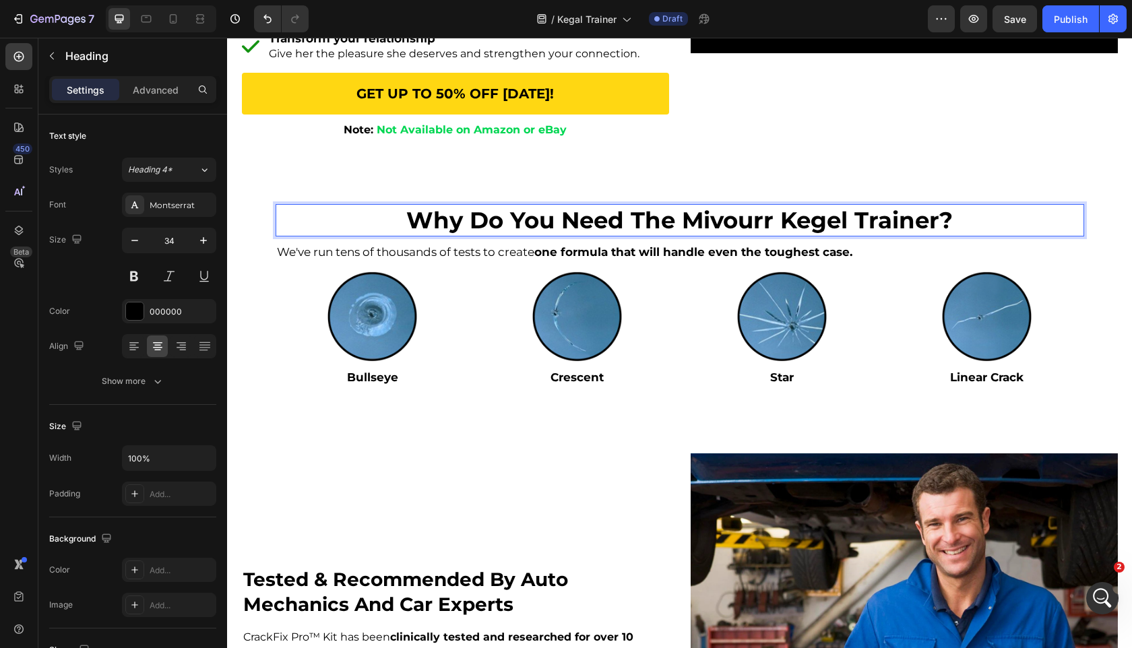
click at [734, 226] on p "Why Do You Need the Mivourr Kegel Trainer?" at bounding box center [680, 221] width 806 height 30
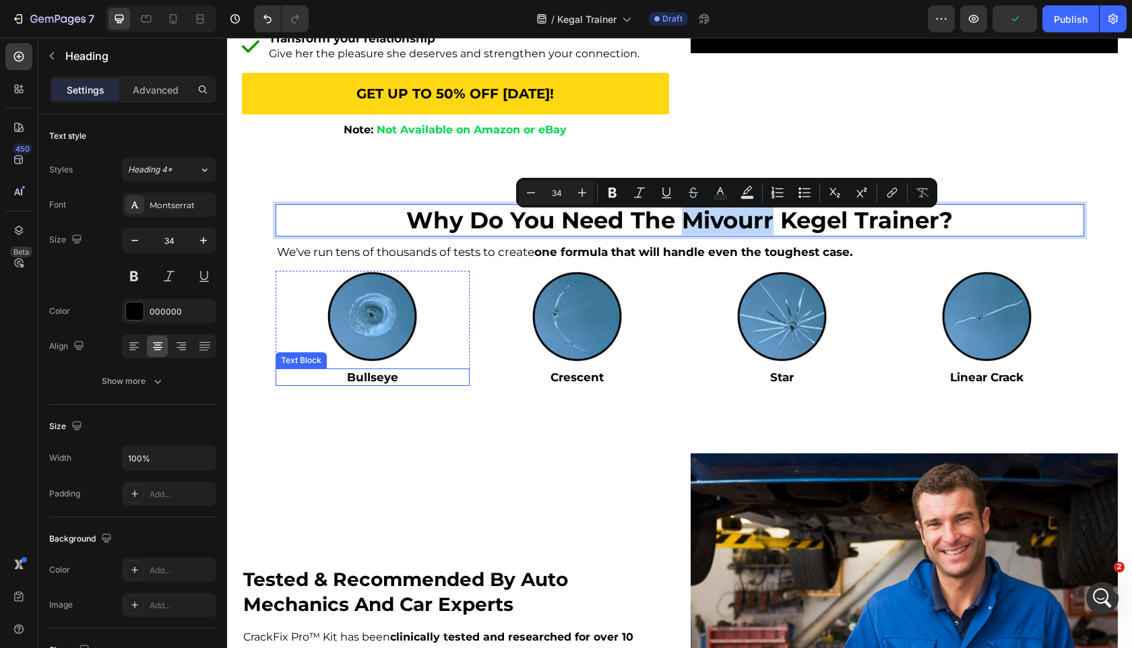
click at [388, 384] on strong "Bullseye" at bounding box center [372, 377] width 51 height 13
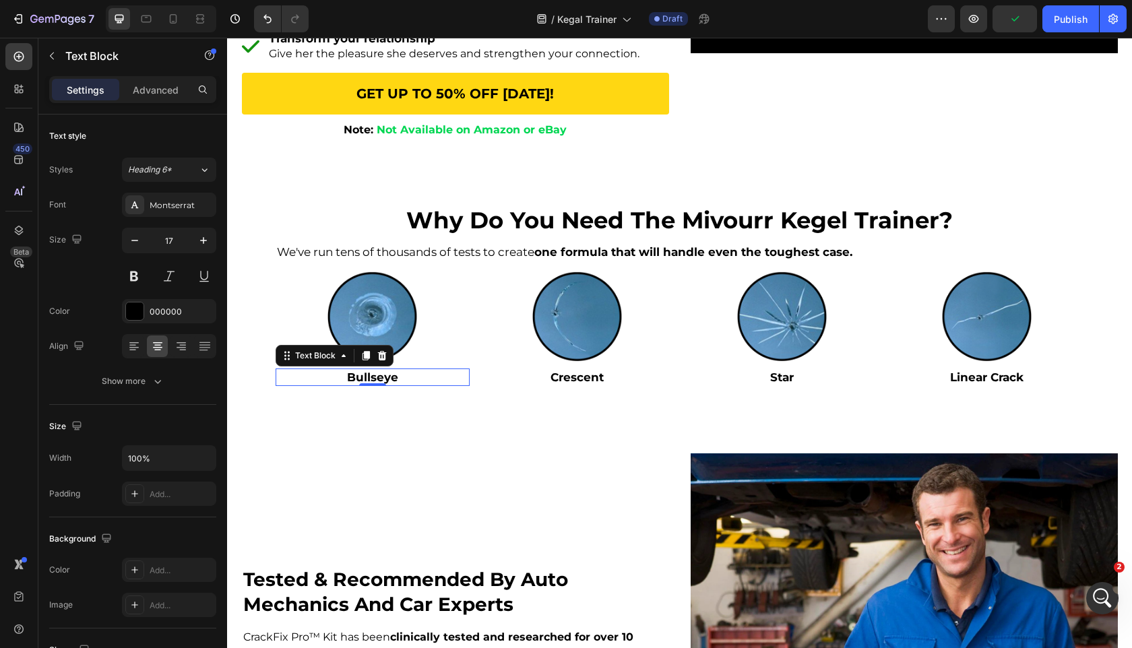
click at [388, 384] on strong "Bullseye" at bounding box center [372, 377] width 51 height 13
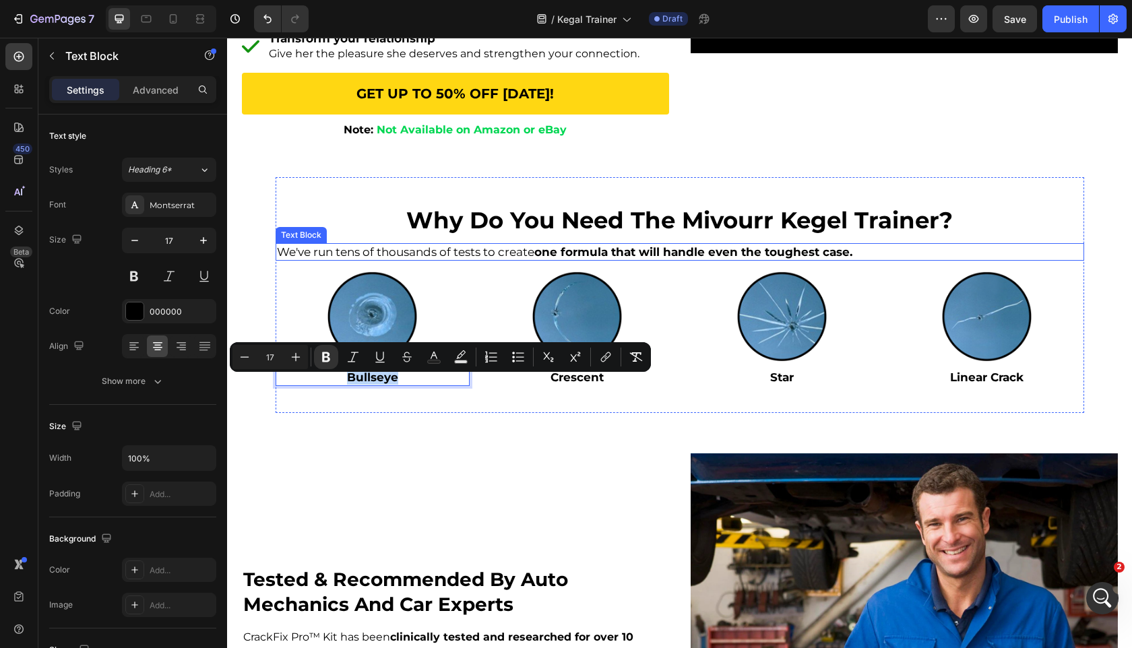
click at [541, 259] on strong "one formula that will handle even the toughest case." at bounding box center [694, 251] width 318 height 13
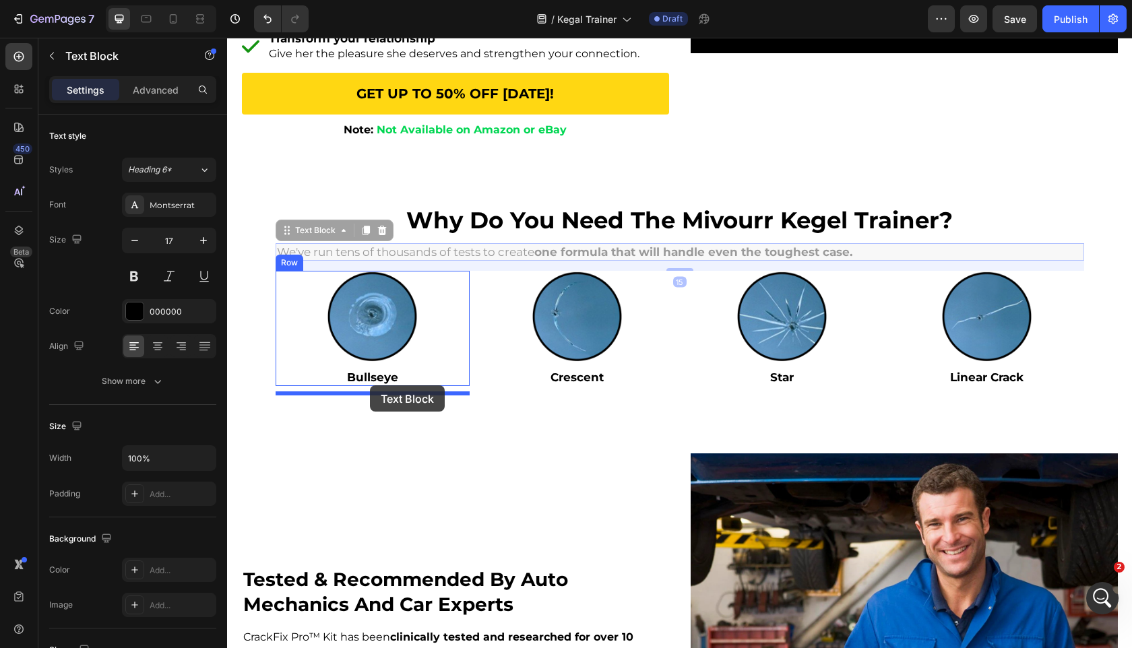
drag, startPoint x: 301, startPoint y: 236, endPoint x: 370, endPoint y: 386, distance: 164.7
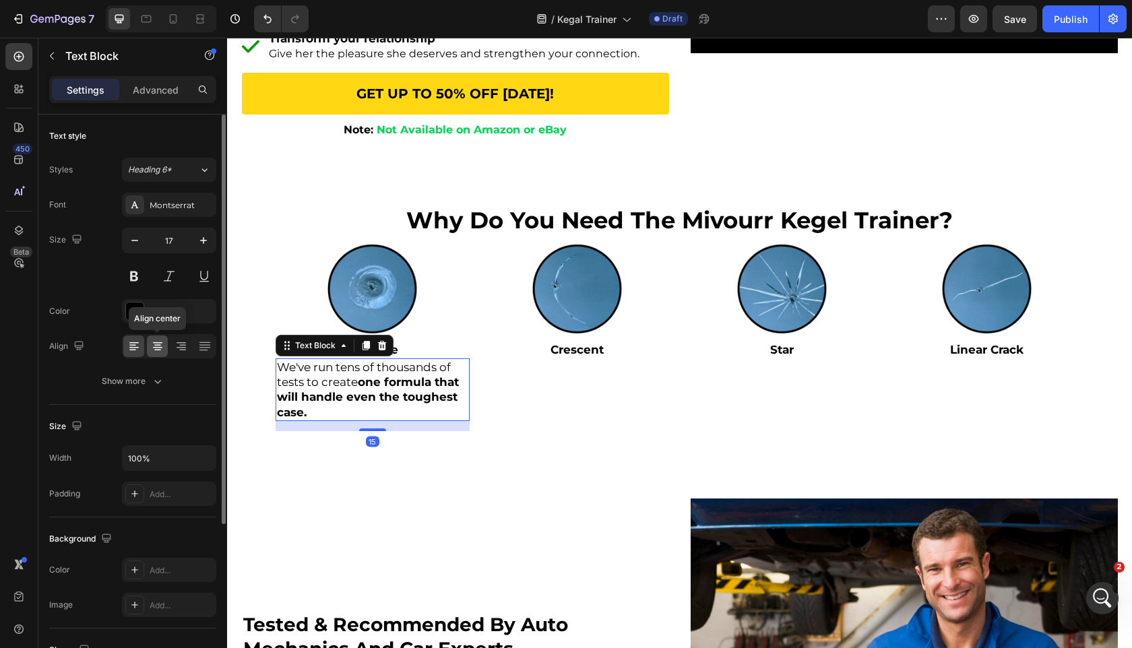
click at [162, 340] on icon at bounding box center [157, 346] width 13 height 13
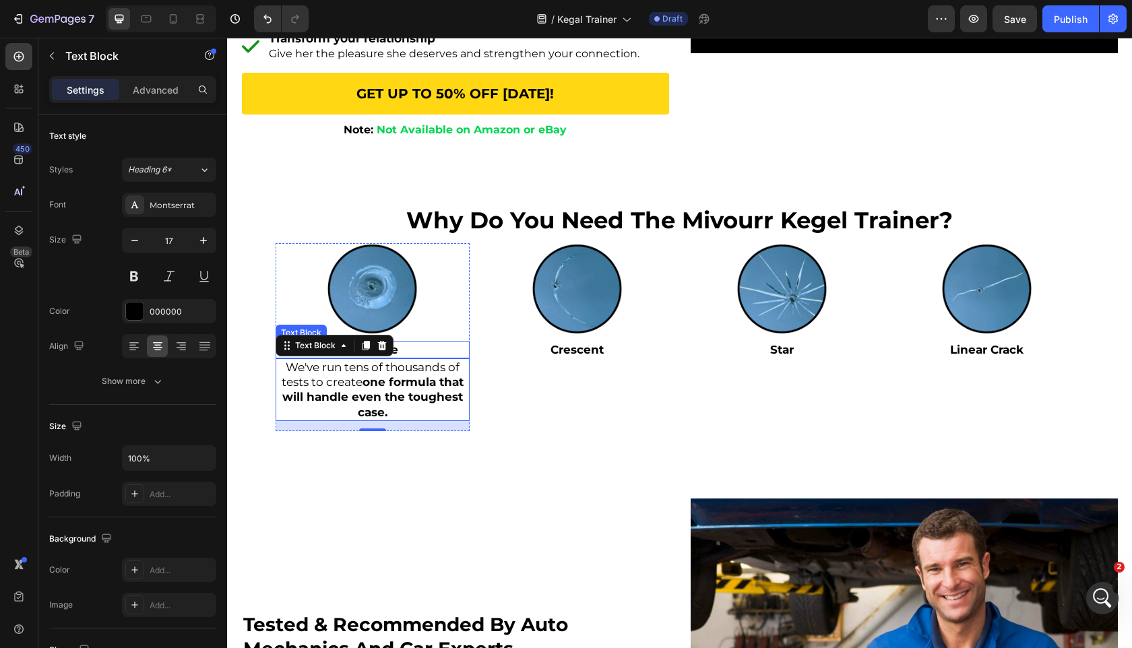
click at [435, 357] on p "Bullseye" at bounding box center [372, 349] width 191 height 15
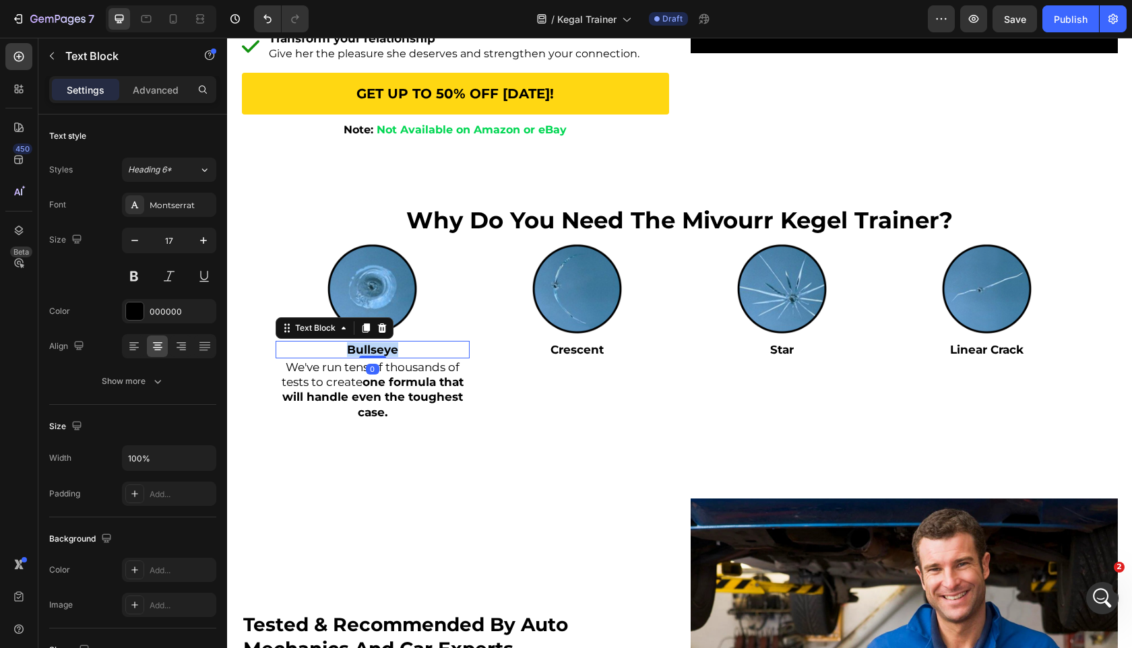
click at [435, 357] on p "Bullseye" at bounding box center [372, 349] width 191 height 15
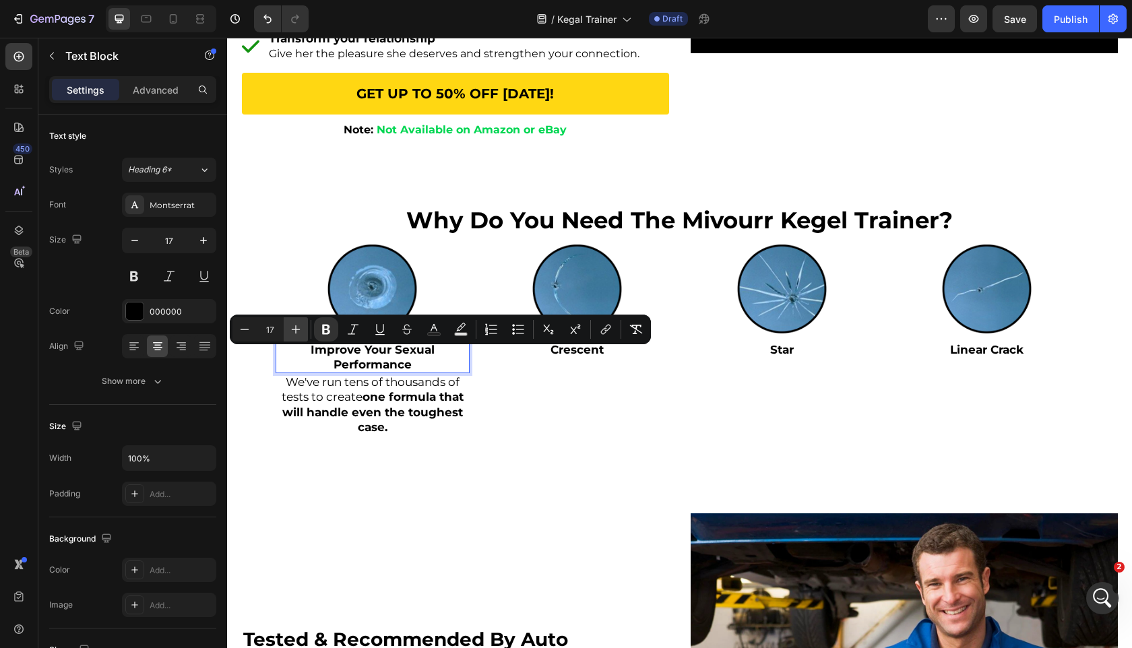
click at [294, 330] on icon "Editor contextual toolbar" at bounding box center [295, 329] width 13 height 13
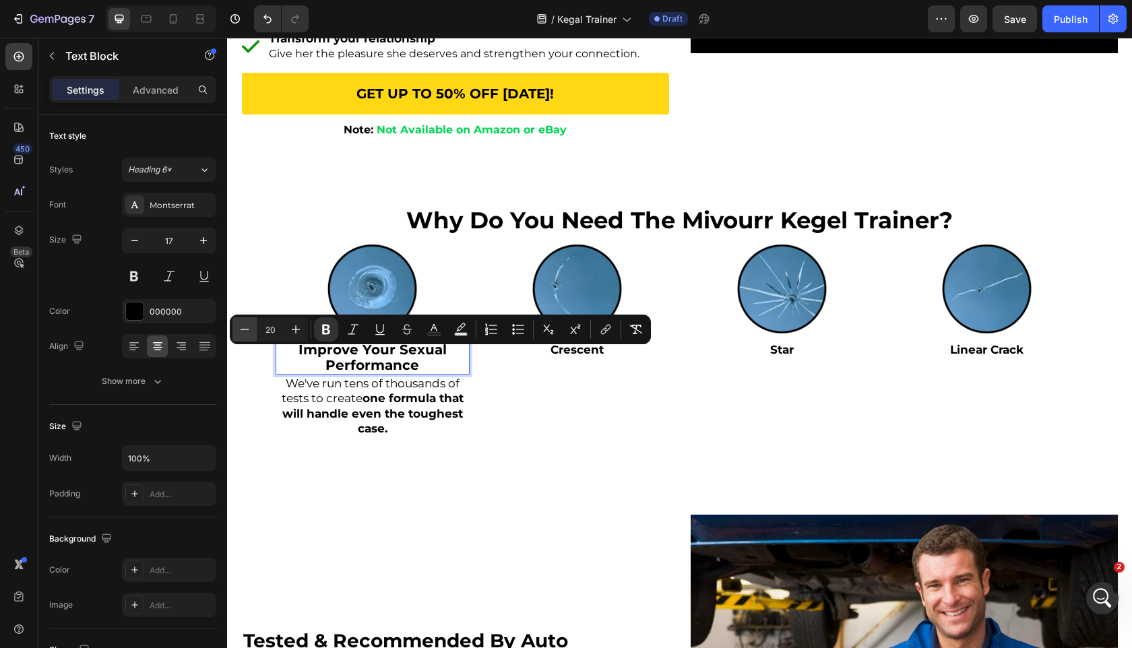
click at [255, 330] on button "Minus" at bounding box center [245, 329] width 24 height 24
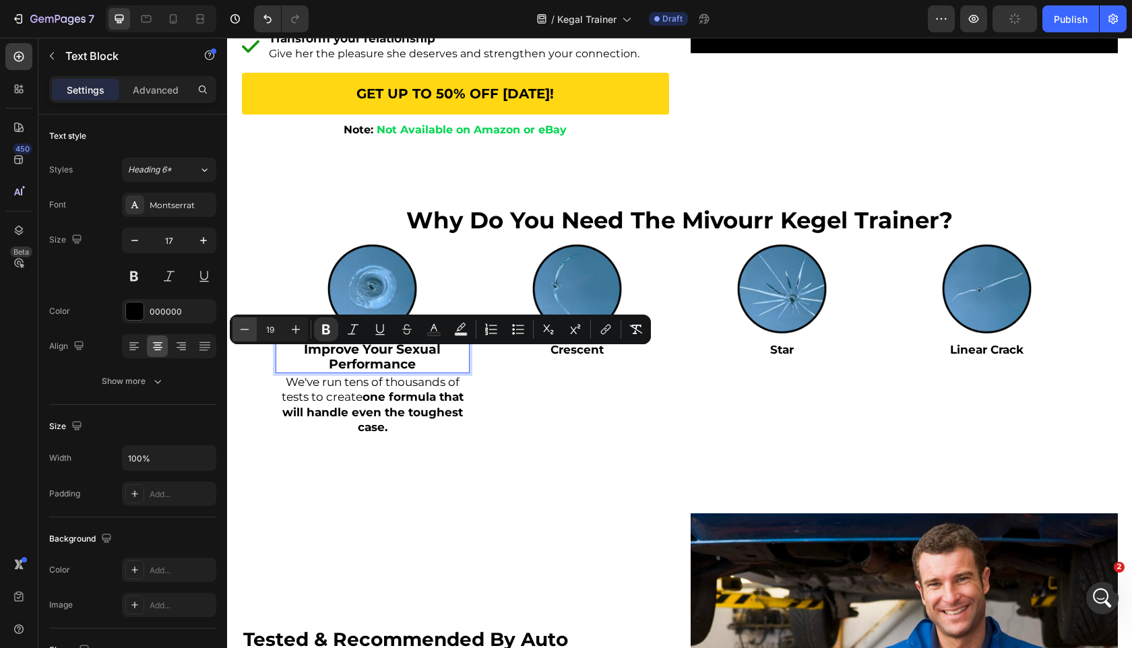
click at [255, 330] on button "Minus" at bounding box center [245, 329] width 24 height 24
type input "18"
click at [203, 238] on icon "button" at bounding box center [203, 240] width 7 height 7
type input "18"
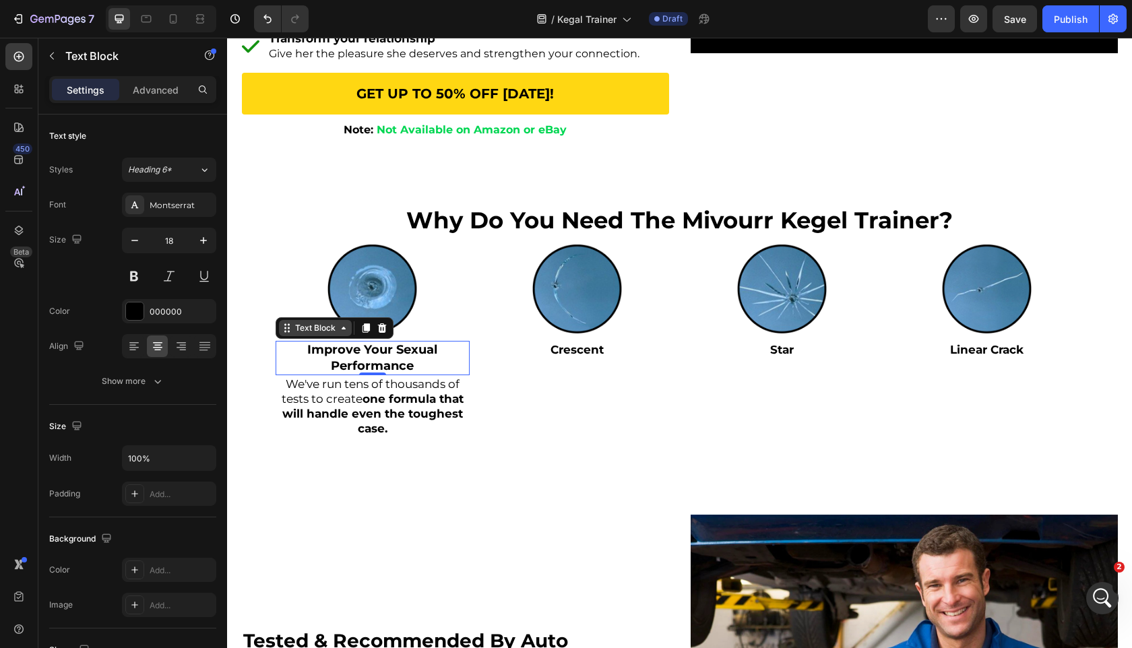
scroll to position [0, 0]
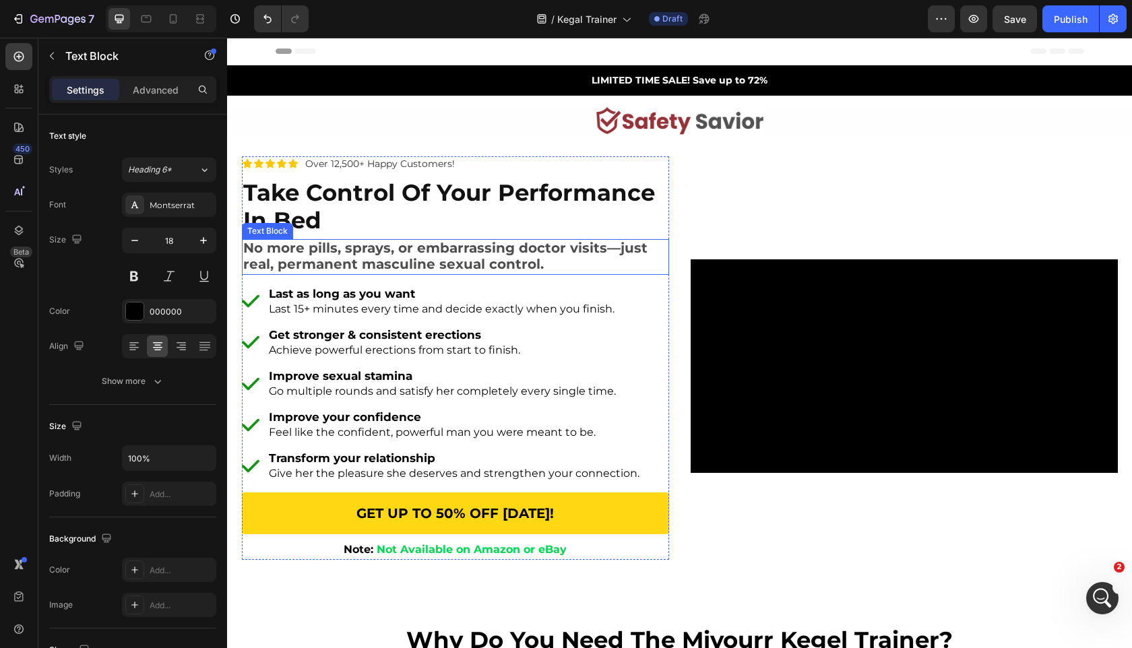
click at [359, 251] on span "No more pills, sprays, or embarrassing doctor visits—just real, permanent mascu…" at bounding box center [445, 256] width 404 height 32
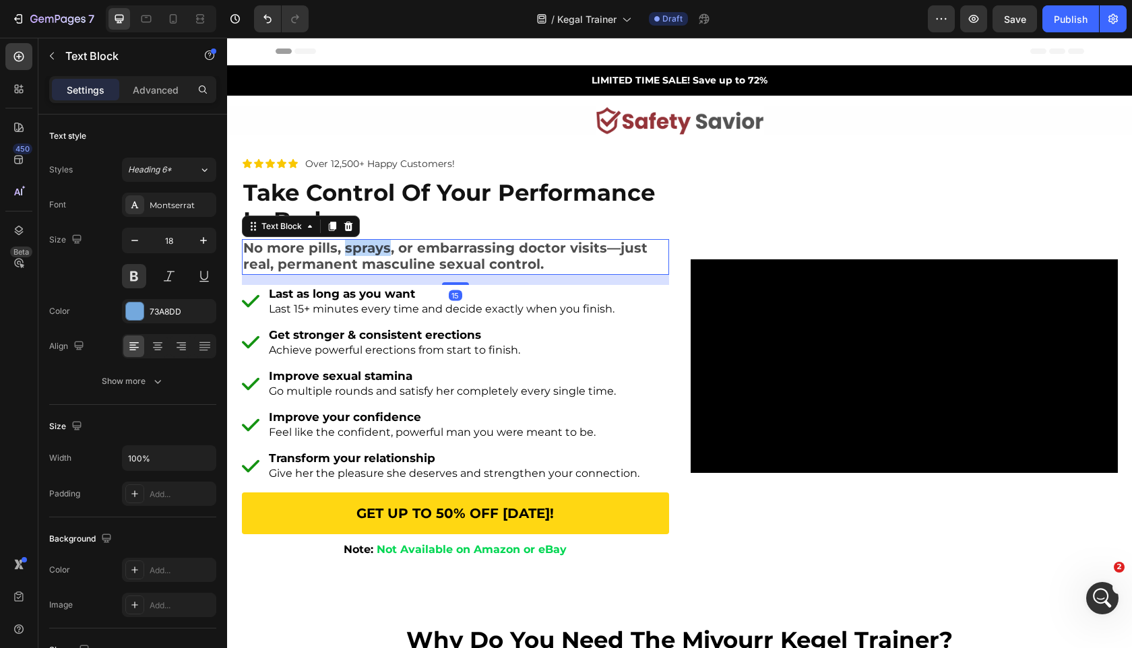
click at [359, 251] on span "No more pills, sprays, or embarrassing doctor visits—just real, permanent mascu…" at bounding box center [445, 256] width 404 height 32
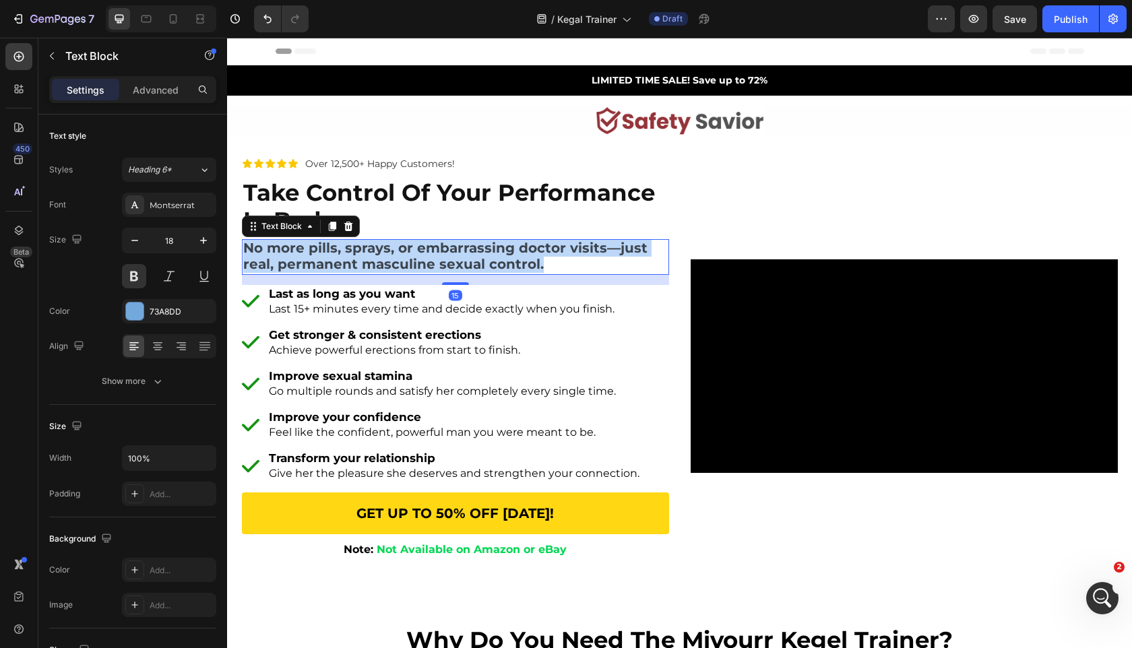
click at [359, 251] on span "No more pills, sprays, or embarrassing doctor visits—just real, permanent mascu…" at bounding box center [445, 256] width 404 height 32
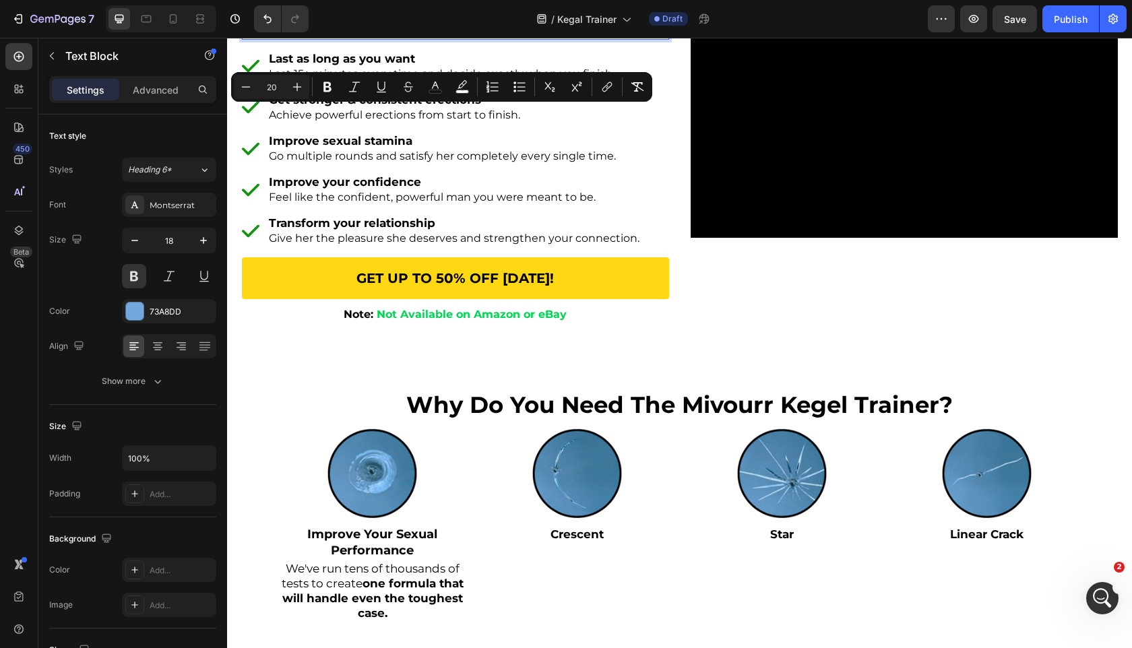
scroll to position [63, 0]
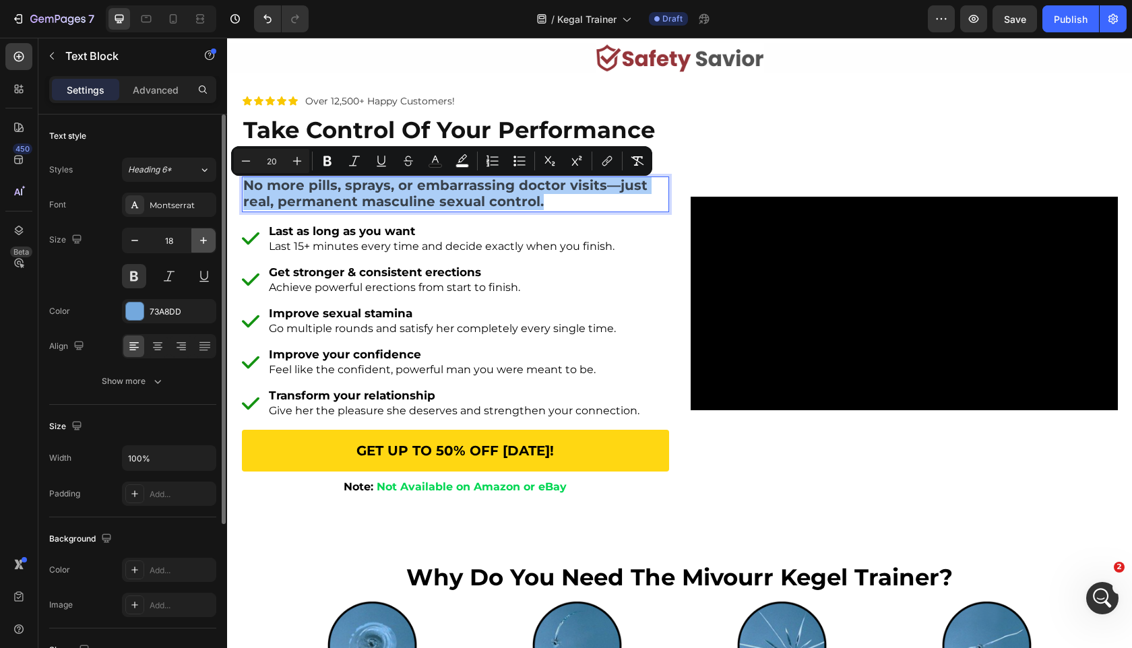
click at [203, 239] on icon "button" at bounding box center [203, 240] width 7 height 7
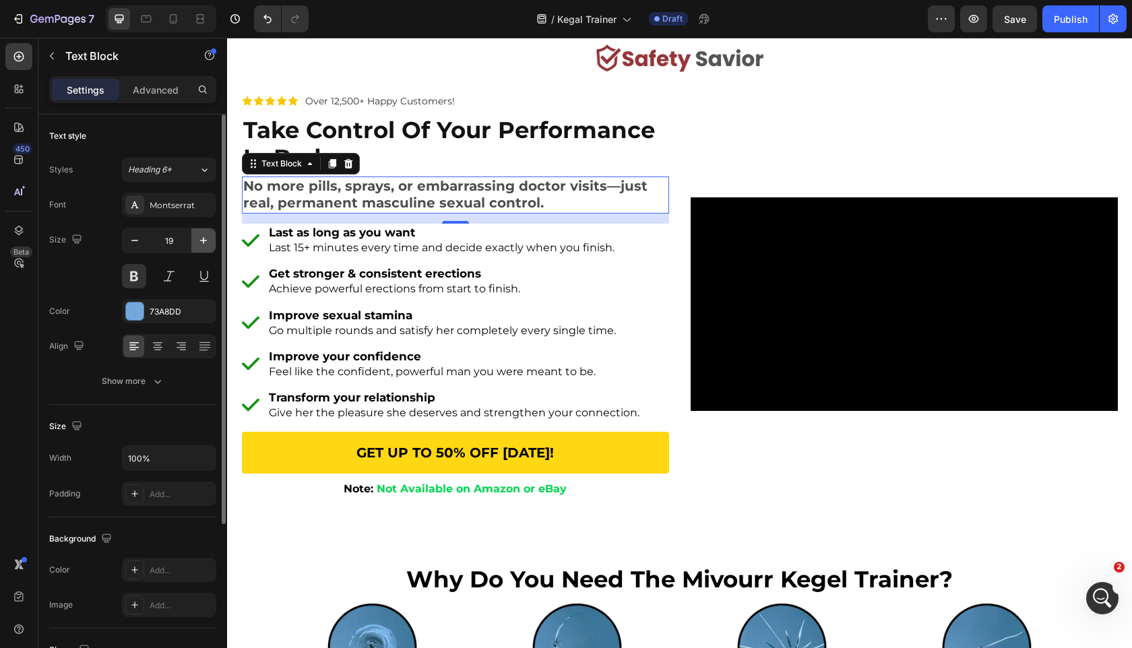
click at [203, 239] on icon "button" at bounding box center [203, 240] width 7 height 7
type input "20"
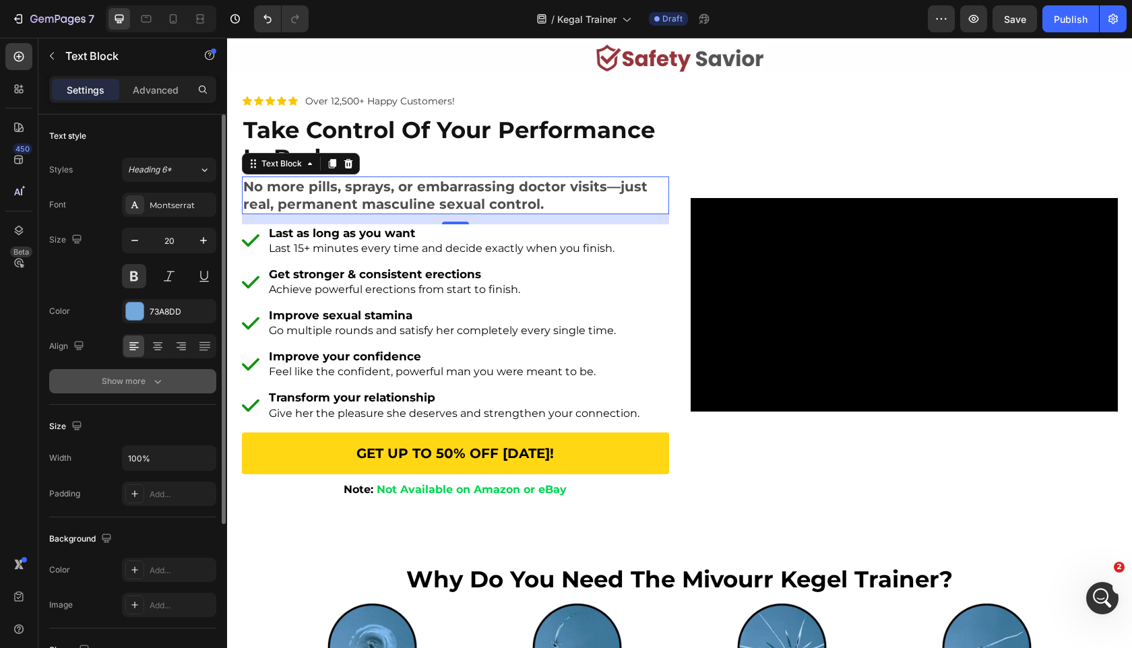
click at [190, 392] on button "Show more" at bounding box center [132, 381] width 167 height 24
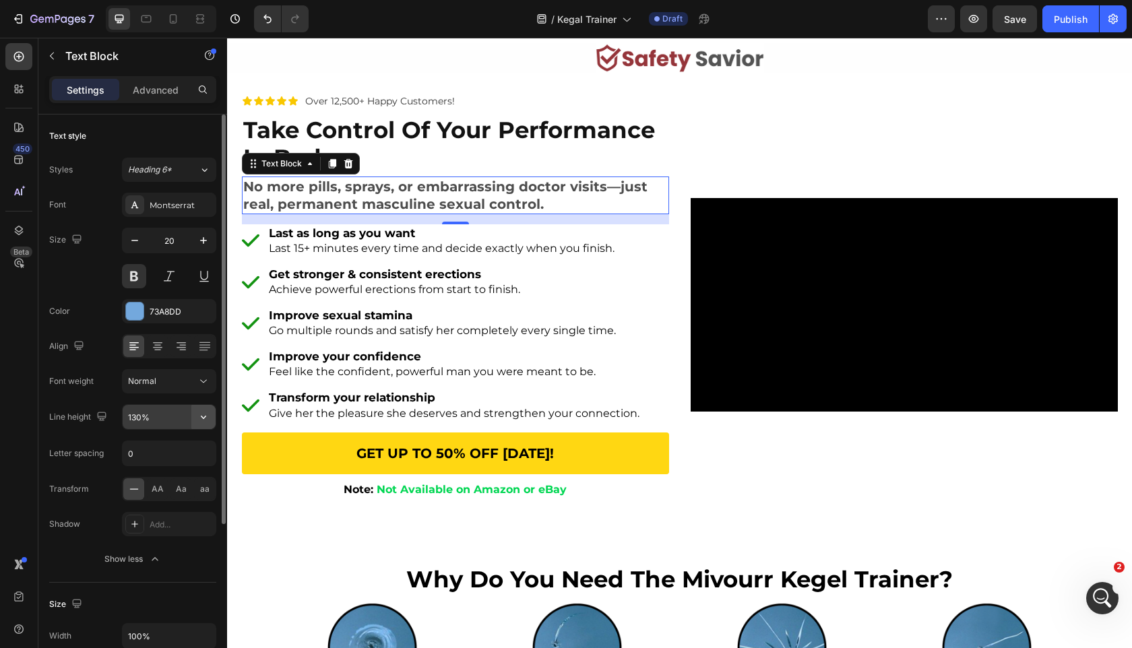
click at [212, 418] on button "button" at bounding box center [203, 417] width 24 height 24
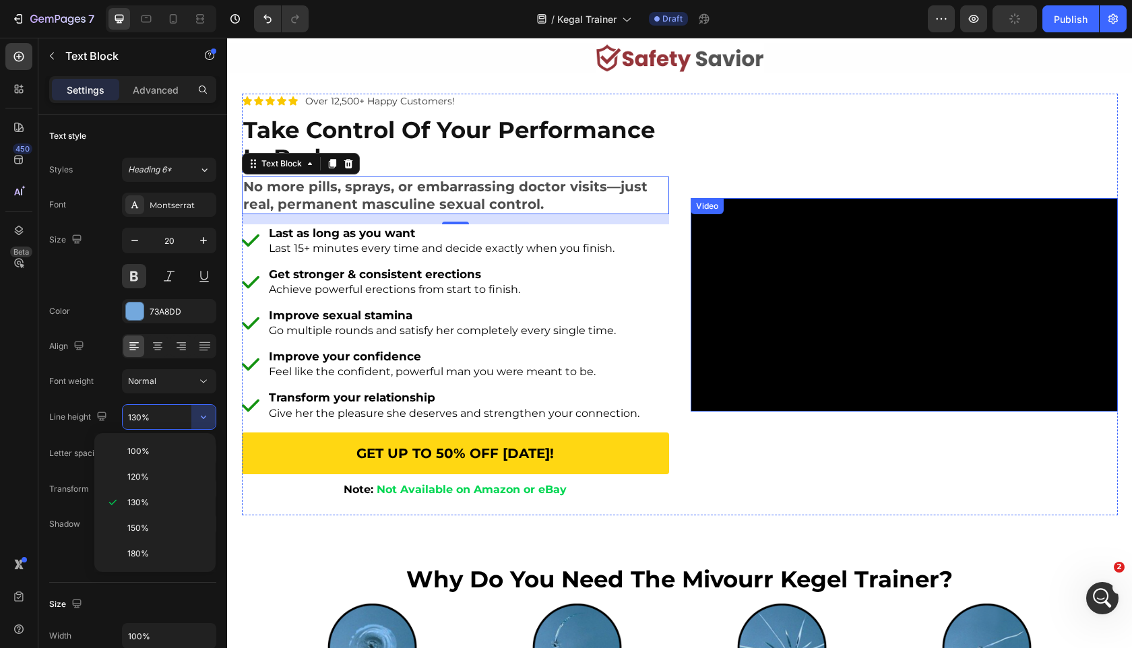
click at [832, 232] on video at bounding box center [904, 305] width 427 height 214
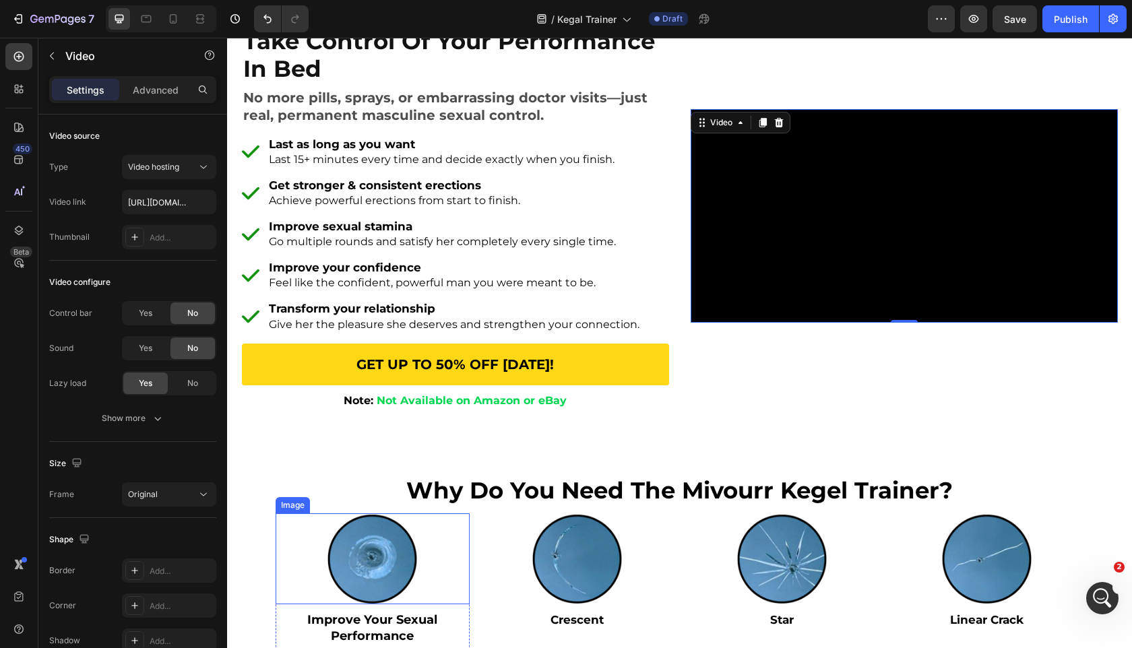
scroll to position [329, 0]
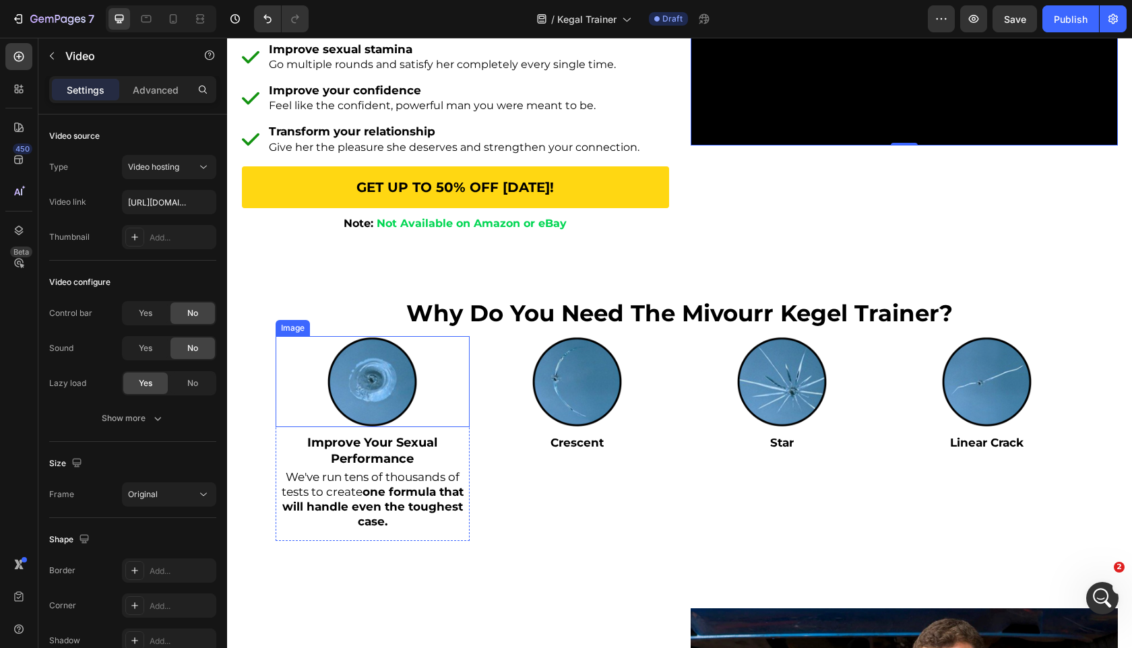
click at [388, 504] on strong "one formula that will handle even the toughest case." at bounding box center [372, 506] width 181 height 43
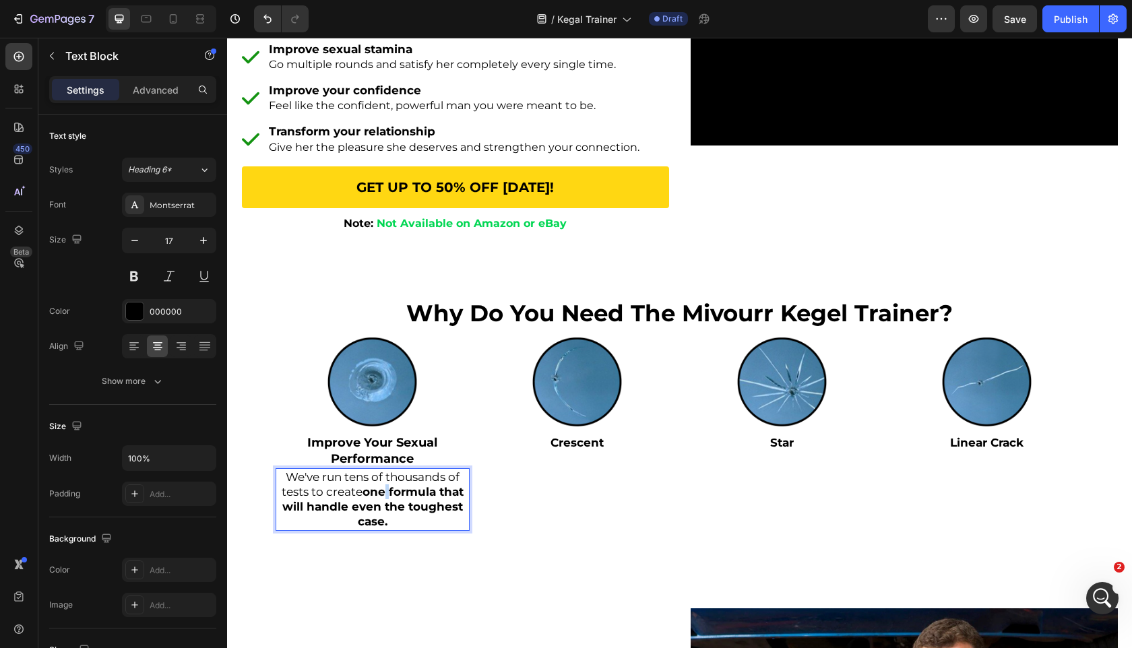
click at [388, 504] on strong "one formula that will handle even the toughest case." at bounding box center [372, 506] width 181 height 43
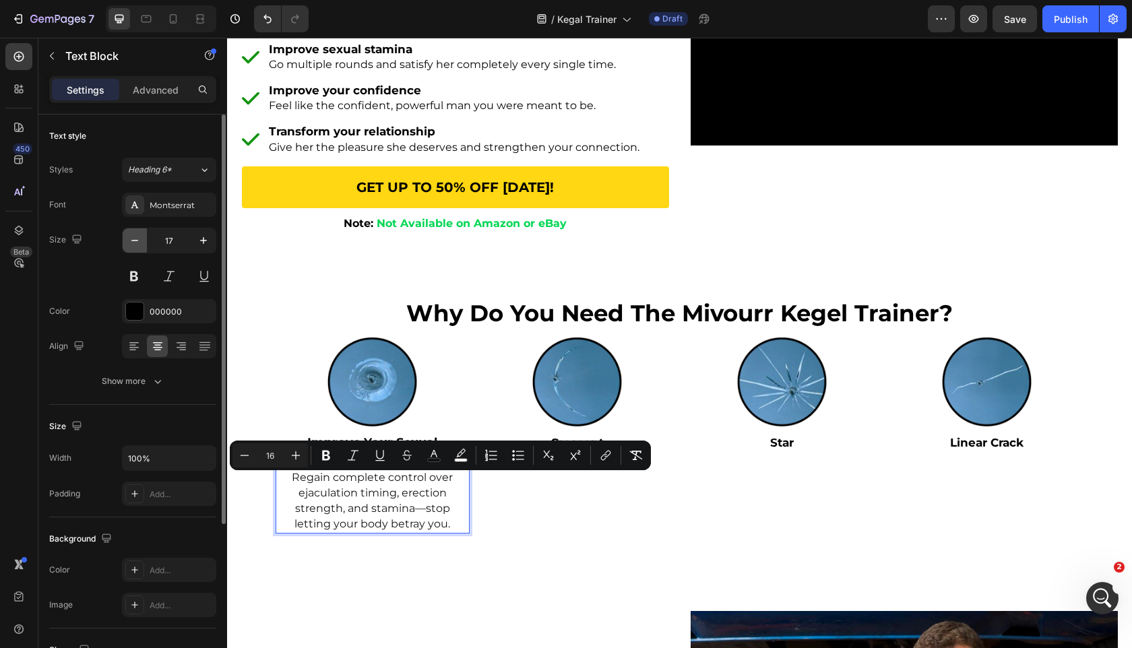
click at [127, 237] on button "button" at bounding box center [135, 241] width 24 height 24
type input "16"
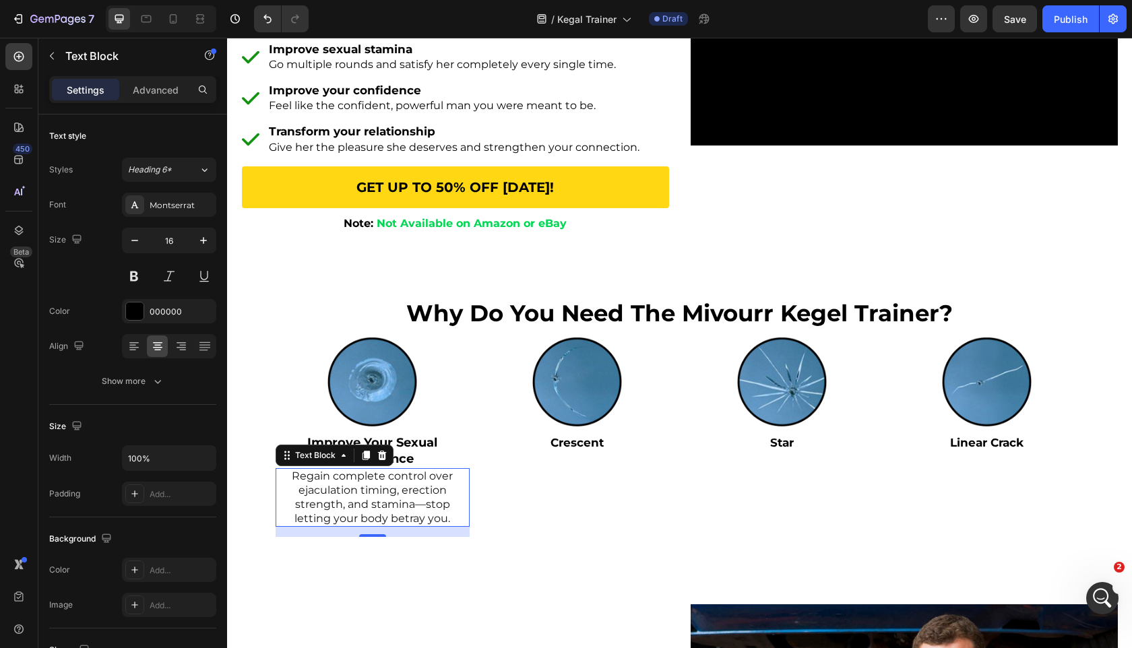
click at [367, 497] on span "Regain complete control over ejaculation timing, erection strength, and stamina…" at bounding box center [372, 497] width 161 height 55
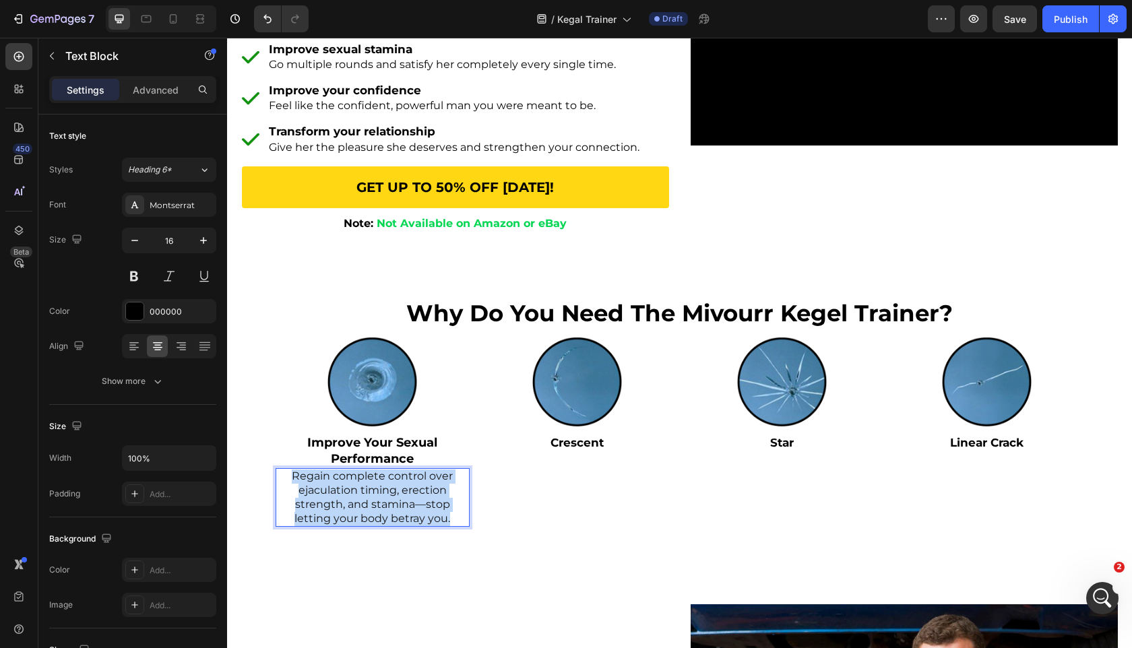
click at [367, 497] on span "Regain complete control over ejaculation timing, erection strength, and stamina…" at bounding box center [372, 497] width 161 height 55
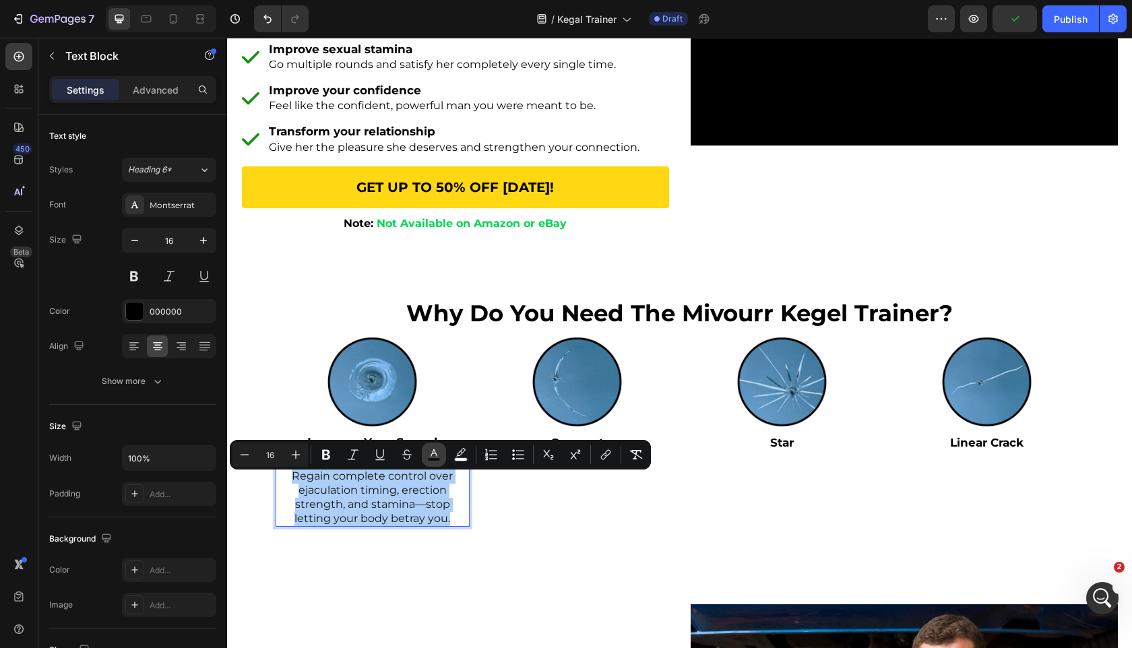
click at [427, 460] on button "color" at bounding box center [434, 455] width 24 height 24
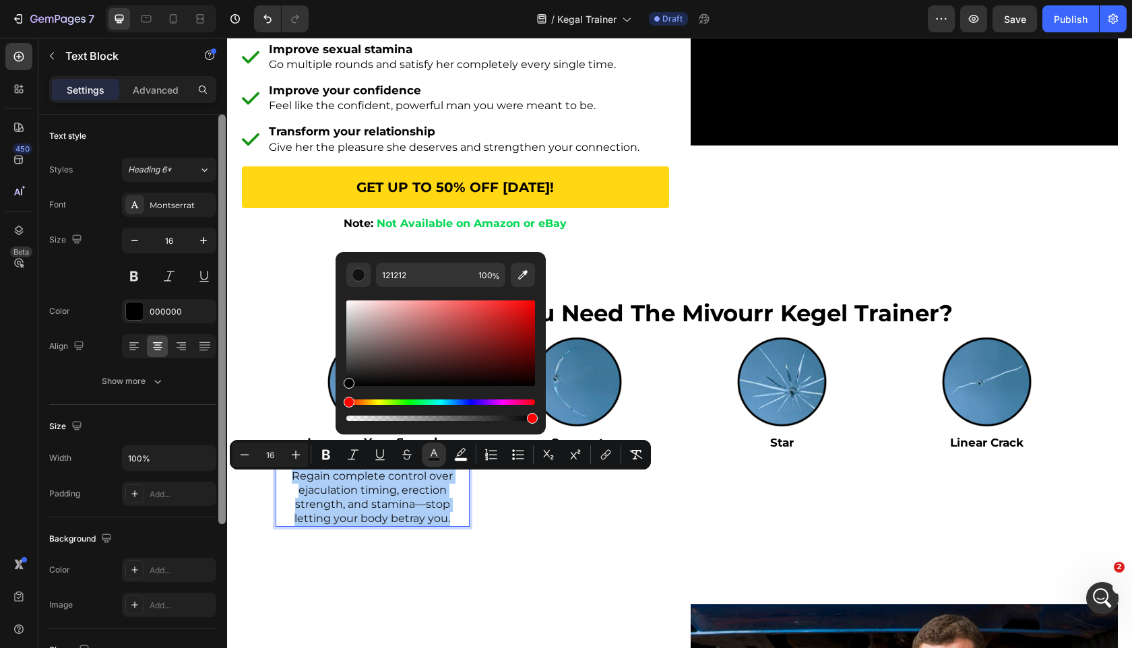
drag, startPoint x: 367, startPoint y: 373, endPoint x: 226, endPoint y: 482, distance: 177.8
click at [226, 0] on body "7 Version history / Kegal Trainer Draft Preview Save Publish 450 Beta Sections(…" at bounding box center [566, 0] width 1132 height 0
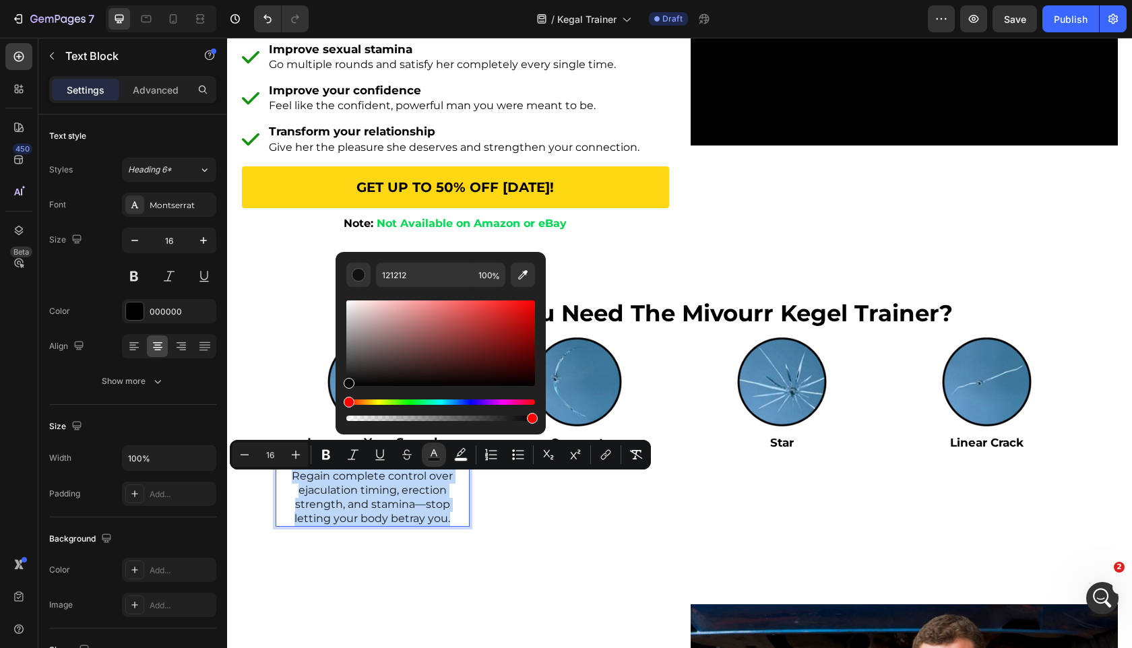
type input "000000"
click at [573, 564] on div "Why Do You Need the Mivourr Kegel Trainer? Heading Image Improve Your Sexual Pe…" at bounding box center [680, 417] width 809 height 294
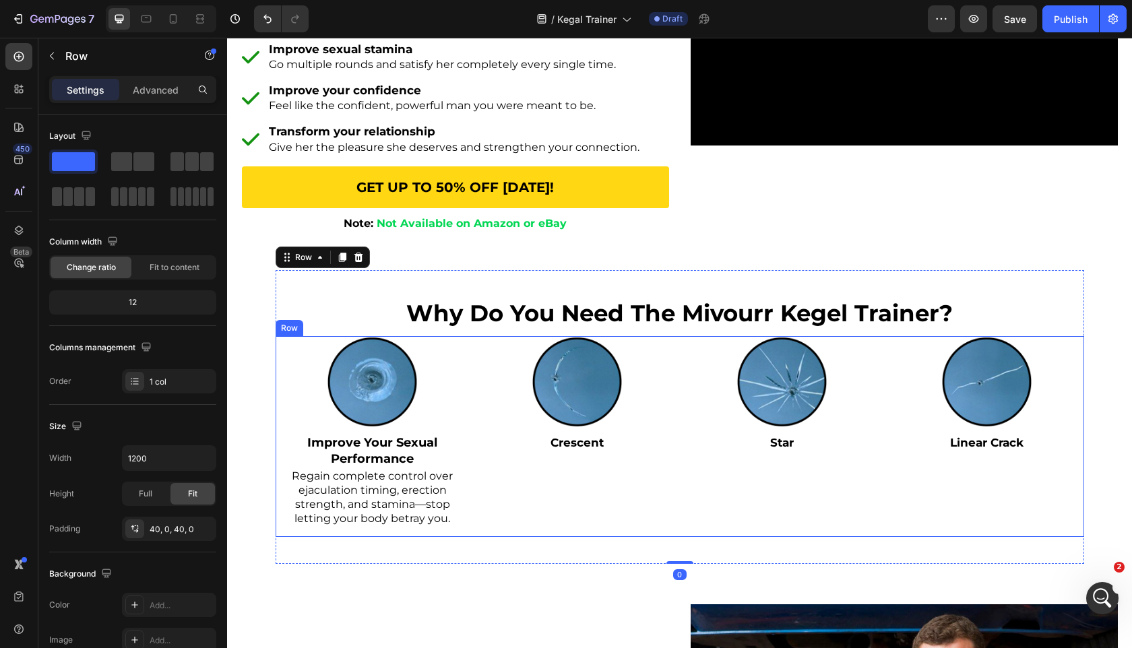
click at [425, 454] on strong "Improve Your Sexual Performance" at bounding box center [372, 450] width 130 height 30
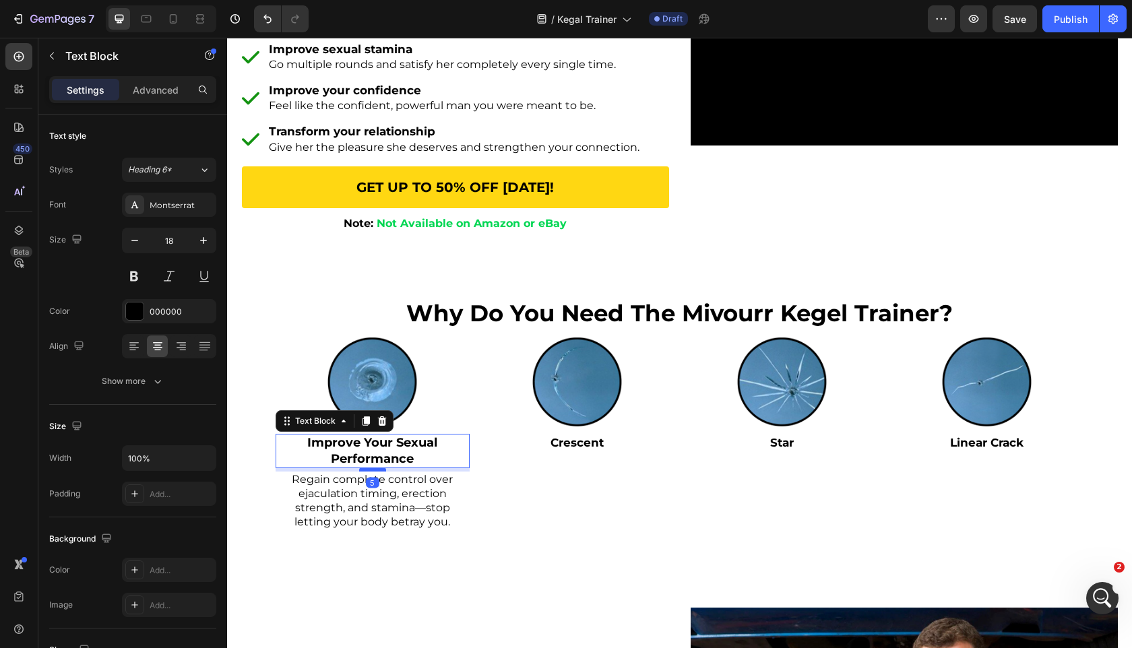
click at [381, 472] on div at bounding box center [372, 470] width 27 height 4
